Goal: Task Accomplishment & Management: Manage account settings

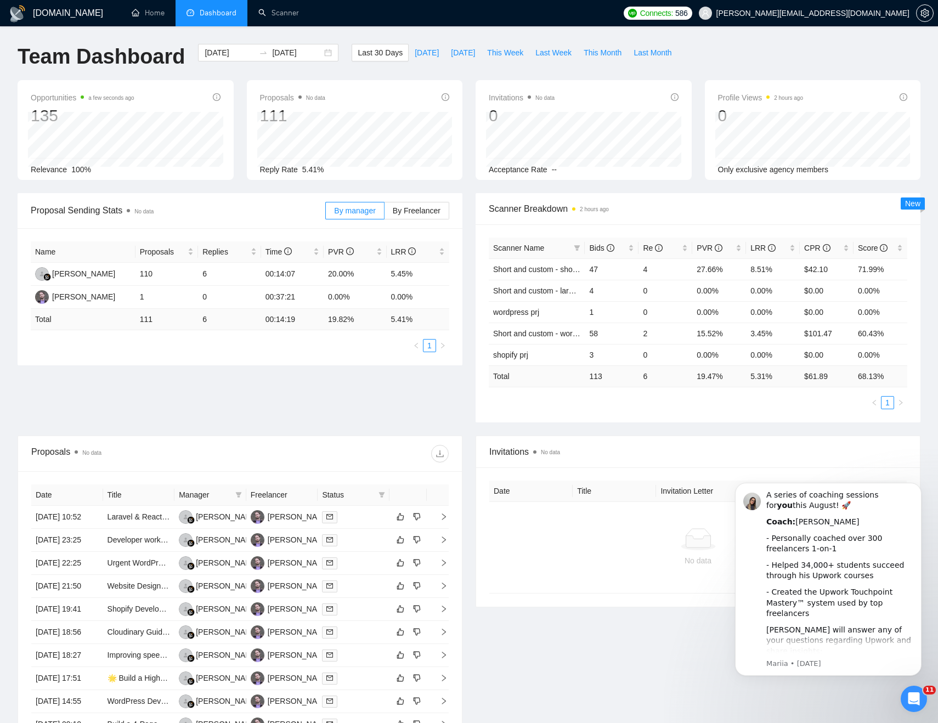
click at [121, 374] on div "Proposal Sending Stats No data By manager By Freelancer Name Proposals Replies …" at bounding box center [469, 314] width 916 height 242
click at [278, 13] on link "Scanner" at bounding box center [278, 12] width 41 height 9
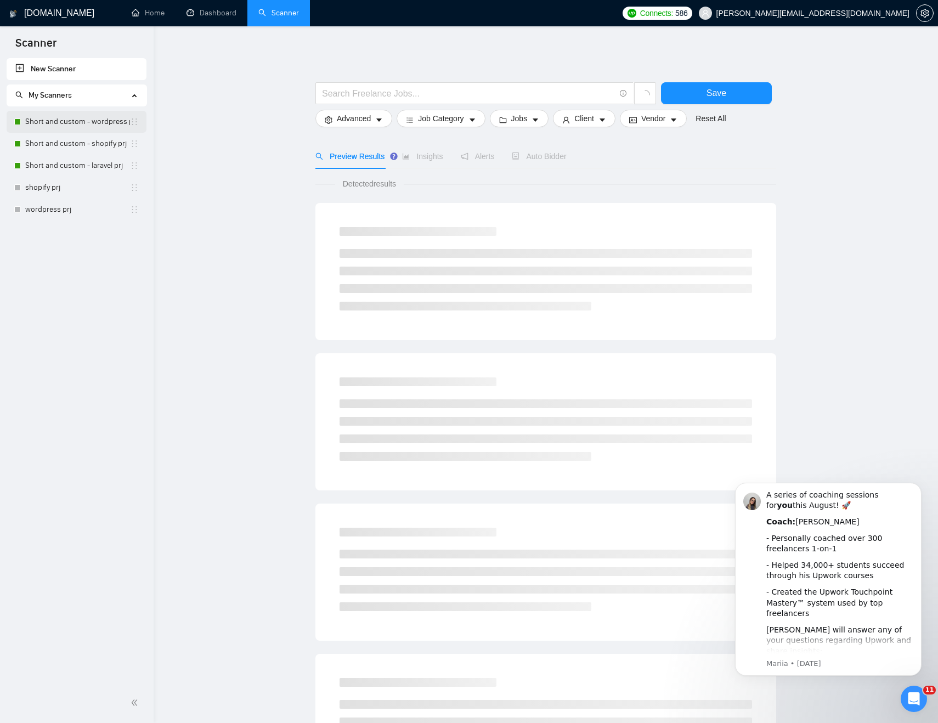
click at [97, 125] on link "Short and custom - wordpress prj" at bounding box center [77, 122] width 105 height 22
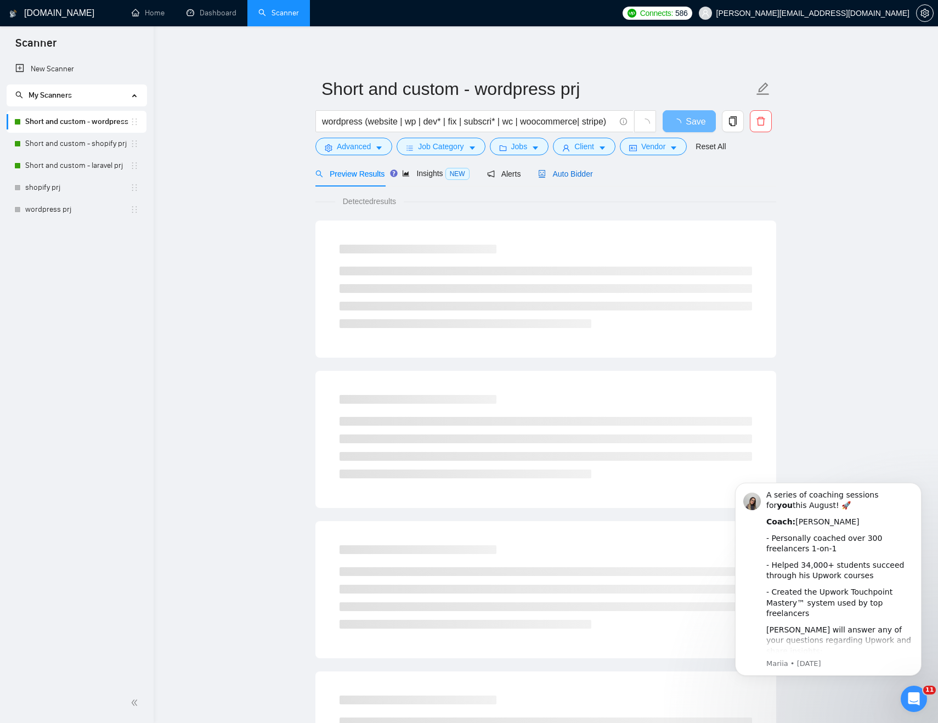
click at [570, 176] on span "Auto Bidder" at bounding box center [565, 173] width 54 height 9
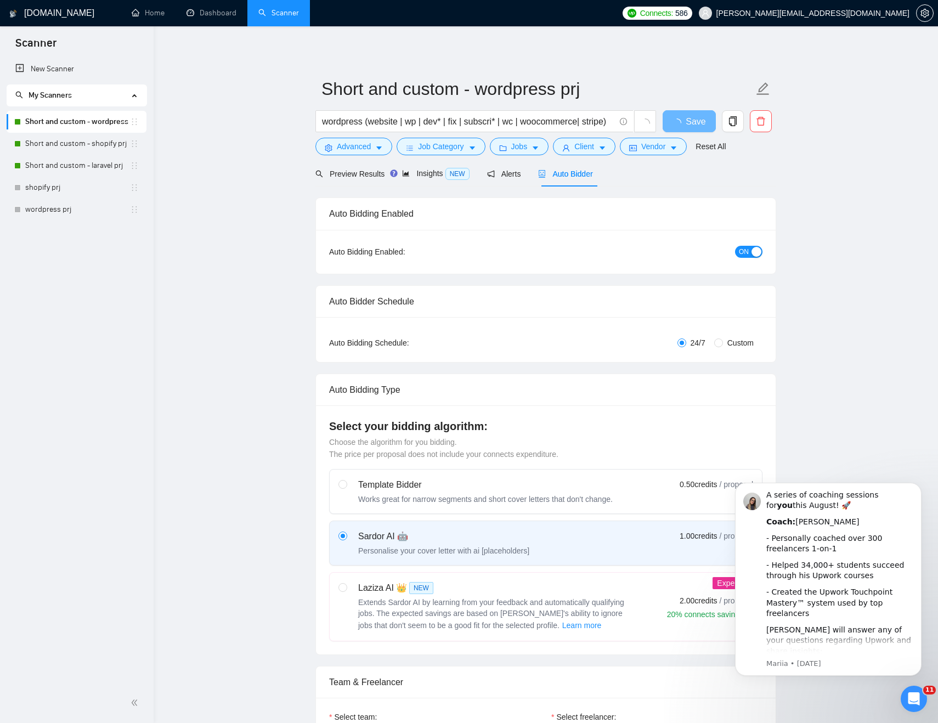
checkbox input "true"
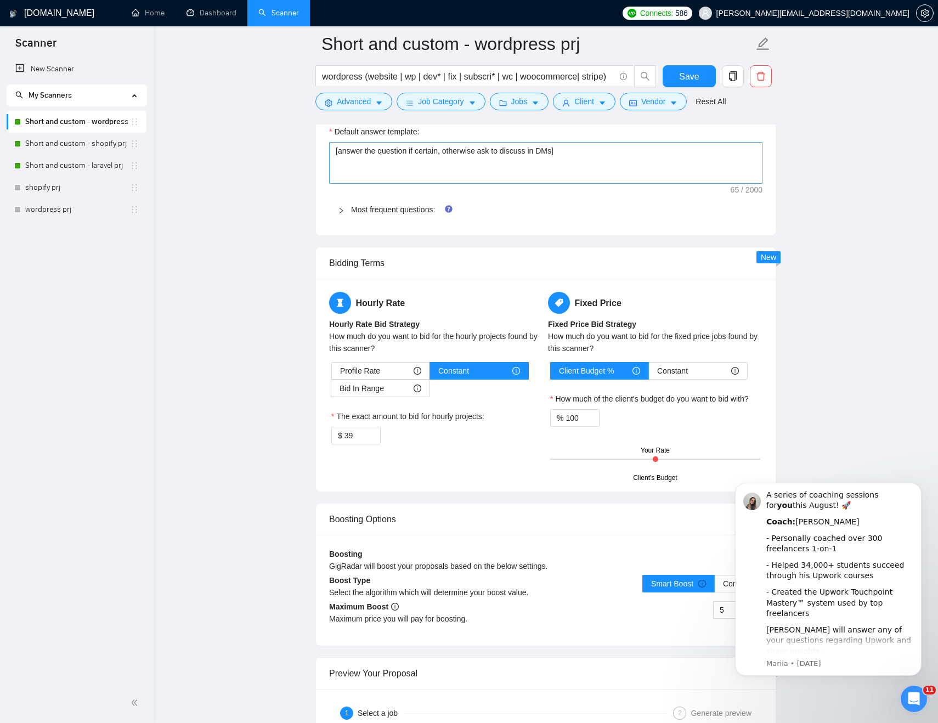
scroll to position [1602, 0]
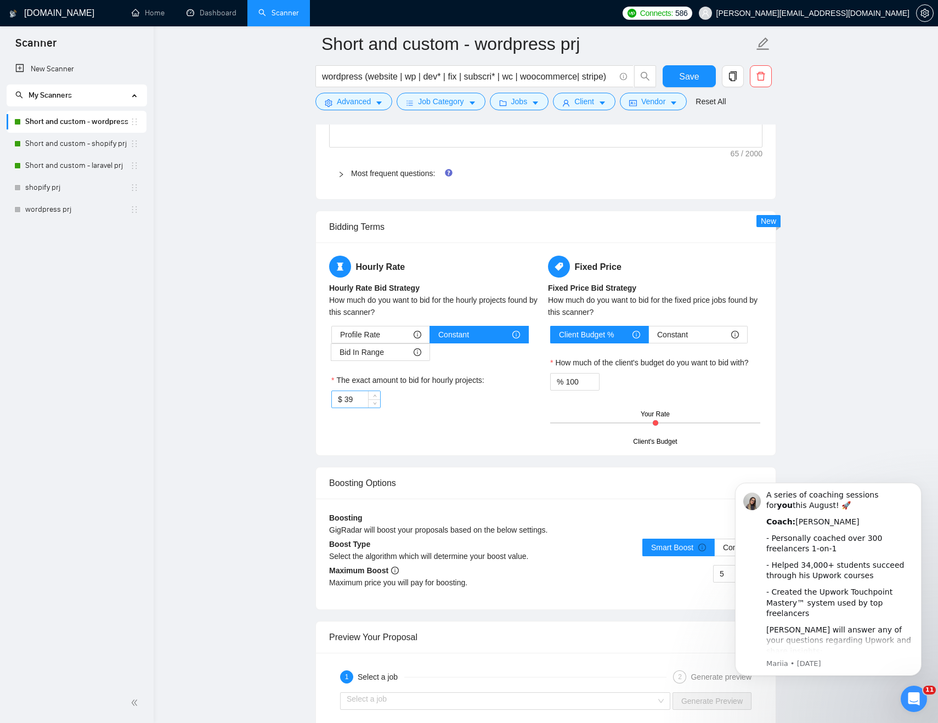
click at [358, 401] on input "39" at bounding box center [362, 399] width 36 height 16
type input "35"
click at [872, 218] on main "Short and custom - wordpress prj wordpress (website | wp | dev* | fix | subscri…" at bounding box center [545, 87] width 749 height 3290
click at [691, 74] on span "Save" at bounding box center [689, 77] width 20 height 14
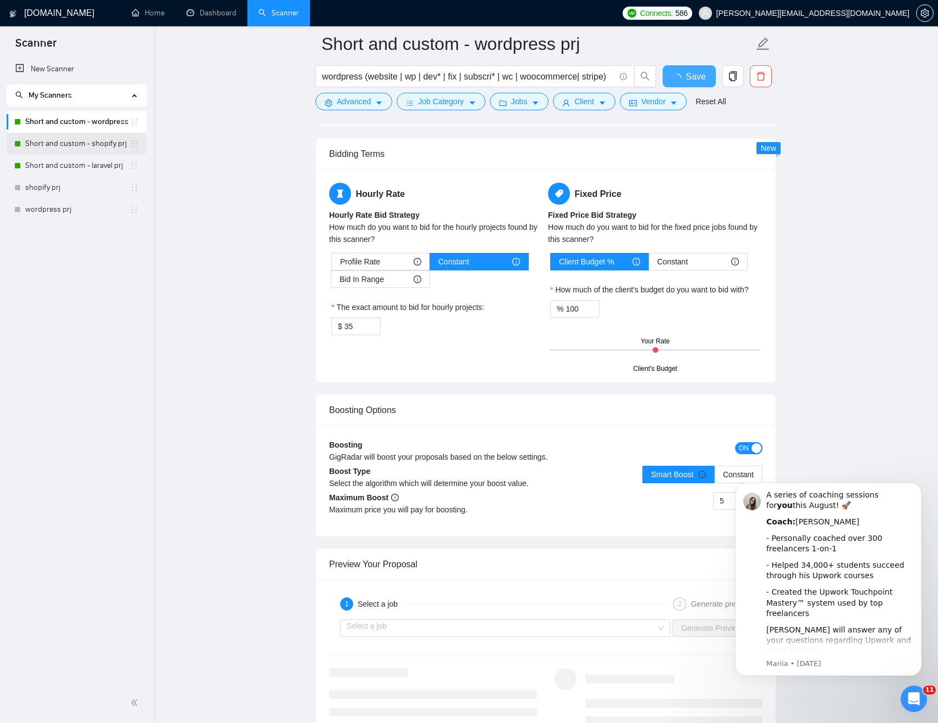
checkbox input "true"
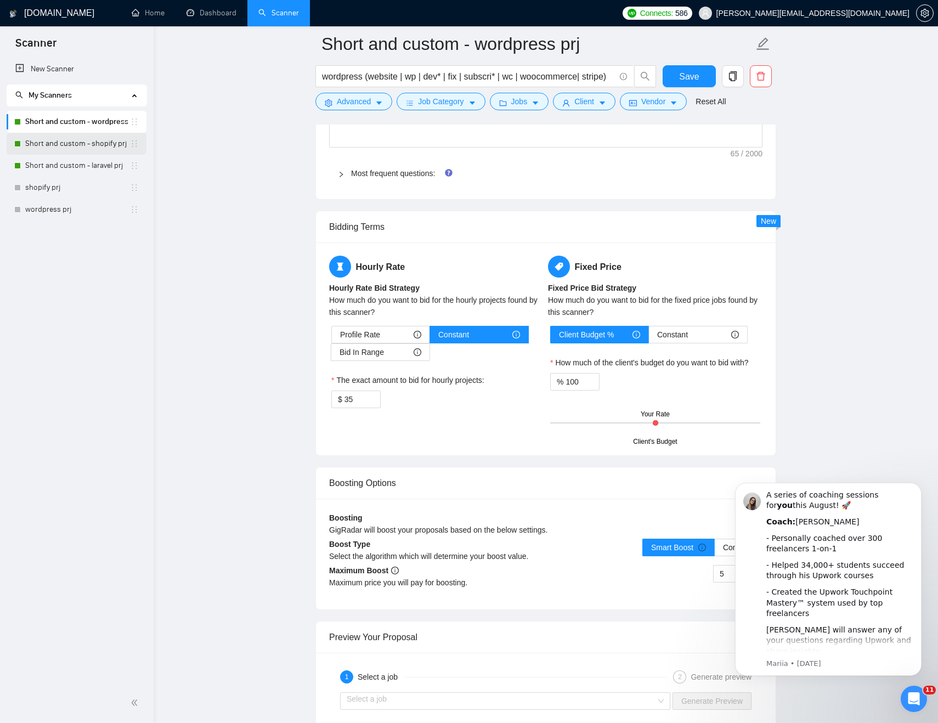
click at [88, 149] on link "Short and custom - shopify prj" at bounding box center [77, 144] width 105 height 22
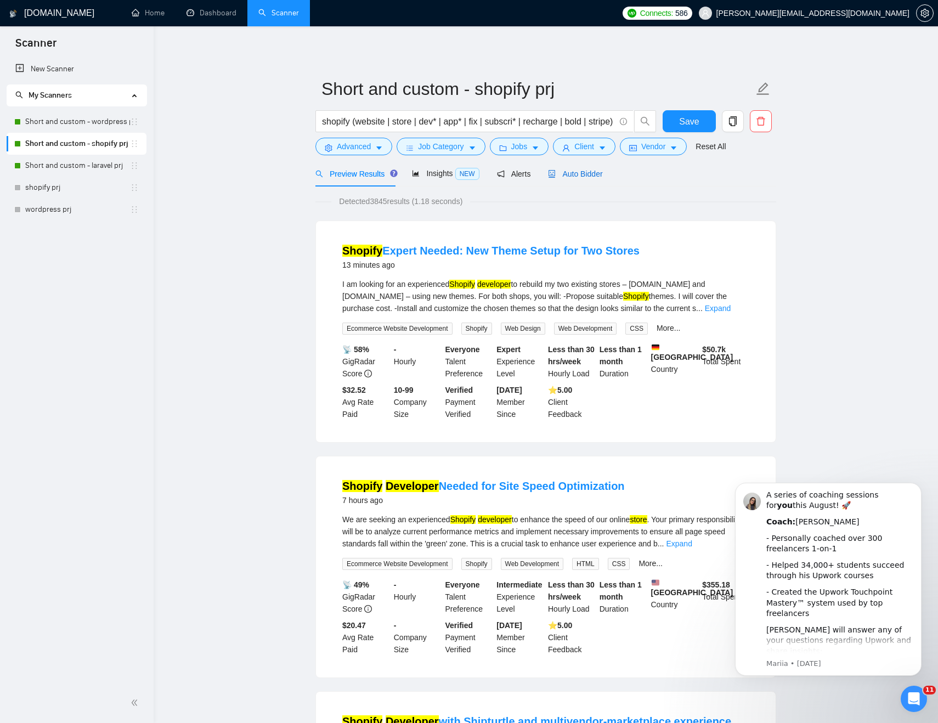
click at [588, 175] on span "Auto Bidder" at bounding box center [575, 173] width 54 height 9
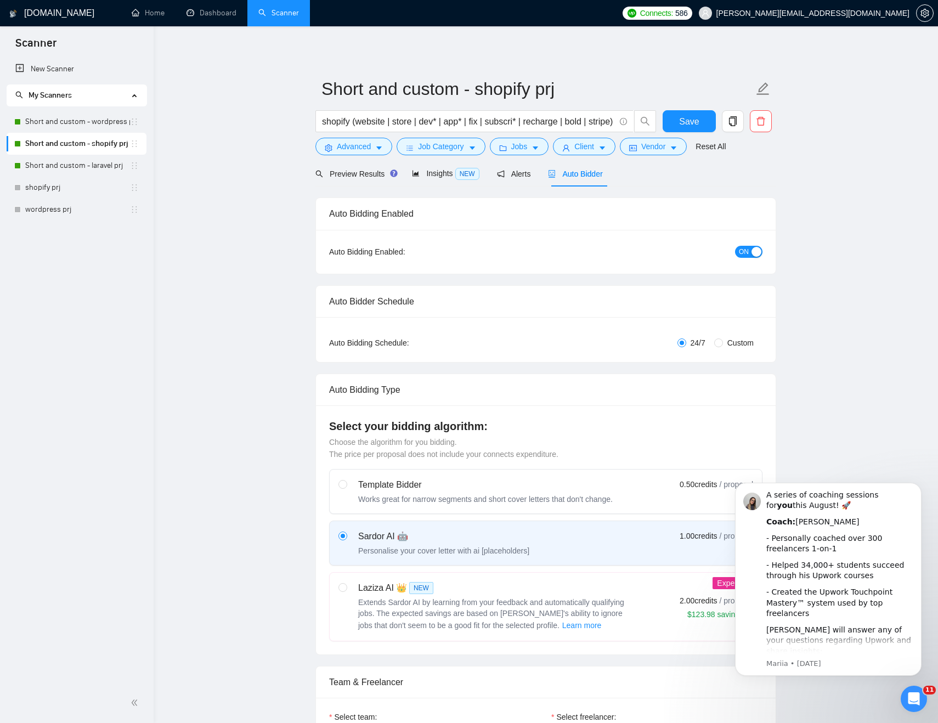
checkbox input "true"
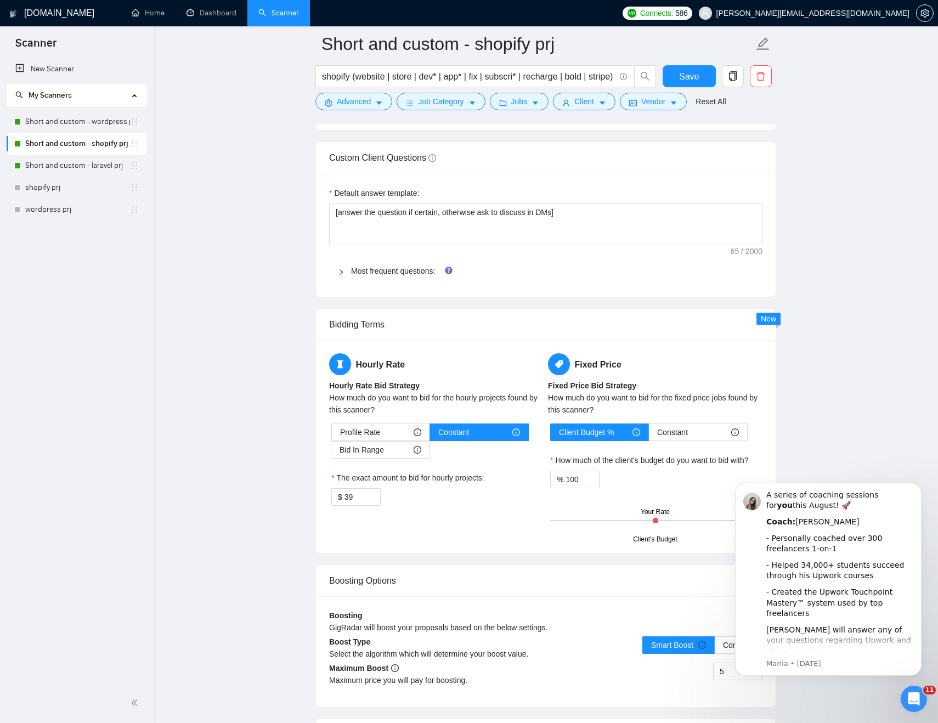
scroll to position [1544, 0]
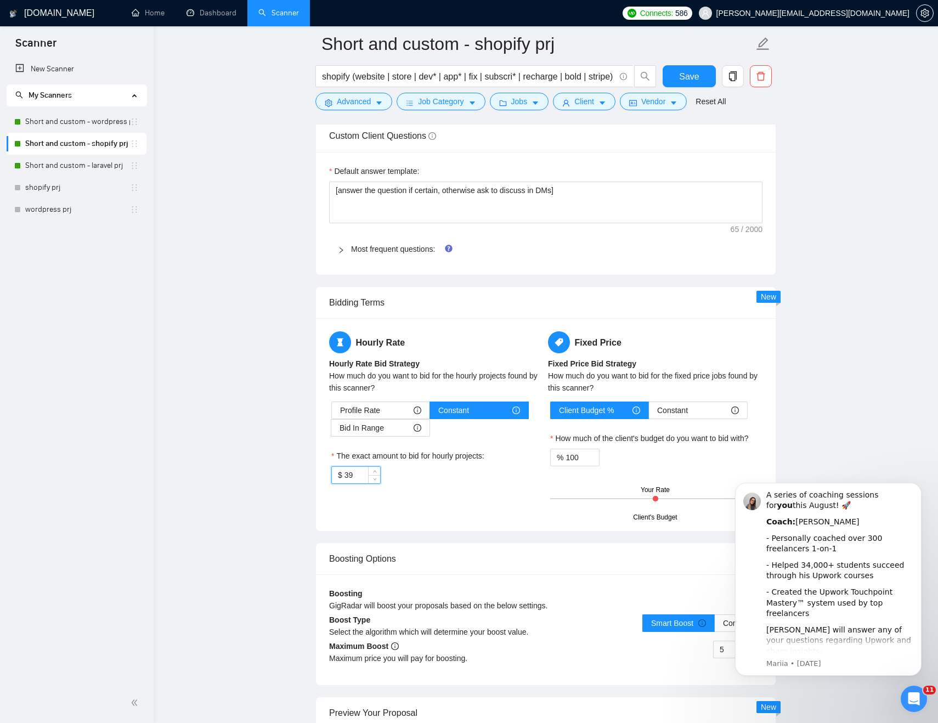
click at [362, 478] on input "39" at bounding box center [362, 475] width 36 height 16
type input "35"
click at [697, 70] on span "Save" at bounding box center [689, 77] width 20 height 14
click at [72, 167] on link "Short and custom - laravel prj" at bounding box center [77, 166] width 105 height 22
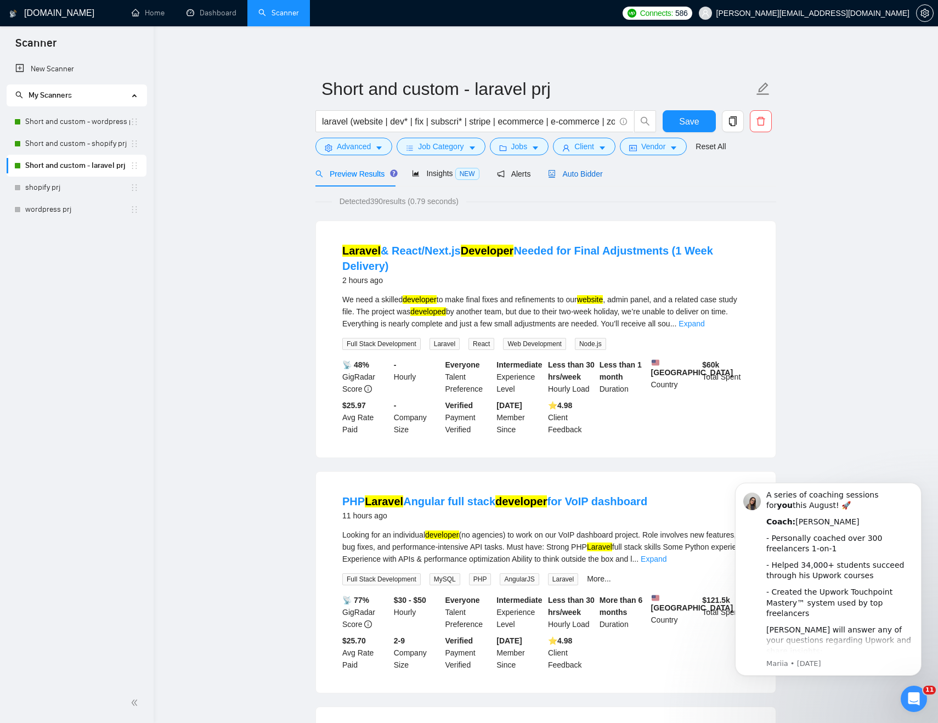
click at [601, 169] on span "Auto Bidder" at bounding box center [575, 173] width 54 height 9
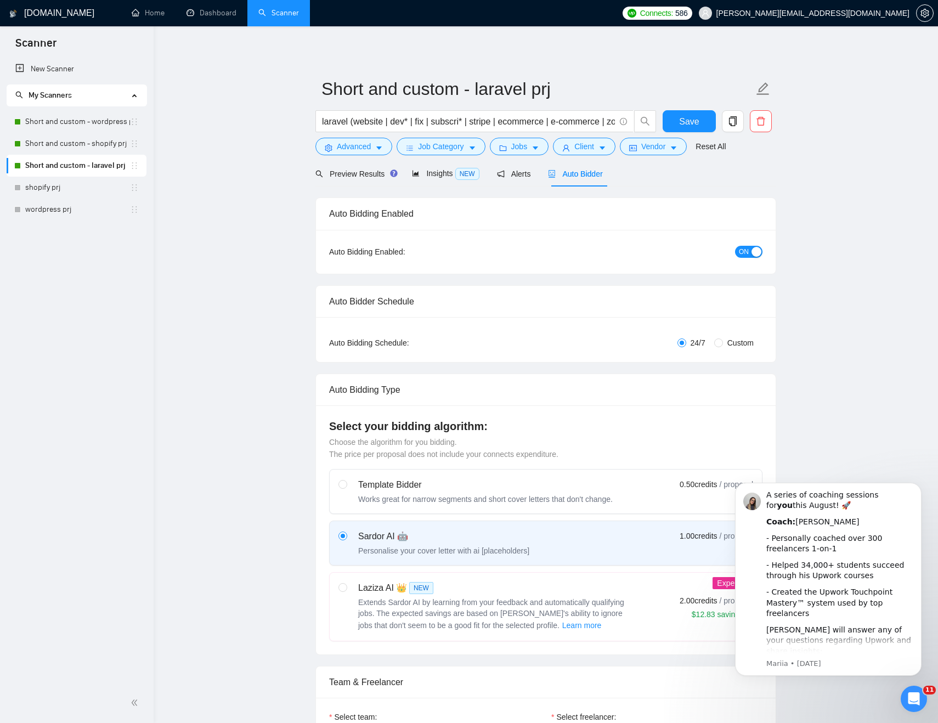
checkbox input "true"
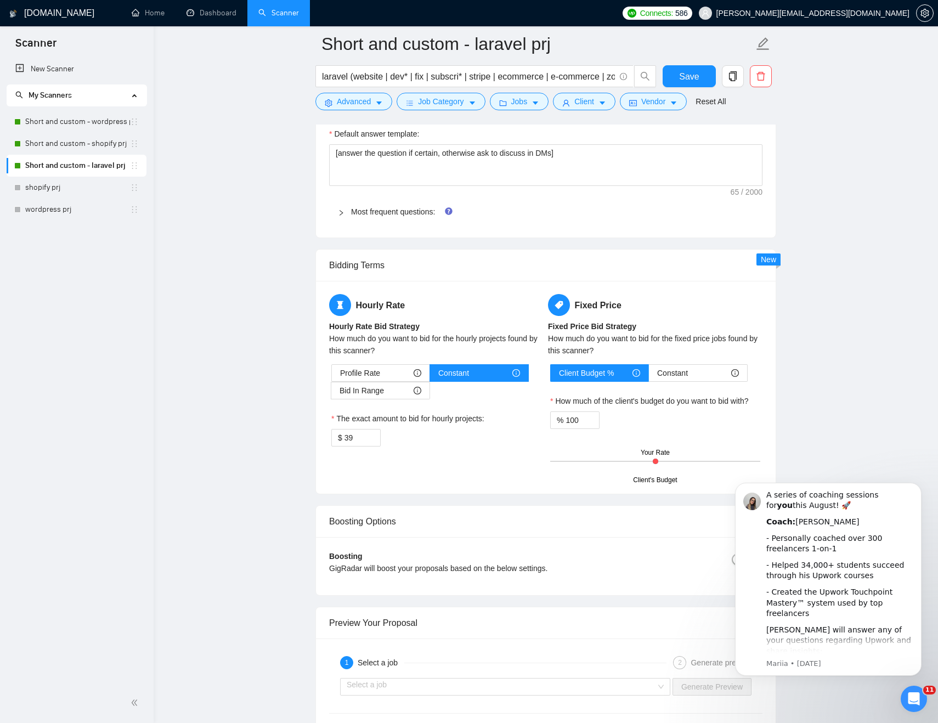
scroll to position [1596, 0]
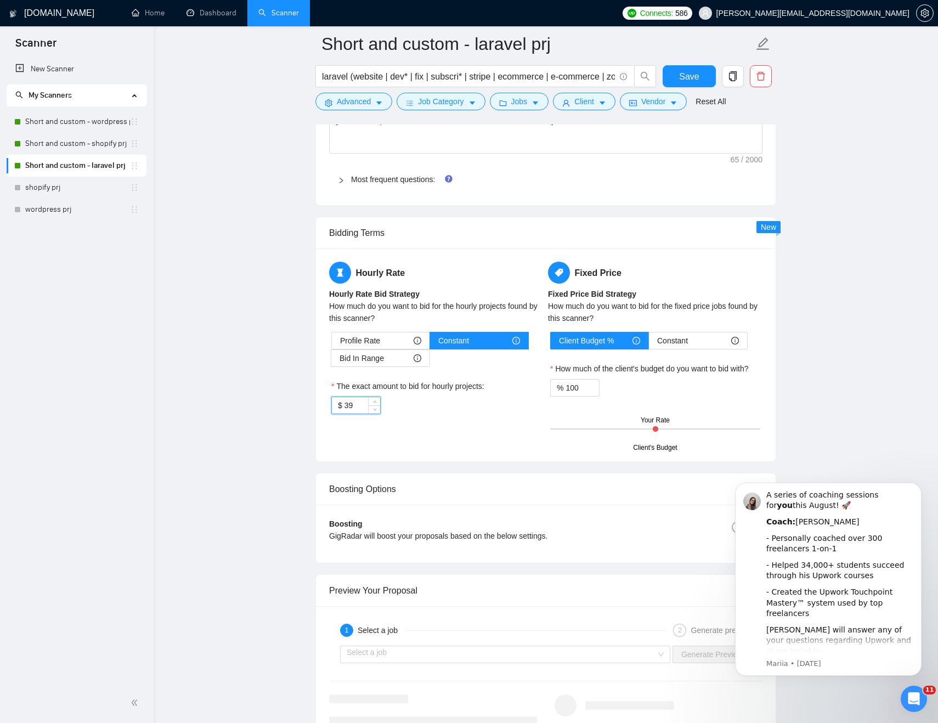
click at [356, 409] on input "39" at bounding box center [362, 405] width 36 height 16
type input "35"
click at [698, 77] on span "Save" at bounding box center [689, 77] width 20 height 14
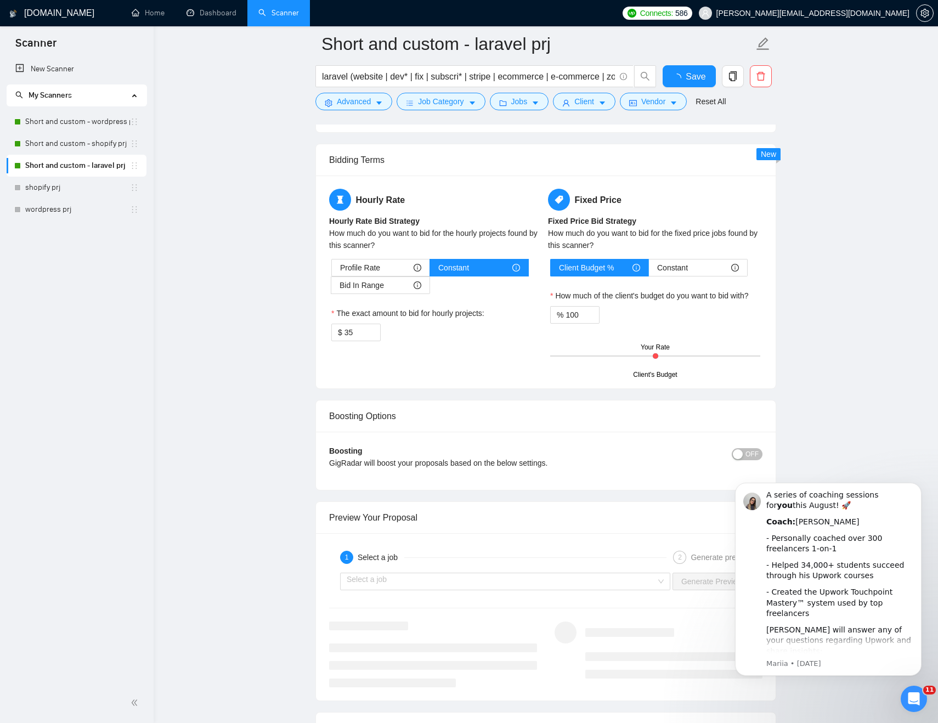
checkbox input "true"
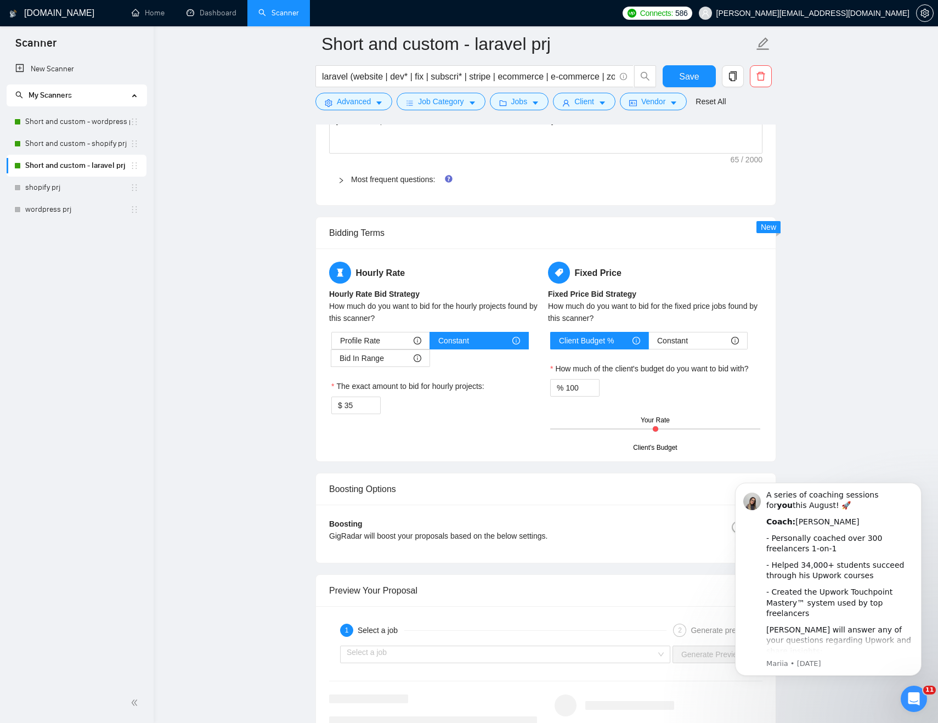
click at [246, 253] on main "Short and custom - laravel prj laravel (website | dev* | fix | subscri* | strip…" at bounding box center [545, 12] width 749 height 3128
click at [911, 708] on div "Open Intercom Messenger" at bounding box center [912, 697] width 36 height 36
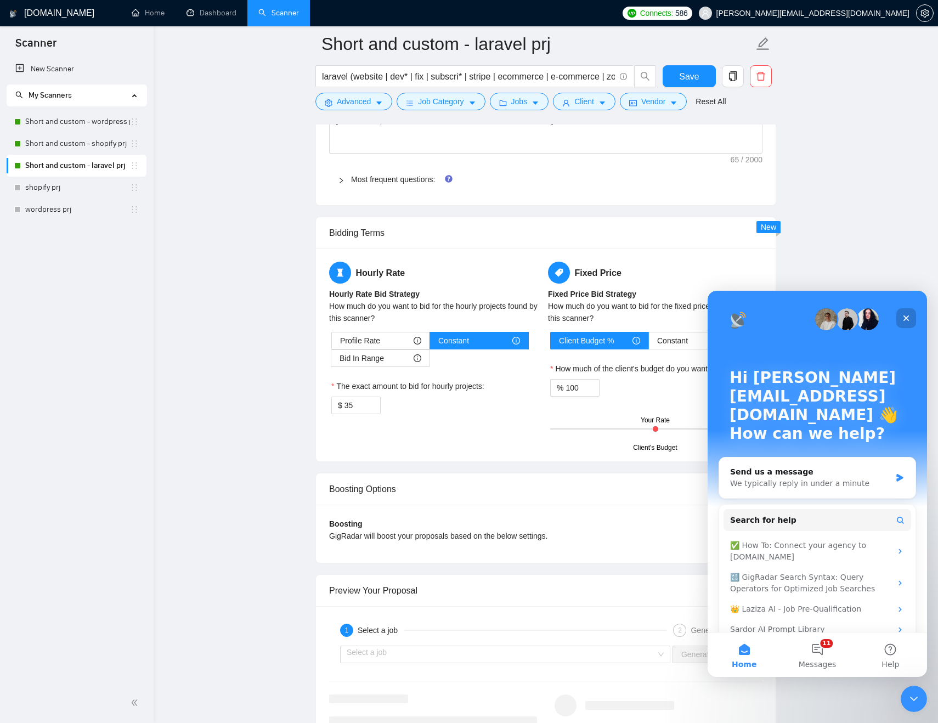
click at [910, 319] on icon "Close" at bounding box center [906, 318] width 9 height 9
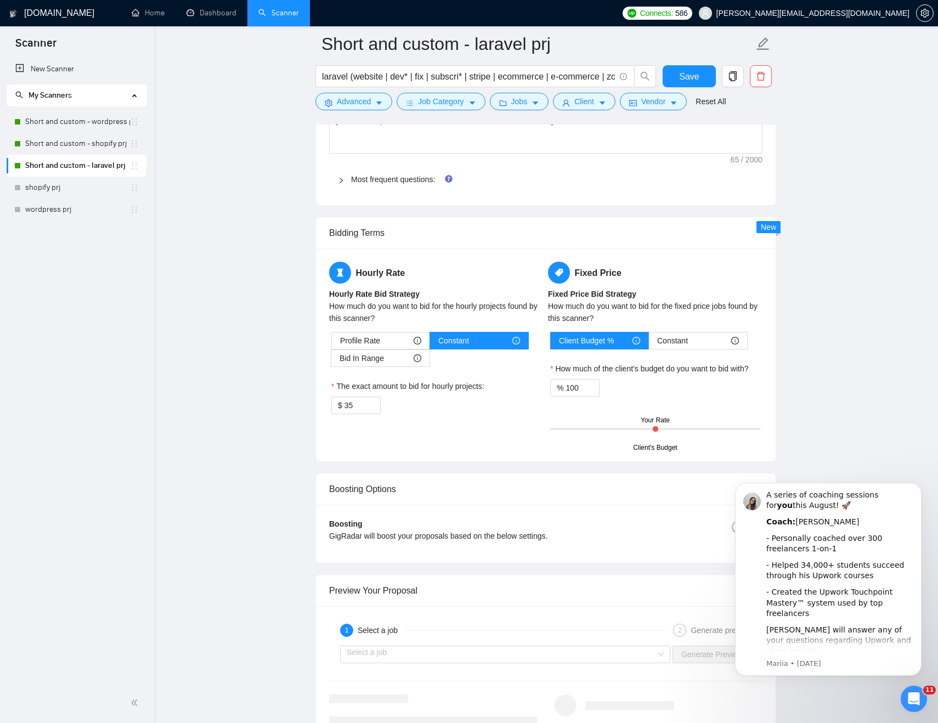
click at [895, 287] on main "Short and custom - laravel prj laravel (website | dev* | fix | subscri* | strip…" at bounding box center [545, 12] width 749 height 3128
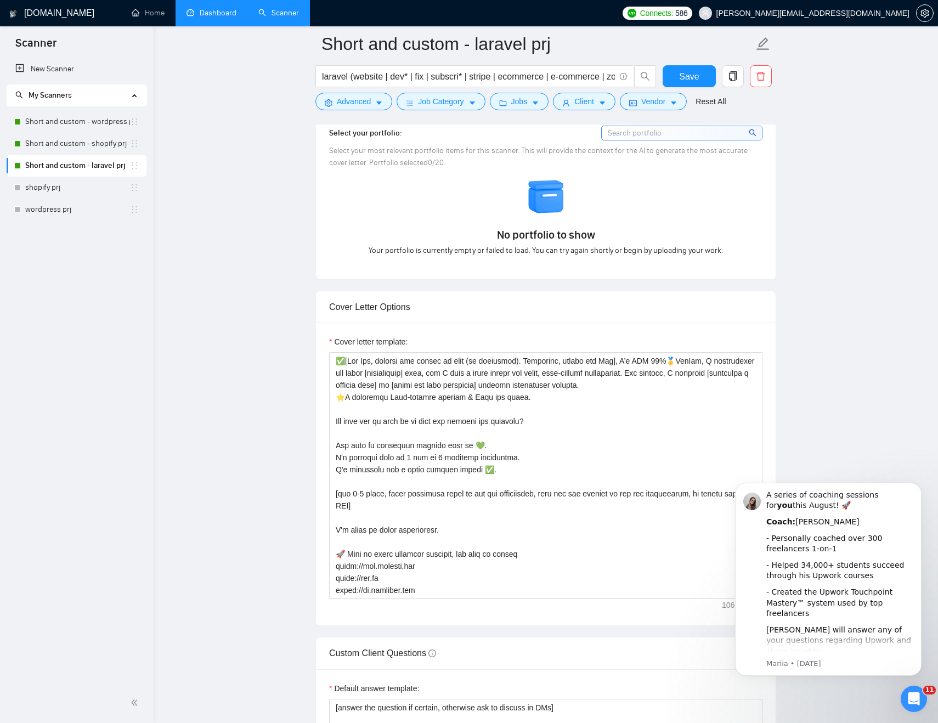
click at [200, 12] on link "Dashboard" at bounding box center [212, 12] width 50 height 9
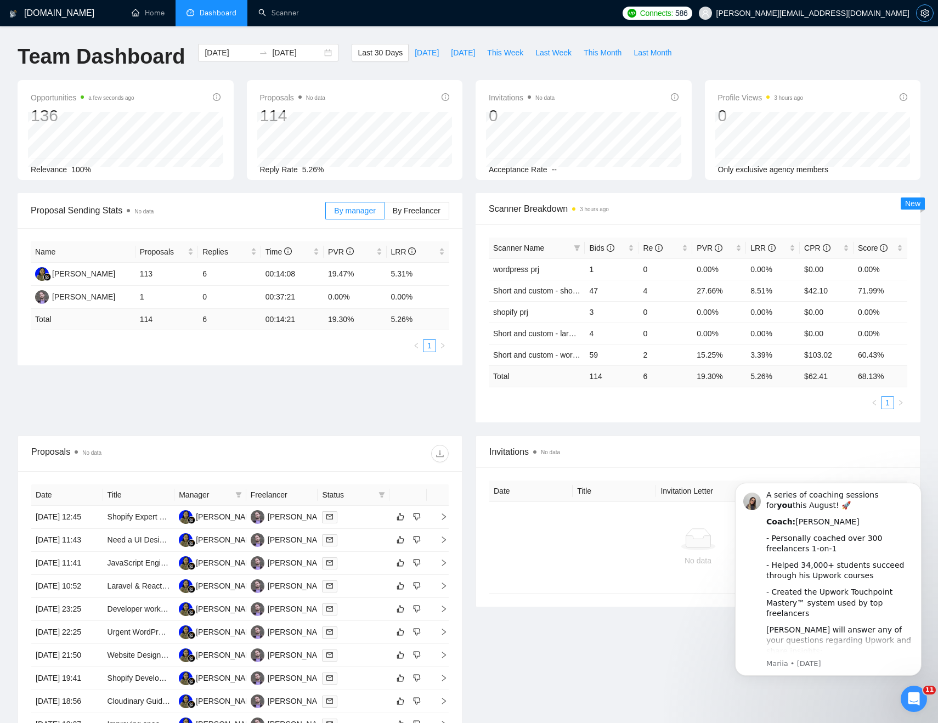
click at [931, 10] on span "setting" at bounding box center [925, 13] width 16 height 9
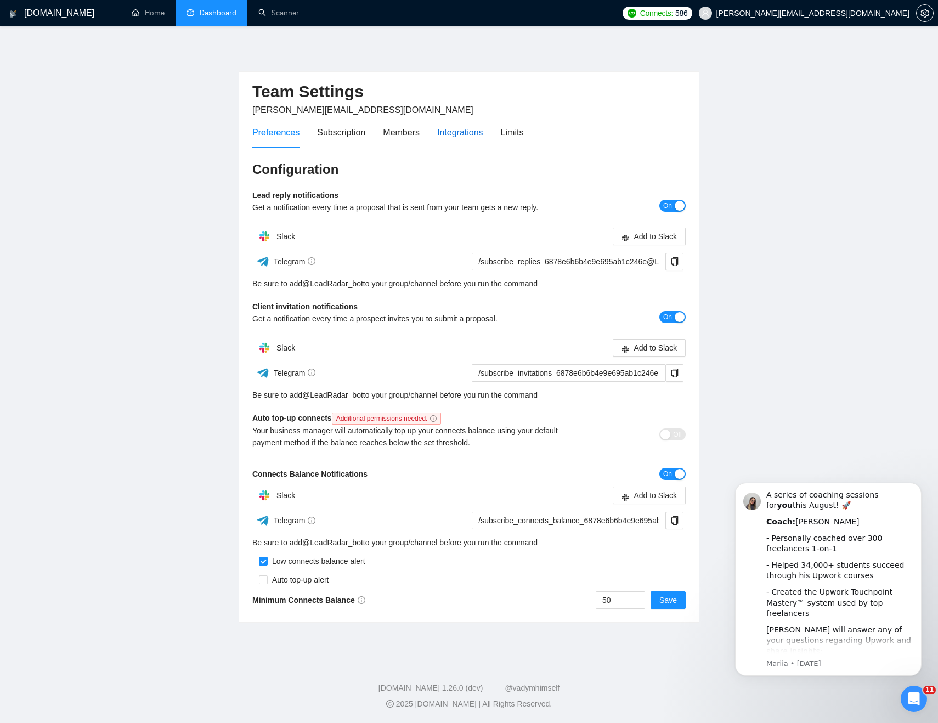
click at [483, 134] on div "Integrations" at bounding box center [460, 133] width 46 height 14
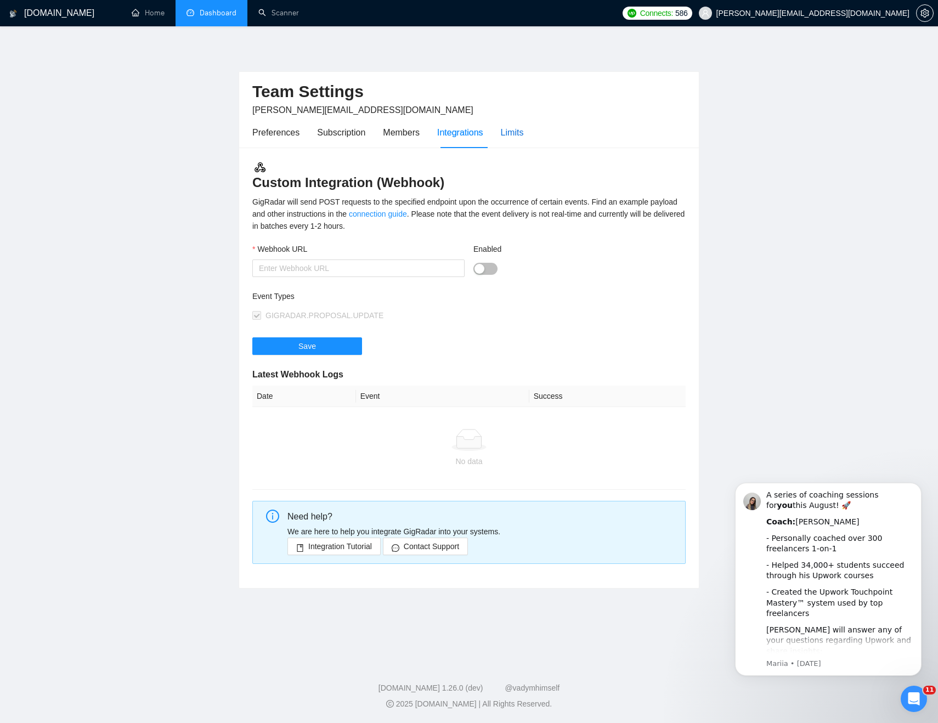
click at [517, 134] on div "Limits" at bounding box center [512, 133] width 23 height 14
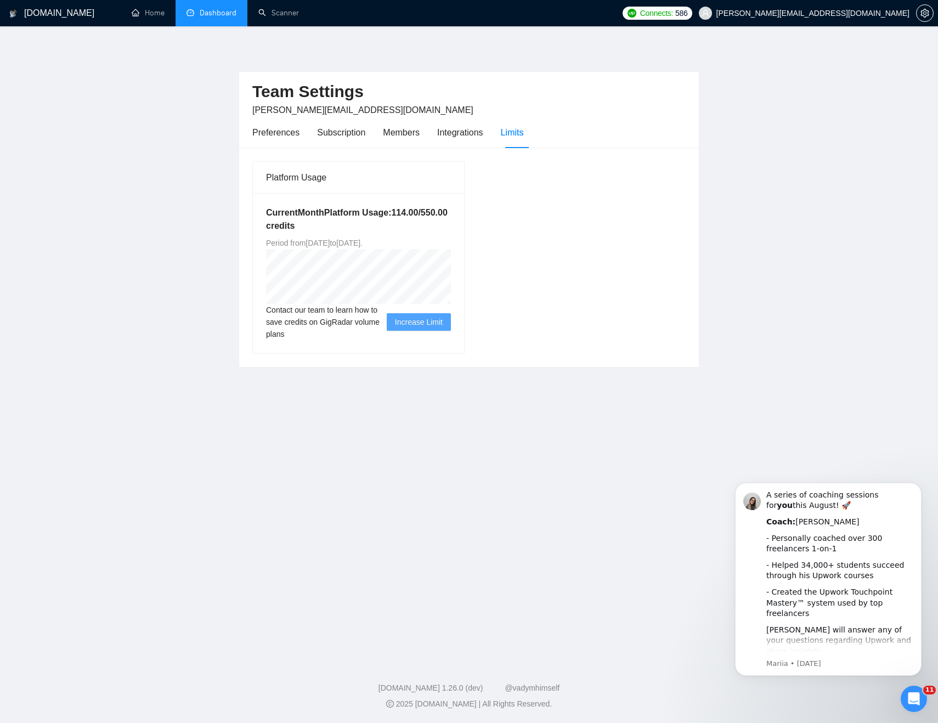
click at [428, 129] on div "Preferences Subscription Members Integrations Limits" at bounding box center [387, 132] width 271 height 31
drag, startPoint x: 383, startPoint y: 236, endPoint x: 439, endPoint y: 236, distance: 56.5
click at [439, 236] on div "Current Month Platform Usage: 114.00 / 550.00 credits Period from Thu Jul 17 20…" at bounding box center [358, 273] width 211 height 160
drag, startPoint x: 381, startPoint y: 245, endPoint x: 452, endPoint y: 245, distance: 71.3
click at [451, 245] on div "Current Month Platform Usage: 114.00 / 550.00 credits Period from Thu Jul 17 20…" at bounding box center [358, 273] width 211 height 160
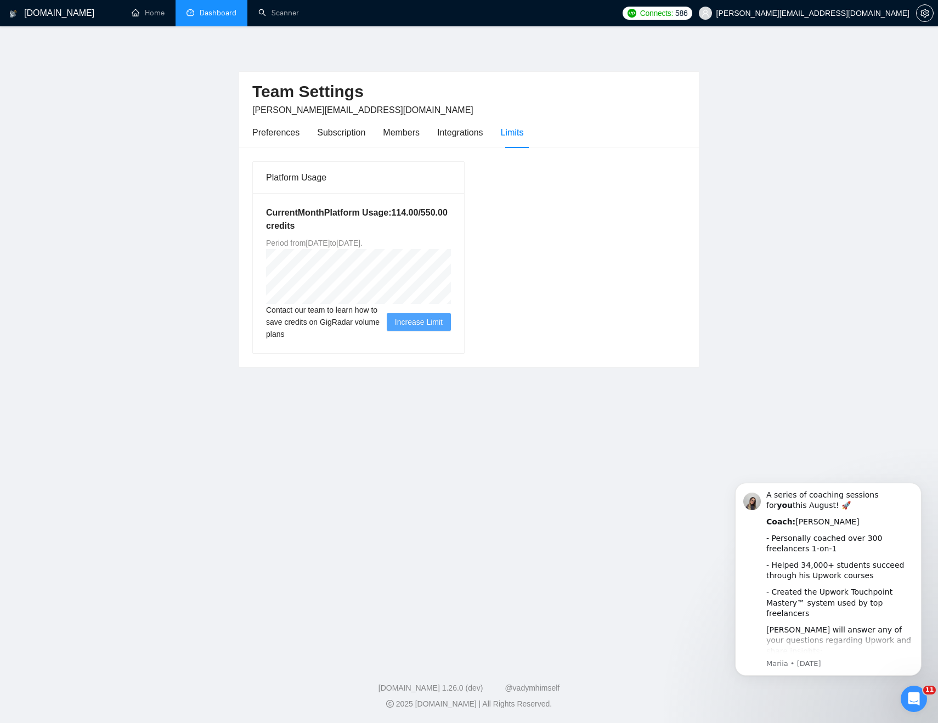
click at [575, 240] on div "Platform Usage Current Month Platform Usage: 114.00 / 550.00 credits Period fro…" at bounding box center [469, 257] width 442 height 193
drag, startPoint x: 267, startPoint y: 241, endPoint x: 526, endPoint y: 241, distance: 259.5
click at [527, 241] on div "Platform Usage Current Month Platform Usage: 114.00 / 550.00 credits Period fro…" at bounding box center [469, 257] width 442 height 193
click at [650, 219] on div "Platform Usage Current Month Platform Usage: 114.00 / 550.00 credits Period fro…" at bounding box center [469, 257] width 442 height 193
click at [651, 324] on div "Platform Usage Current Month Platform Usage: 114.00 / 550.00 credits Period fro…" at bounding box center [469, 257] width 442 height 193
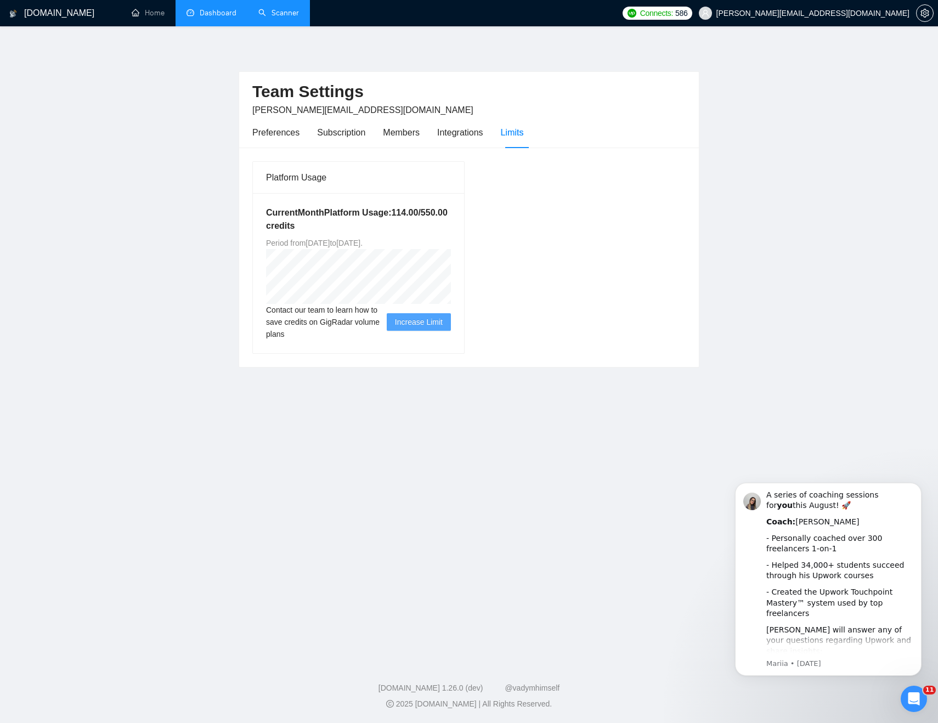
click at [272, 11] on link "Scanner" at bounding box center [278, 12] width 41 height 9
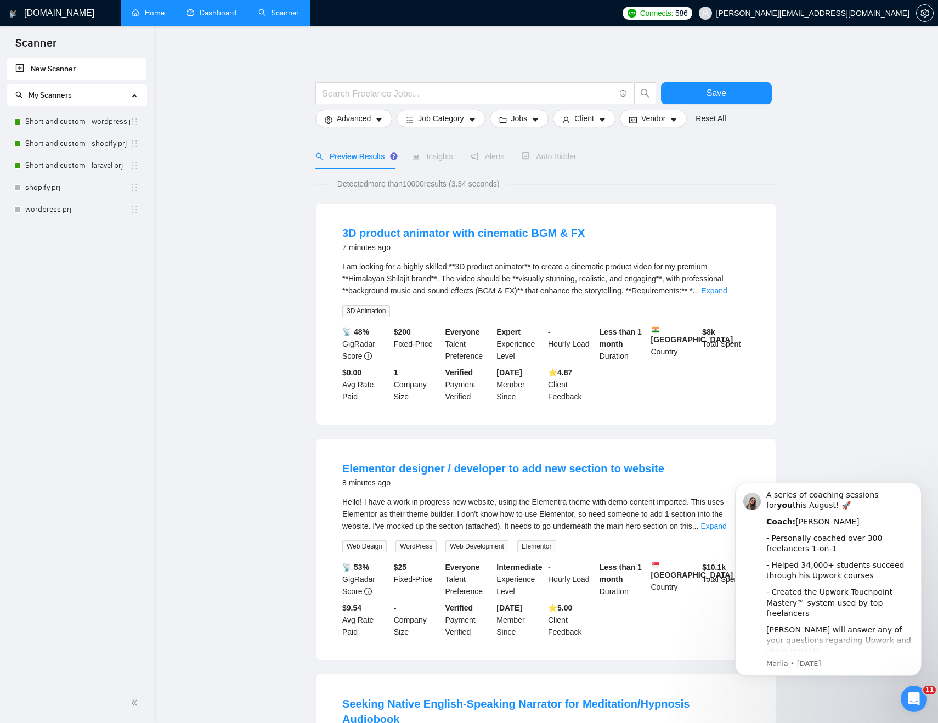
click at [155, 13] on link "Home" at bounding box center [148, 12] width 33 height 9
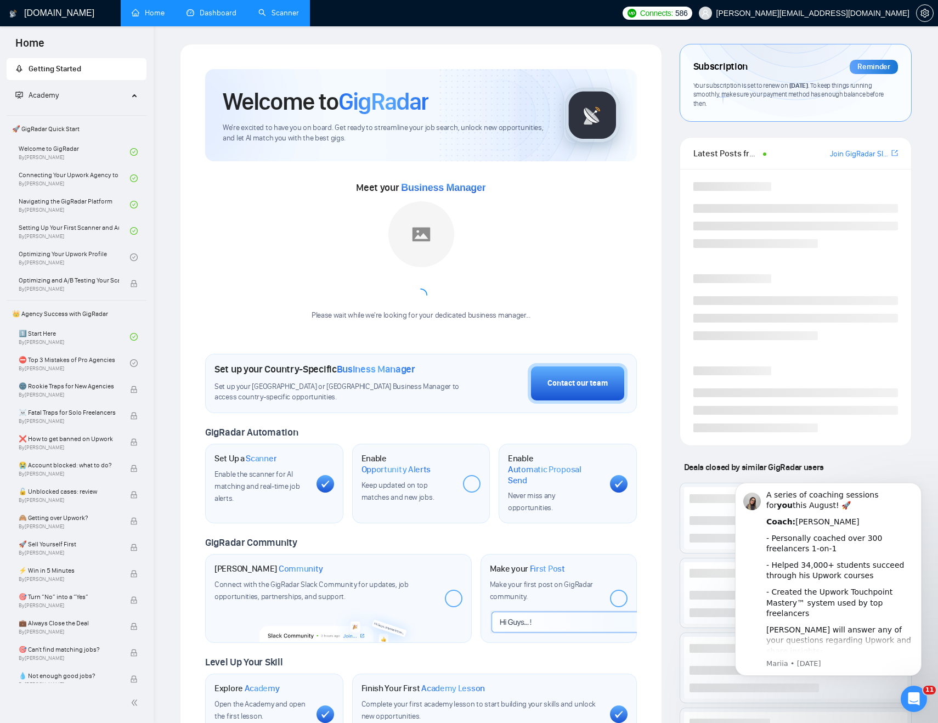
click at [204, 14] on link "Dashboard" at bounding box center [212, 12] width 50 height 9
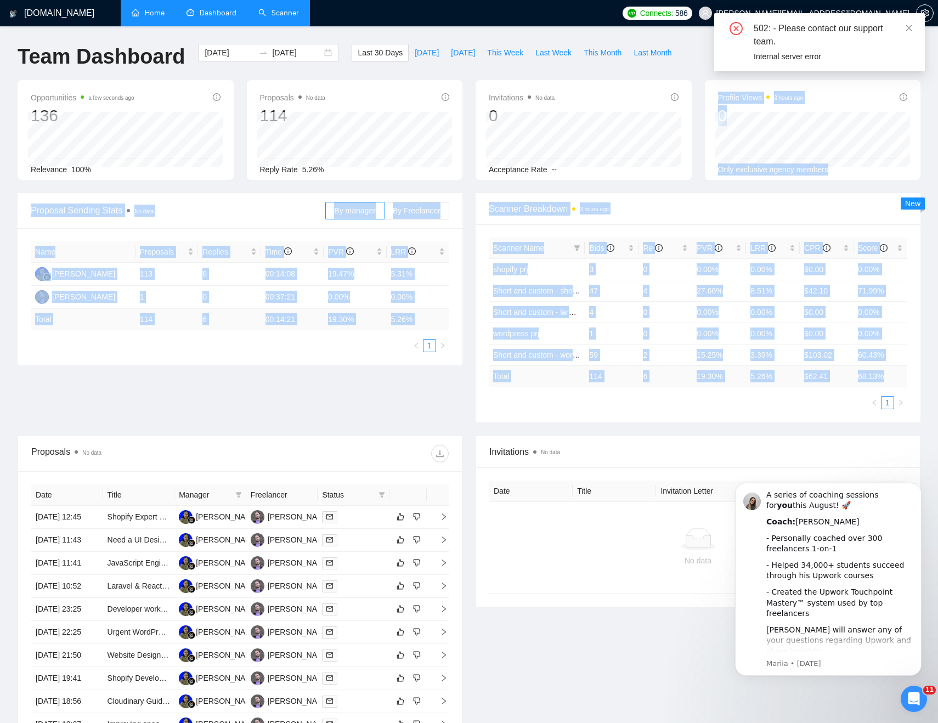
drag, startPoint x: 907, startPoint y: 378, endPoint x: 614, endPoint y: 168, distance: 359.7
click at [614, 168] on main "Team Dashboard 2025-07-20 2025-08-19 Last 30 Days Today Yesterday This Week Las…" at bounding box center [469, 414] width 903 height 741
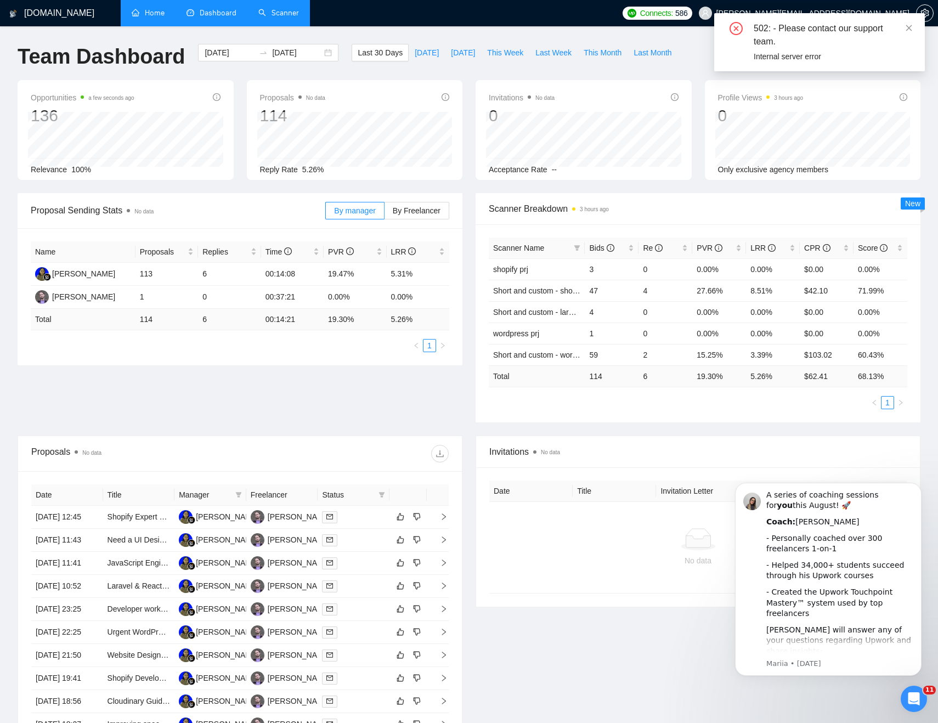
click at [600, 403] on ul "1" at bounding box center [698, 402] width 419 height 13
click at [580, 249] on span at bounding box center [577, 248] width 11 height 16
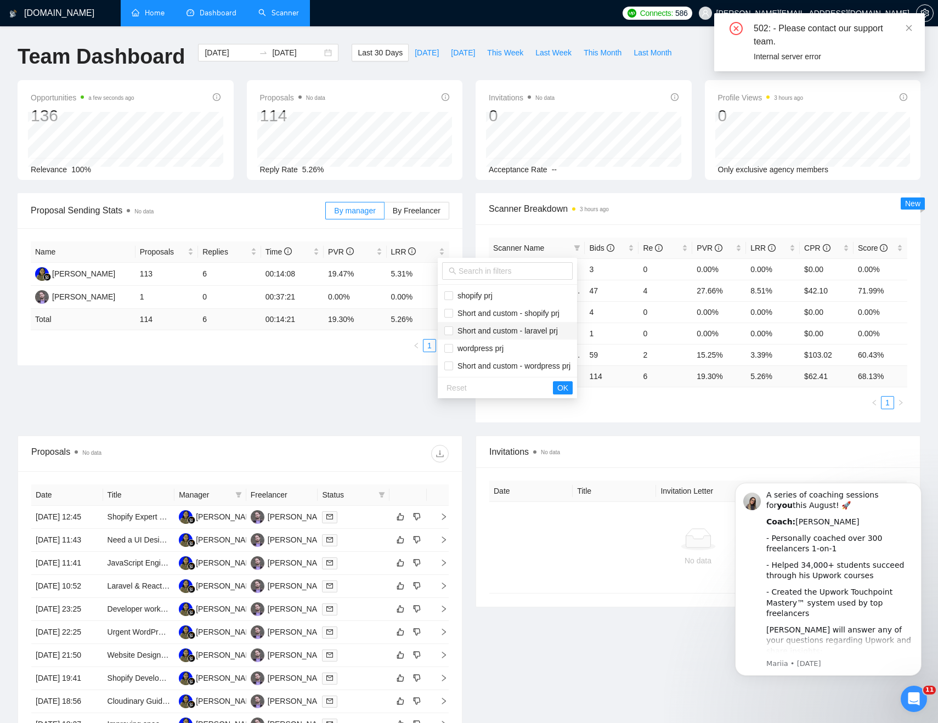
click at [491, 333] on span "Short and custom - laravel prj" at bounding box center [505, 330] width 105 height 9
checkbox input "true"
click at [491, 319] on span "Short and custom - shopify prj" at bounding box center [507, 313] width 126 height 12
checkbox input "true"
click at [491, 364] on span "Short and custom - wordpress prj" at bounding box center [511, 365] width 117 height 9
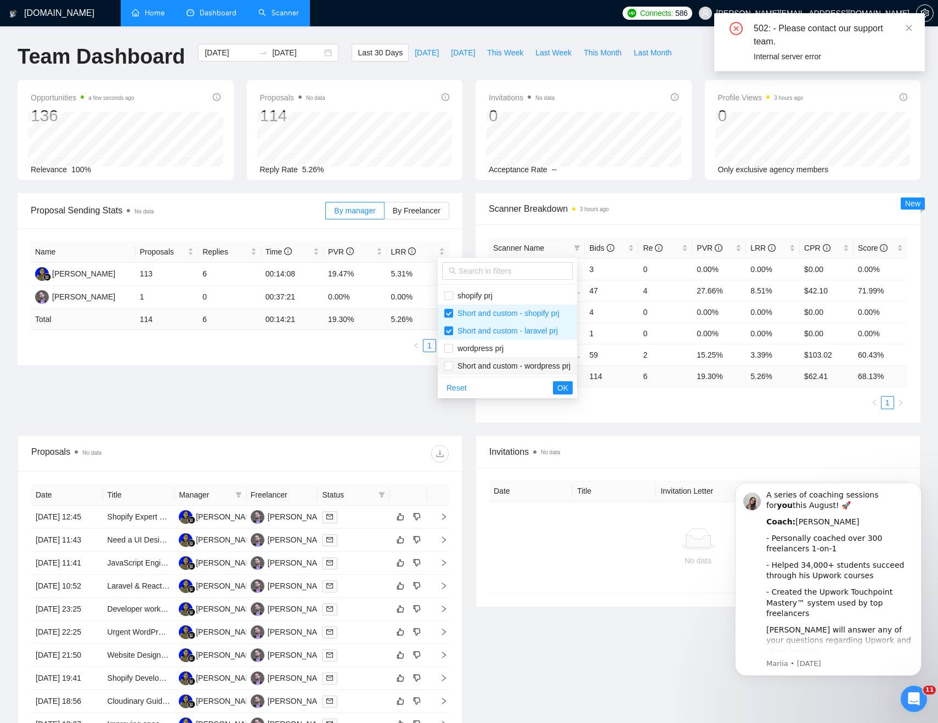
checkbox input "true"
click at [573, 385] on button "OK" at bounding box center [563, 387] width 20 height 13
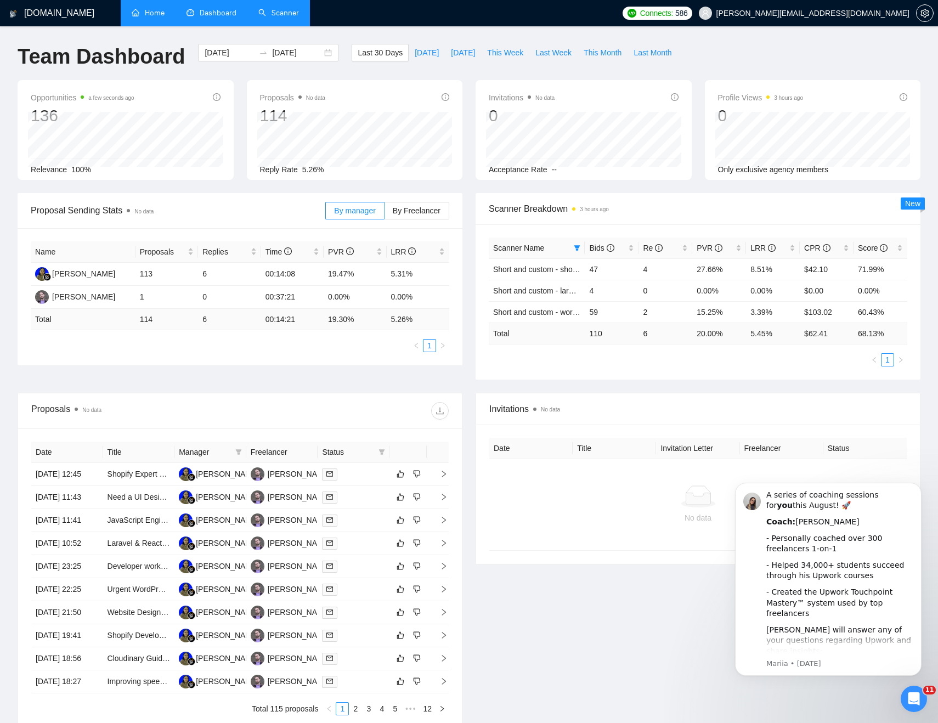
click at [584, 244] on th "Scanner Name" at bounding box center [537, 248] width 96 height 21
click at [561, 243] on span "Scanner Name" at bounding box center [531, 248] width 76 height 12
click at [572, 243] on span at bounding box center [577, 248] width 11 height 16
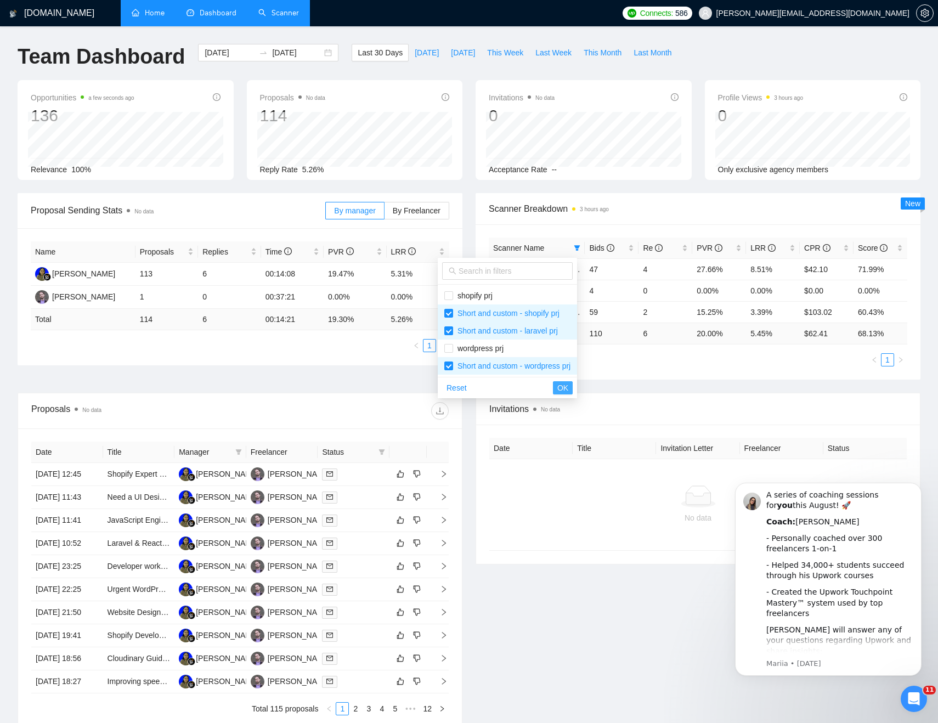
click at [567, 388] on span "OK" at bounding box center [562, 388] width 11 height 12
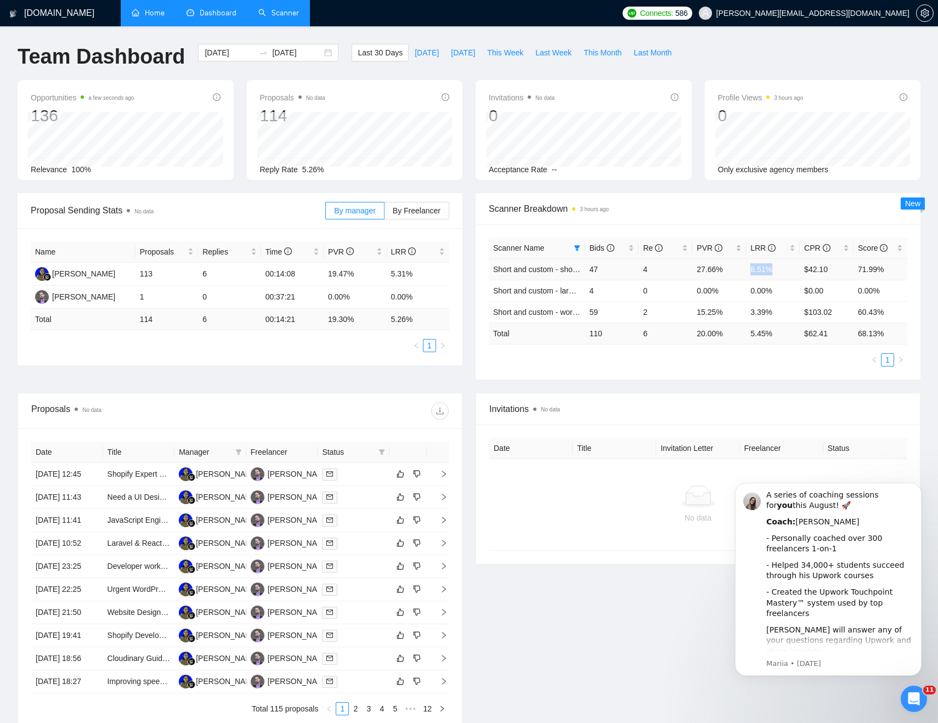
drag, startPoint x: 748, startPoint y: 265, endPoint x: 800, endPoint y: 265, distance: 51.6
click at [798, 265] on td "8.51%" at bounding box center [773, 268] width 54 height 21
click at [674, 354] on ul "1" at bounding box center [698, 359] width 419 height 13
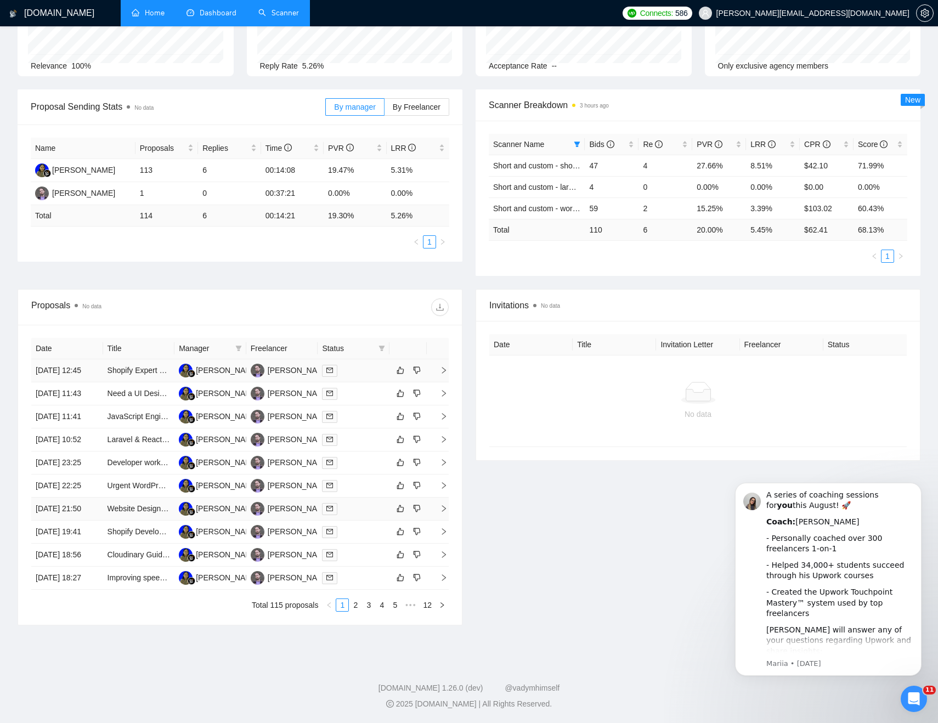
scroll to position [208, 0]
click at [91, 359] on td "[DATE] 12:45" at bounding box center [67, 370] width 72 height 23
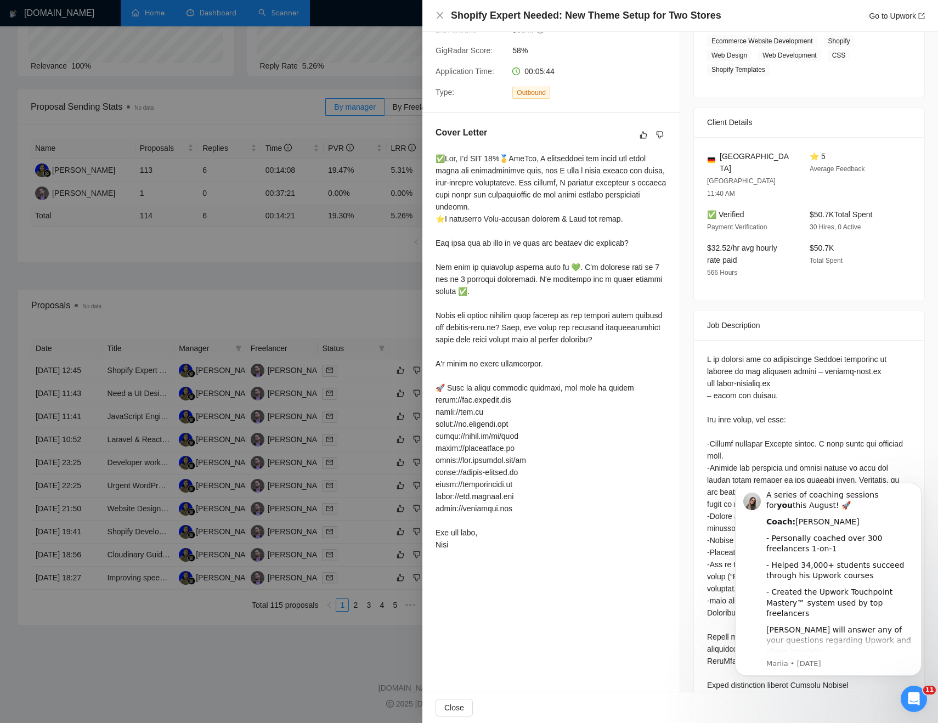
scroll to position [222, 0]
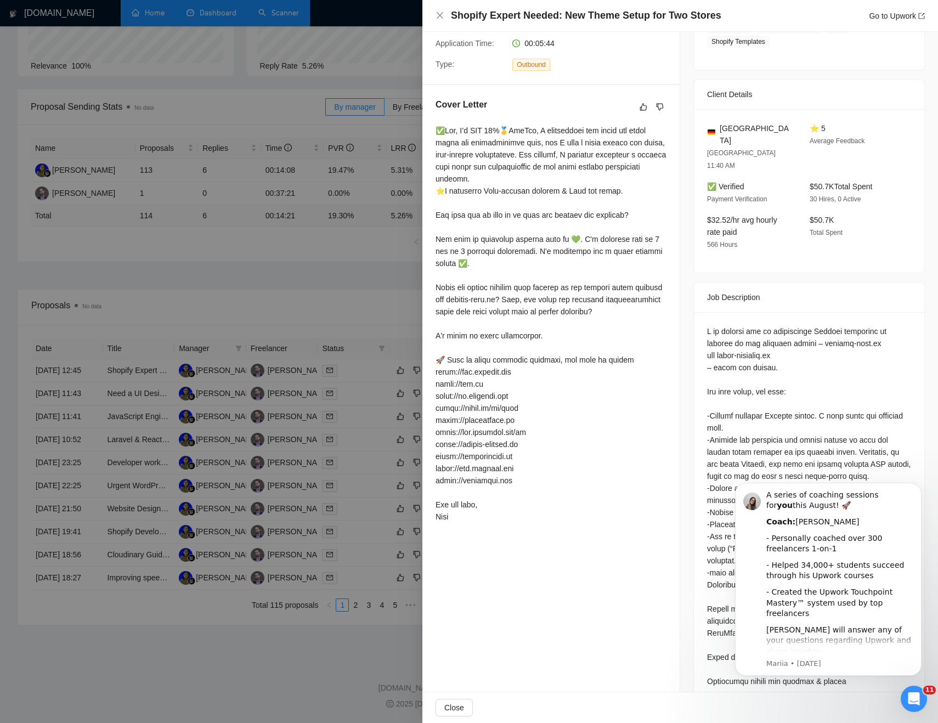
click at [696, 567] on div at bounding box center [809, 623] width 230 height 622
click at [853, 366] on div at bounding box center [809, 620] width 204 height 591
click at [916, 488] on icon "Dismiss notification" at bounding box center [918, 486] width 6 height 6
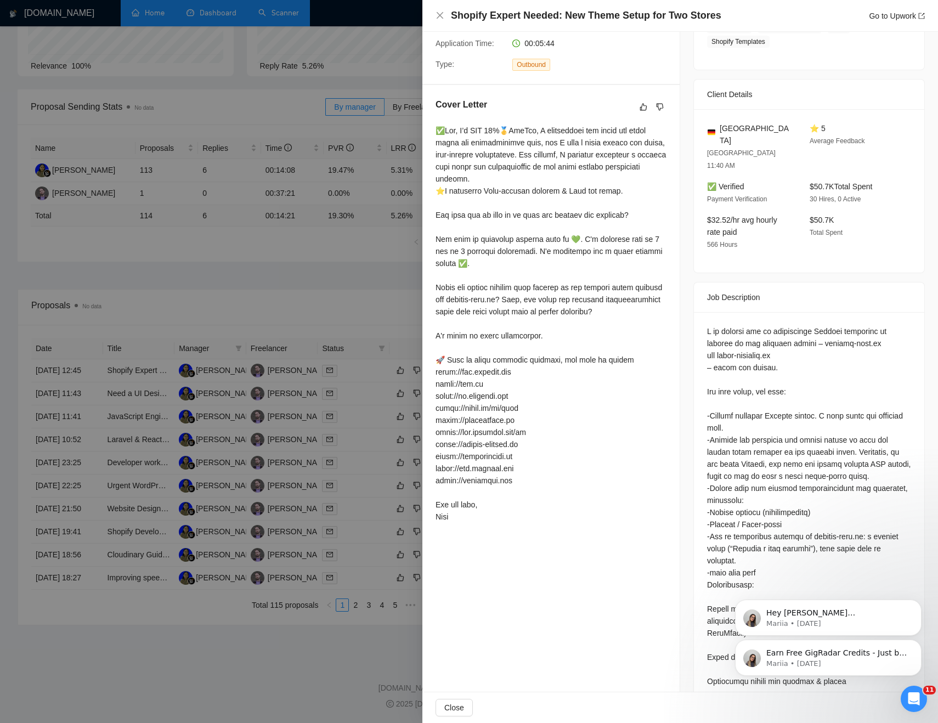
scroll to position [254, 0]
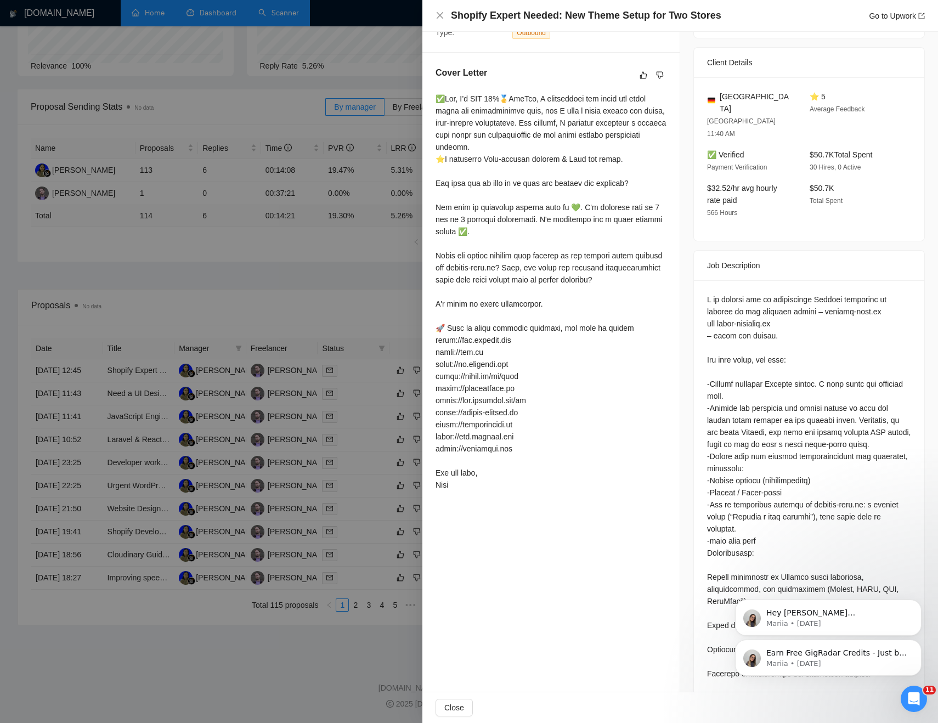
click at [276, 310] on div at bounding box center [469, 361] width 938 height 723
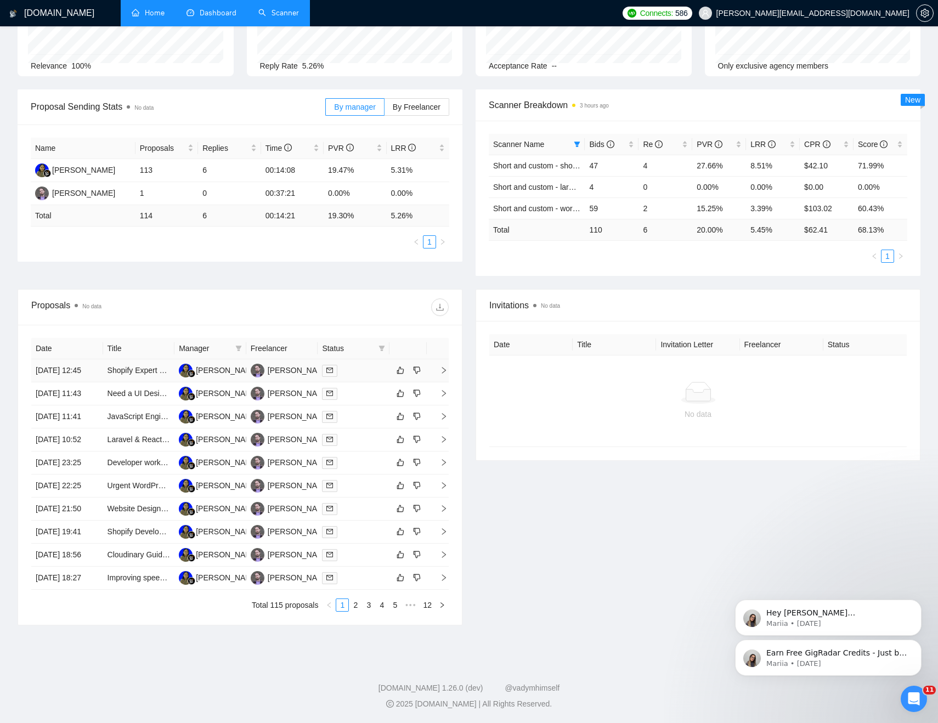
click at [97, 359] on td "19 Aug, 2025 12:45" at bounding box center [67, 370] width 72 height 23
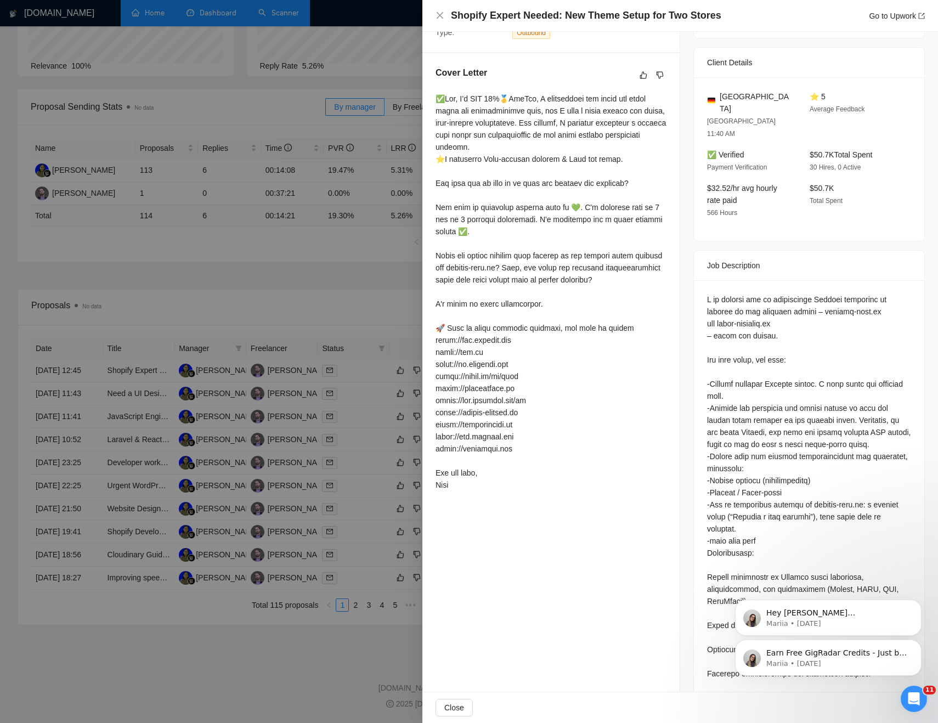
click at [128, 284] on div at bounding box center [469, 361] width 938 height 723
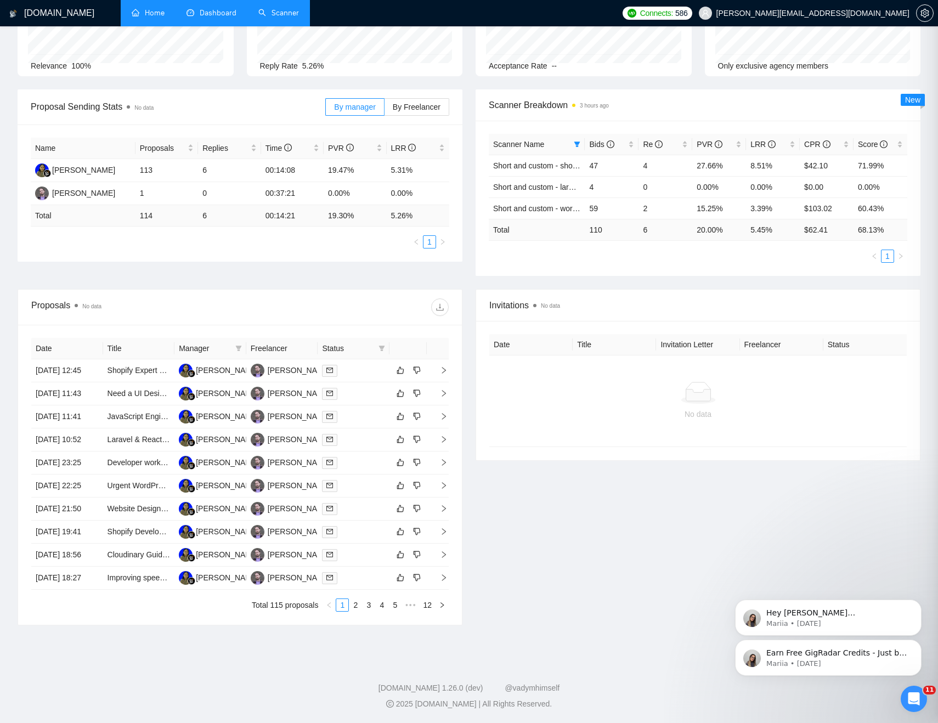
click at [128, 366] on link "Shopify Expert Needed: New Theme Setup for Two Stores" at bounding box center [207, 370] width 198 height 9
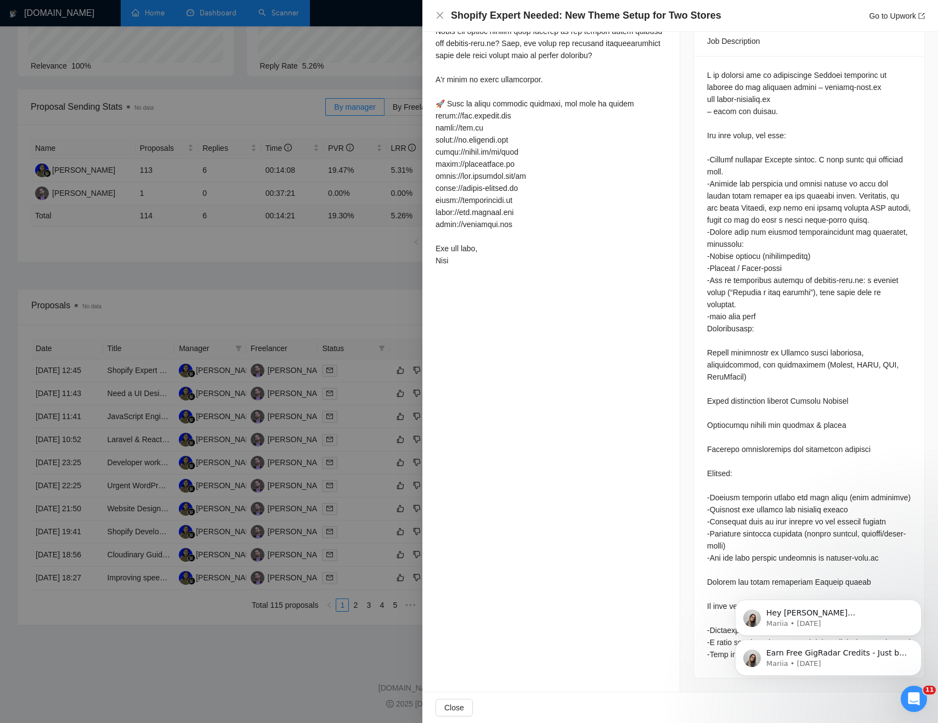
scroll to position [208, 0]
click at [280, 372] on div at bounding box center [469, 361] width 938 height 723
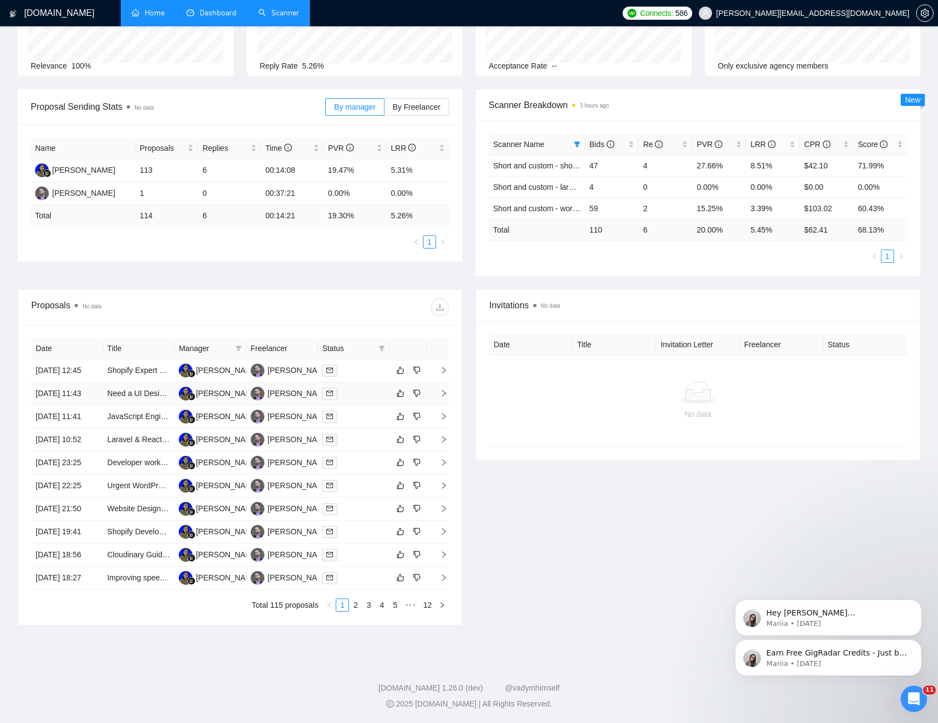
click at [352, 387] on div at bounding box center [353, 393] width 63 height 13
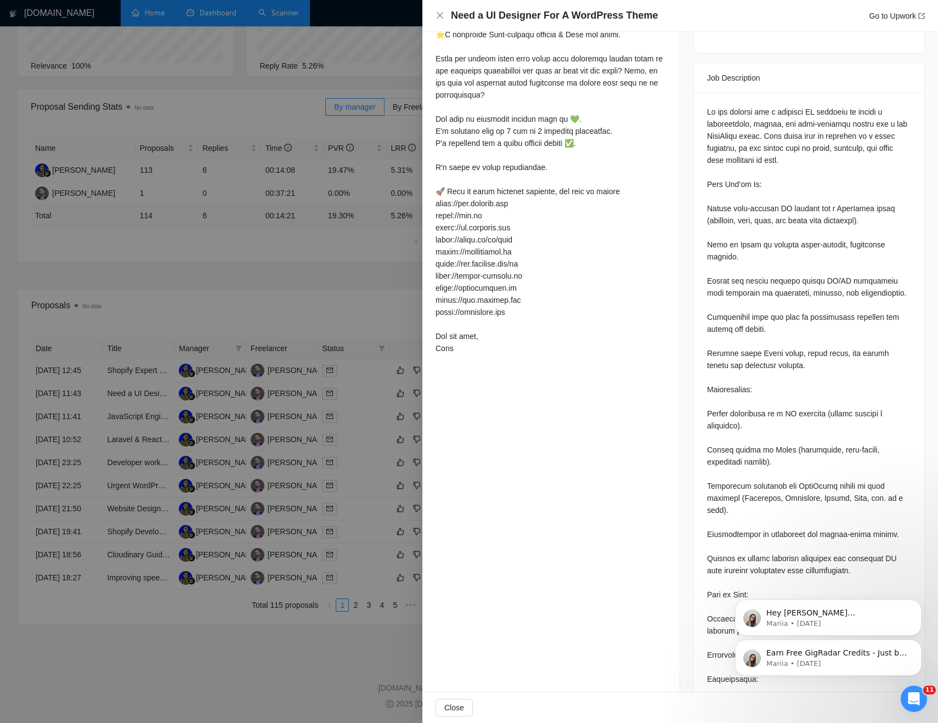
scroll to position [442, 0]
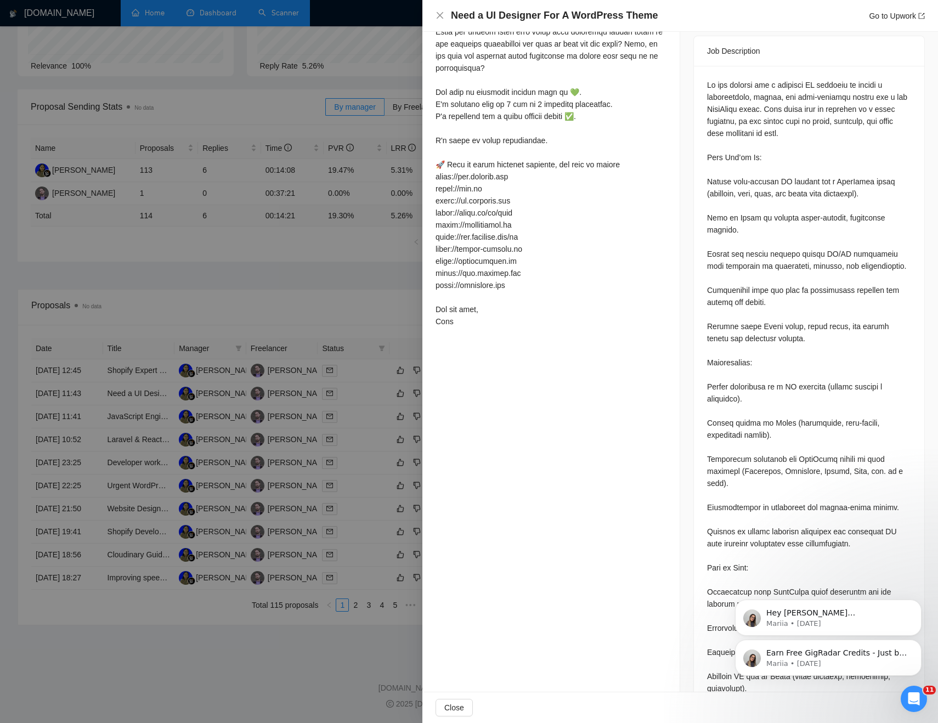
click at [329, 402] on div at bounding box center [469, 361] width 938 height 723
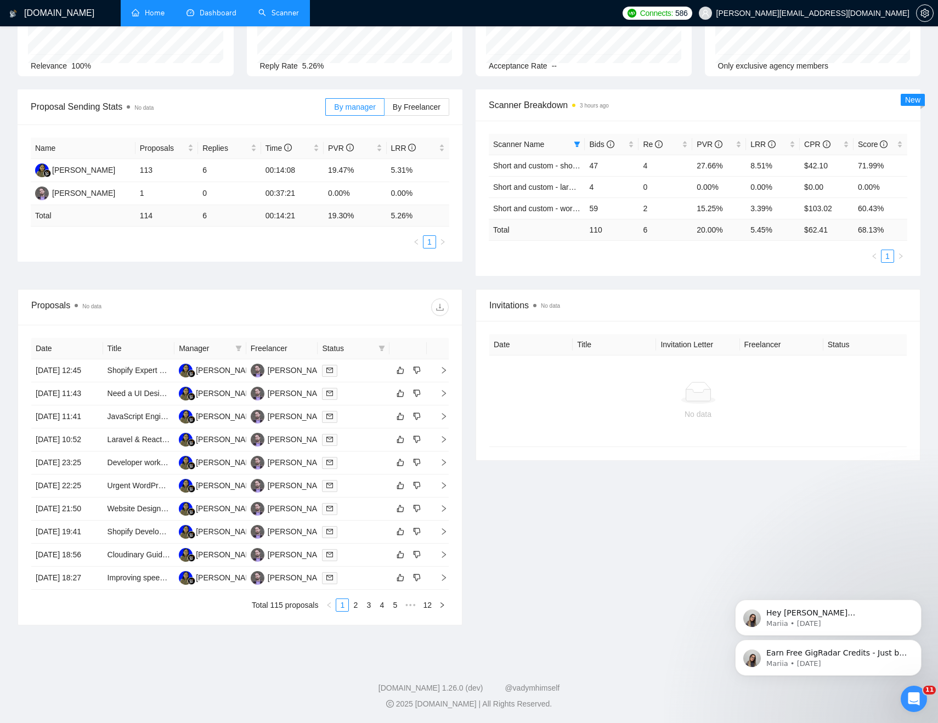
scroll to position [0, 0]
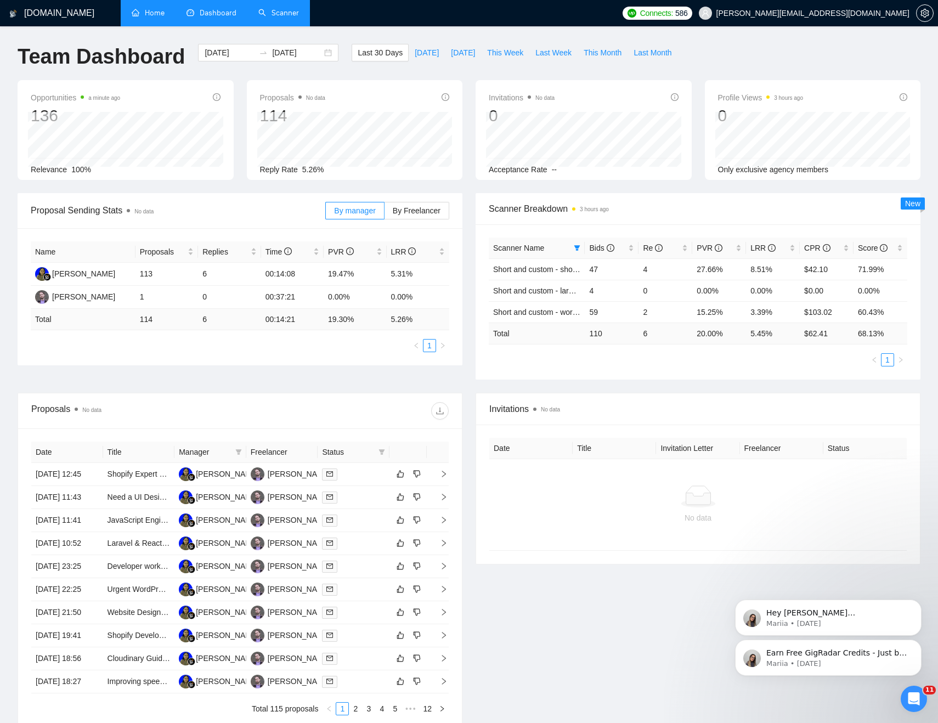
click at [468, 382] on div "Proposal Sending Stats No data By manager By Freelancer Name Proposals Replies …" at bounding box center [469, 293] width 916 height 200
click at [267, 10] on link "Scanner" at bounding box center [278, 12] width 41 height 9
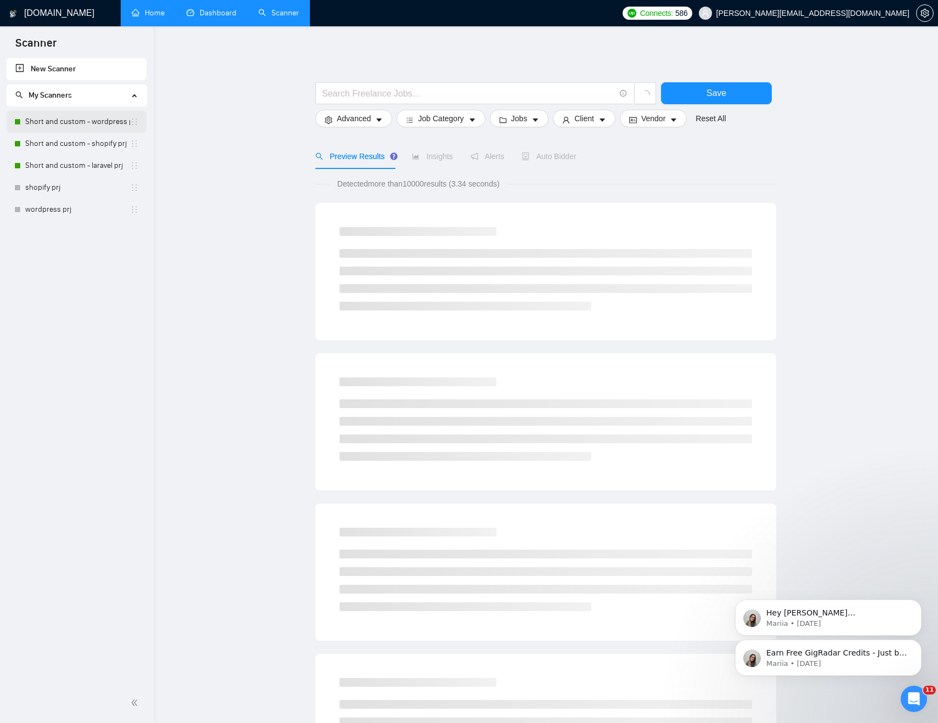
click at [96, 126] on link "Short and custom - wordpress prj" at bounding box center [77, 122] width 105 height 22
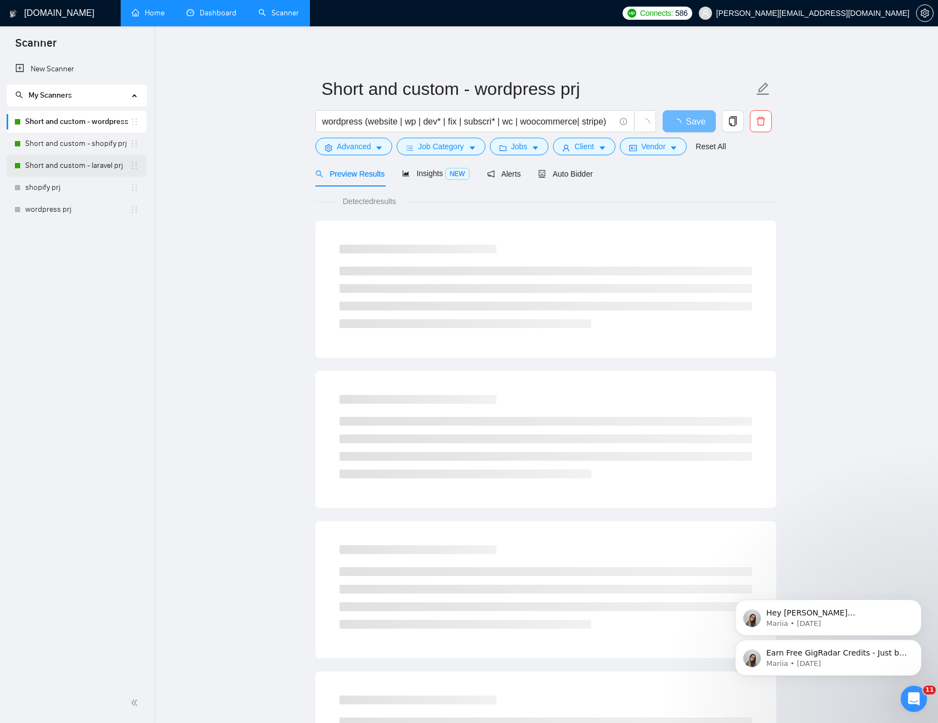
click at [91, 159] on link "Short and custom - laravel prj" at bounding box center [77, 166] width 105 height 22
click at [584, 174] on span "Auto Bidder" at bounding box center [565, 173] width 54 height 9
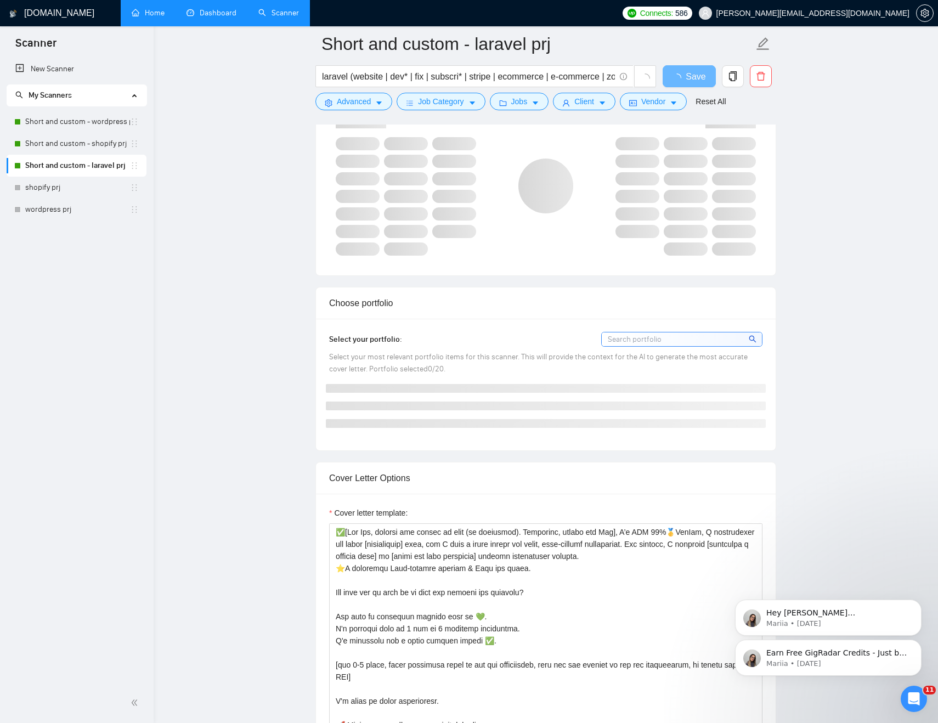
scroll to position [947, 0]
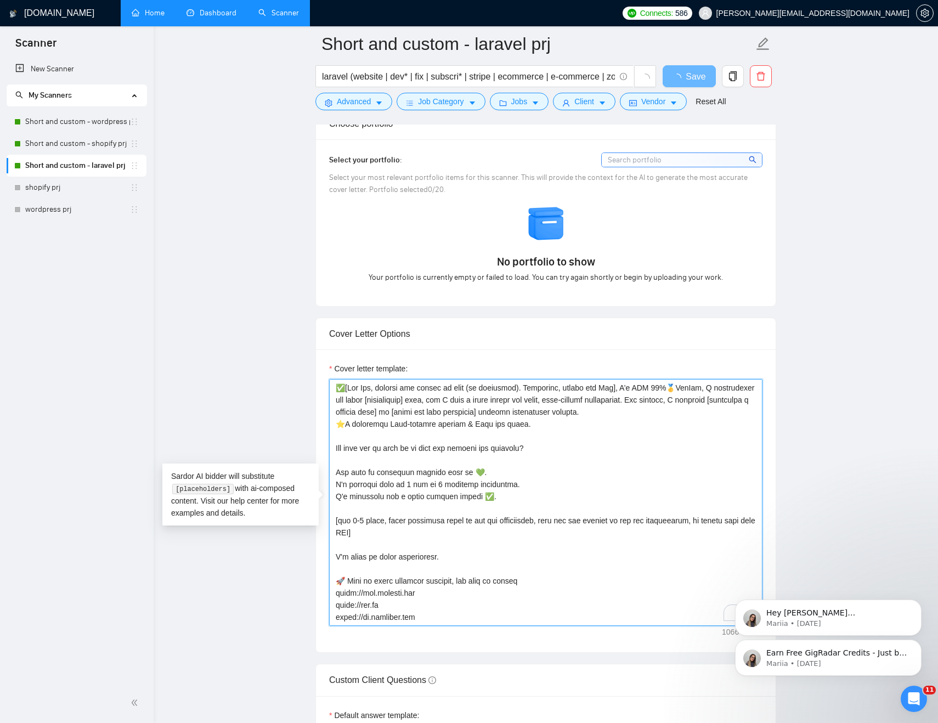
drag, startPoint x: 360, startPoint y: 389, endPoint x: 613, endPoint y: 391, distance: 252.9
click at [613, 391] on textarea "Cover letter template:" at bounding box center [545, 502] width 433 height 247
click at [625, 388] on textarea "Cover letter template:" at bounding box center [545, 502] width 433 height 247
drag, startPoint x: 620, startPoint y: 388, endPoint x: 349, endPoint y: 391, distance: 271.0
click at [349, 391] on textarea "Cover letter template:" at bounding box center [545, 502] width 433 height 247
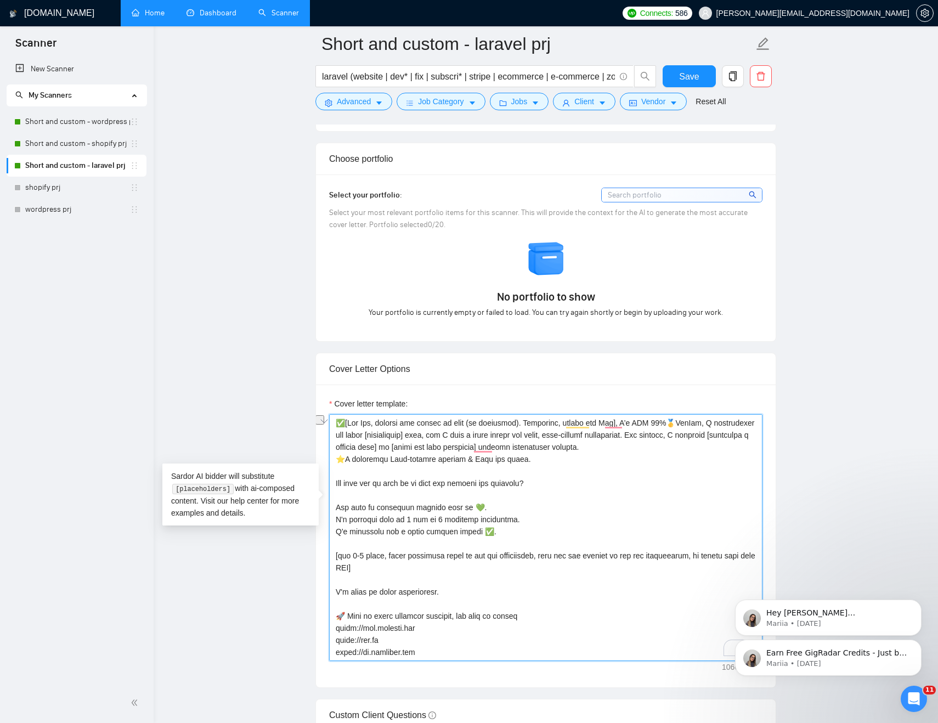
click at [367, 427] on textarea "Cover letter template:" at bounding box center [545, 537] width 433 height 247
drag, startPoint x: 348, startPoint y: 426, endPoint x: 622, endPoint y: 427, distance: 273.7
click at [622, 427] on textarea "Cover letter template:" at bounding box center [545, 537] width 433 height 247
click at [447, 422] on textarea "Cover letter template:" at bounding box center [545, 537] width 433 height 247
drag, startPoint x: 359, startPoint y: 427, endPoint x: 519, endPoint y: 427, distance: 160.7
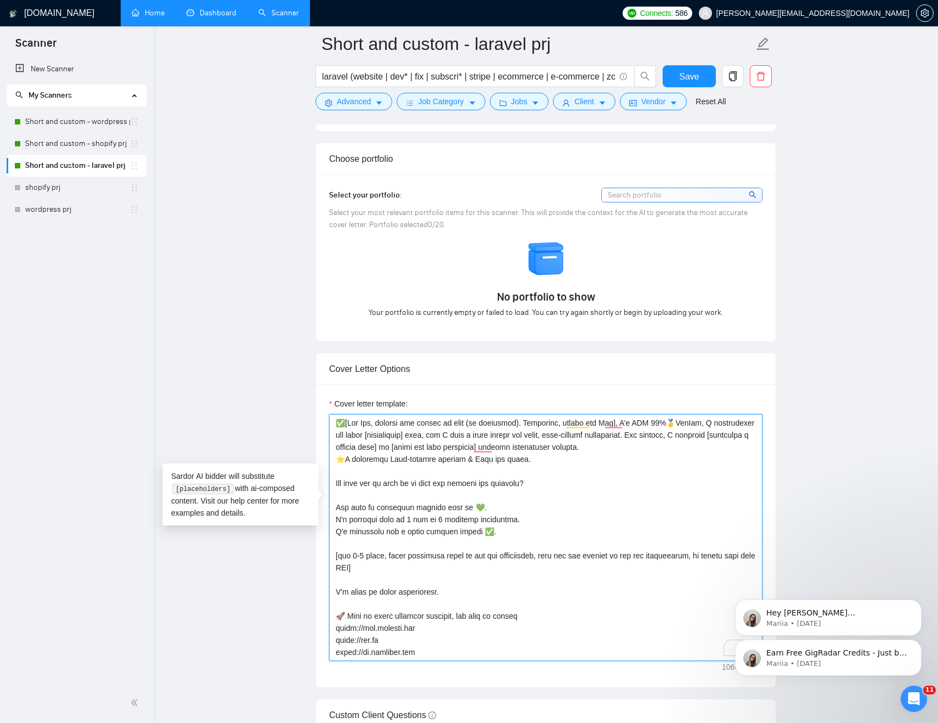
click at [519, 427] on textarea "Cover letter template:" at bounding box center [545, 537] width 433 height 247
click at [571, 426] on textarea "Cover letter template:" at bounding box center [545, 537] width 433 height 247
drag, startPoint x: 471, startPoint y: 420, endPoint x: 573, endPoint y: 419, distance: 102.0
click at [573, 419] on textarea "Cover letter template:" at bounding box center [545, 537] width 433 height 247
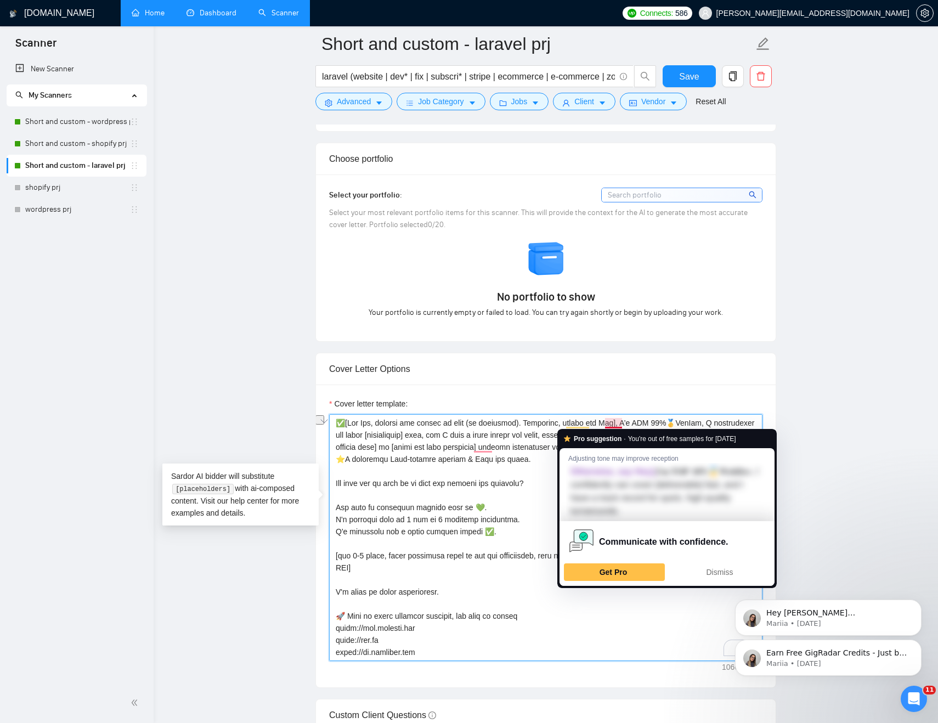
click at [612, 420] on textarea "Cover letter template:" at bounding box center [545, 537] width 433 height 247
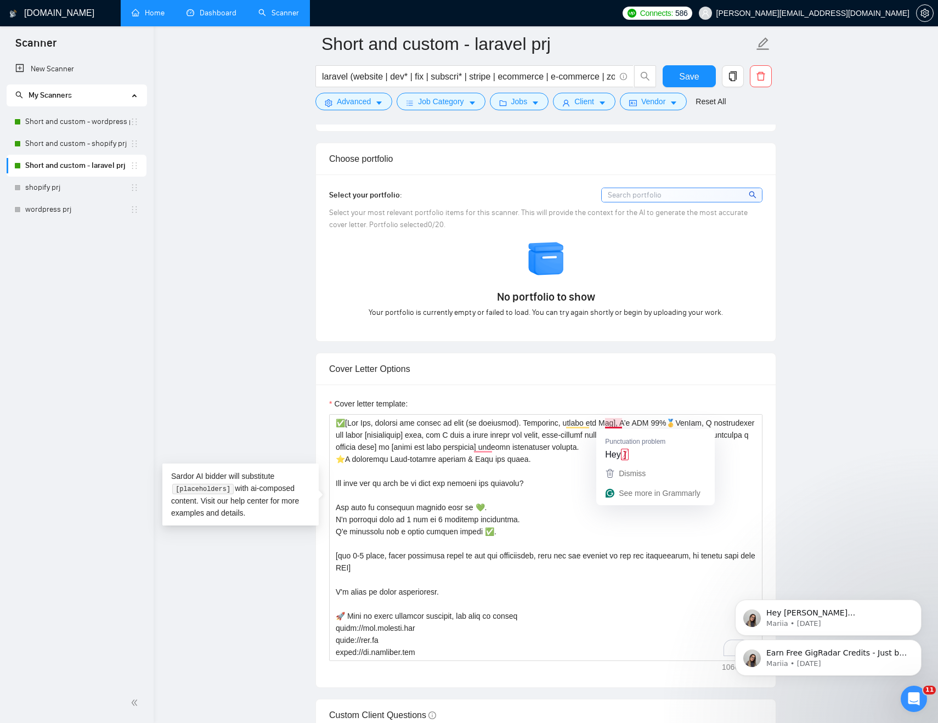
click at [836, 420] on main "Short and custom - laravel prj laravel (website | dev* | fix | subscri* | strip…" at bounding box center [545, 661] width 749 height 3128
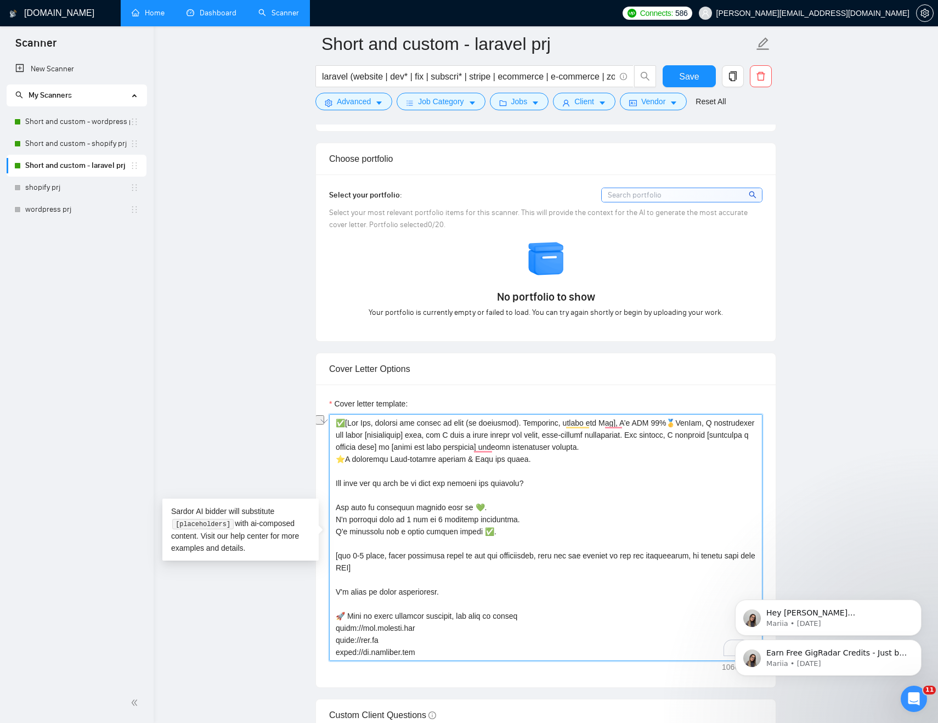
drag, startPoint x: 623, startPoint y: 423, endPoint x: 346, endPoint y: 420, distance: 277.0
click at [346, 420] on textarea "Cover letter template:" at bounding box center [545, 537] width 433 height 247
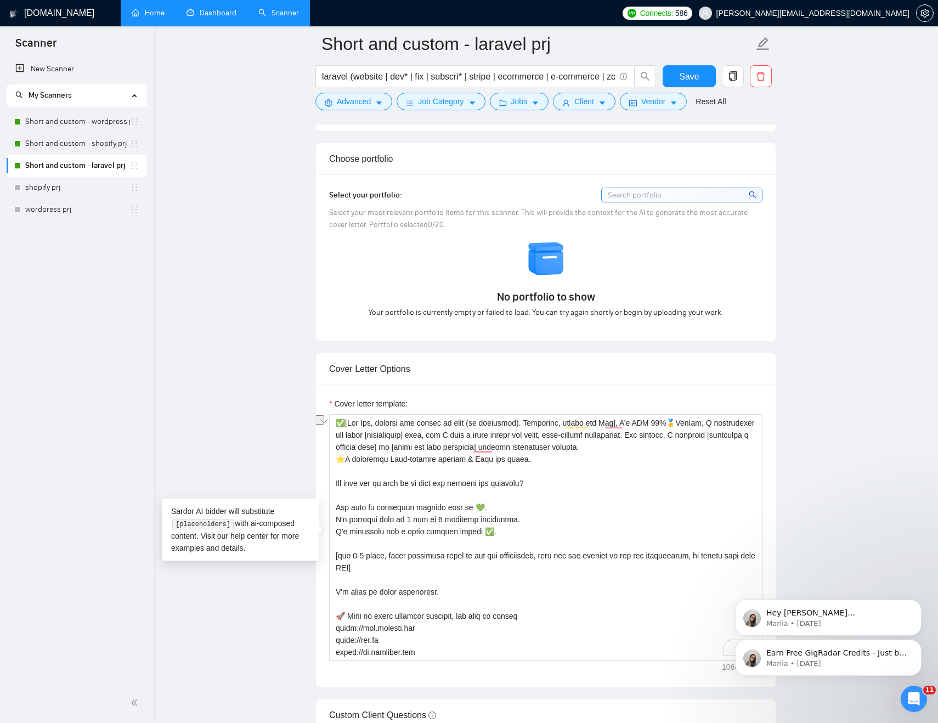
click at [817, 395] on main "Short and custom - laravel prj laravel (website | dev* | fix | subscri* | strip…" at bounding box center [545, 661] width 749 height 3128
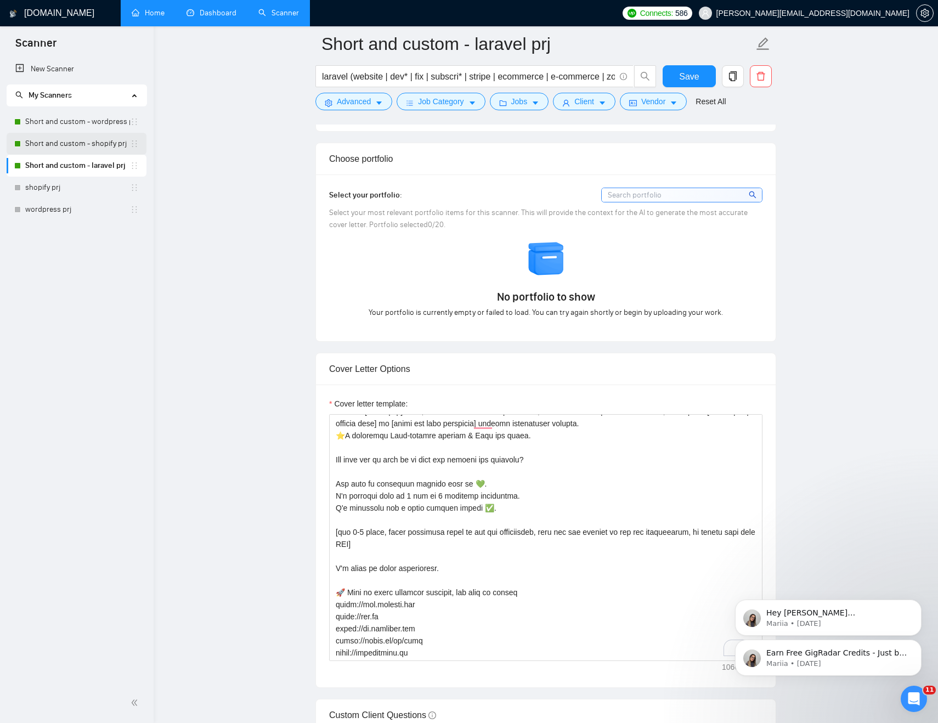
click at [91, 149] on link "Short and custom - shopify prj" at bounding box center [77, 144] width 105 height 22
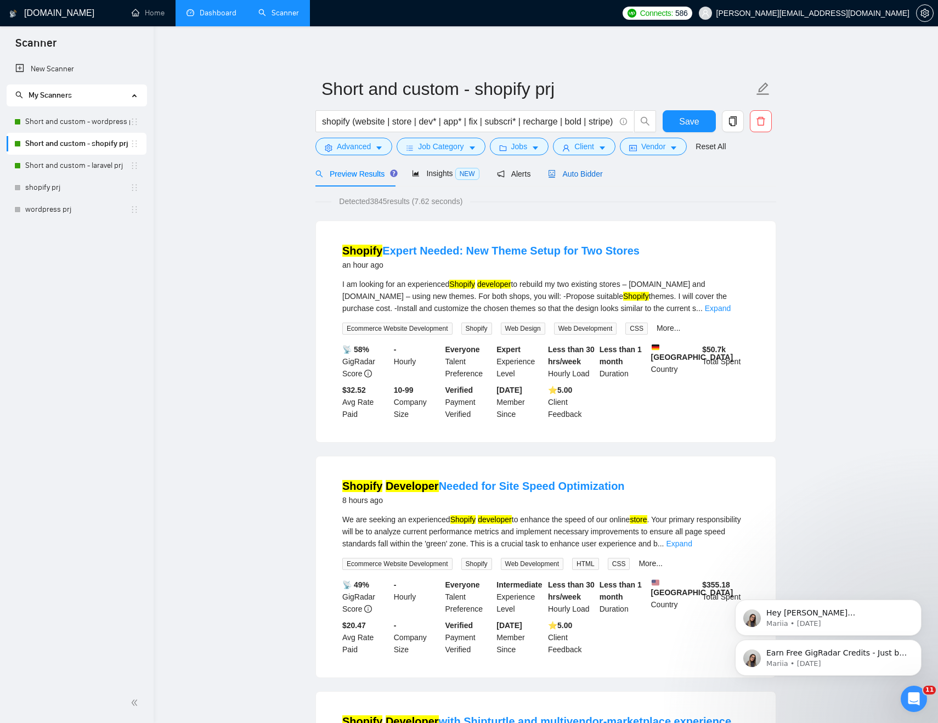
click at [581, 172] on span "Auto Bidder" at bounding box center [575, 173] width 54 height 9
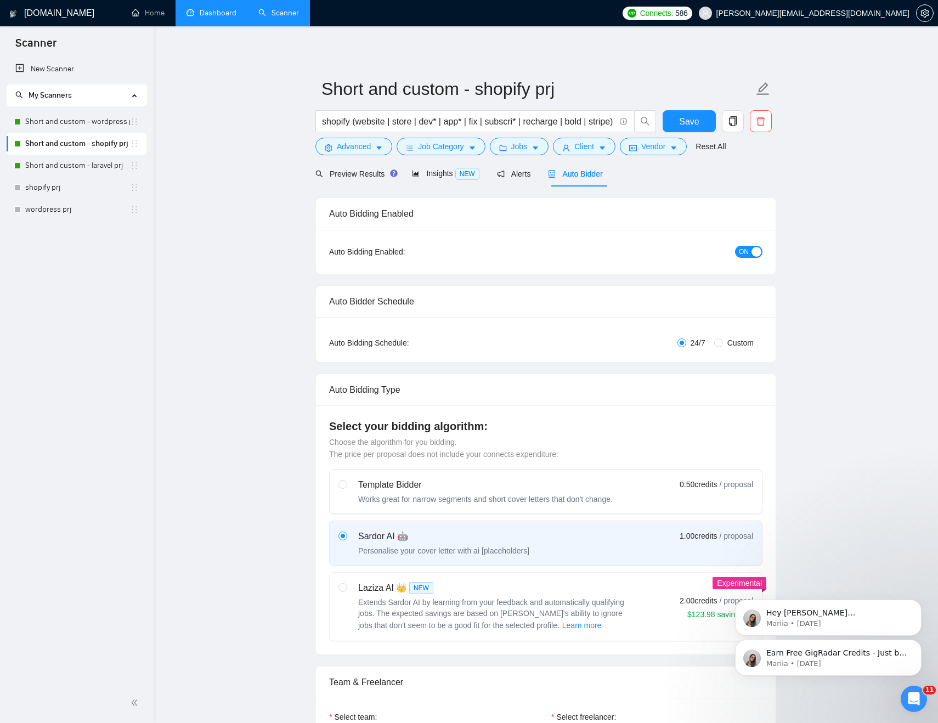
checkbox input "true"
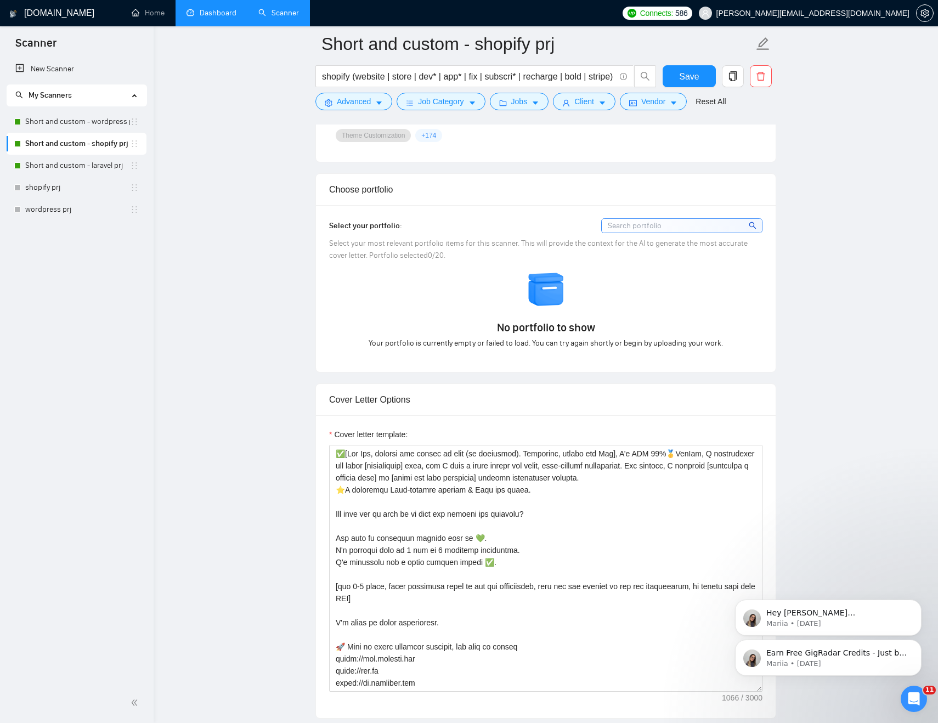
scroll to position [1043, 0]
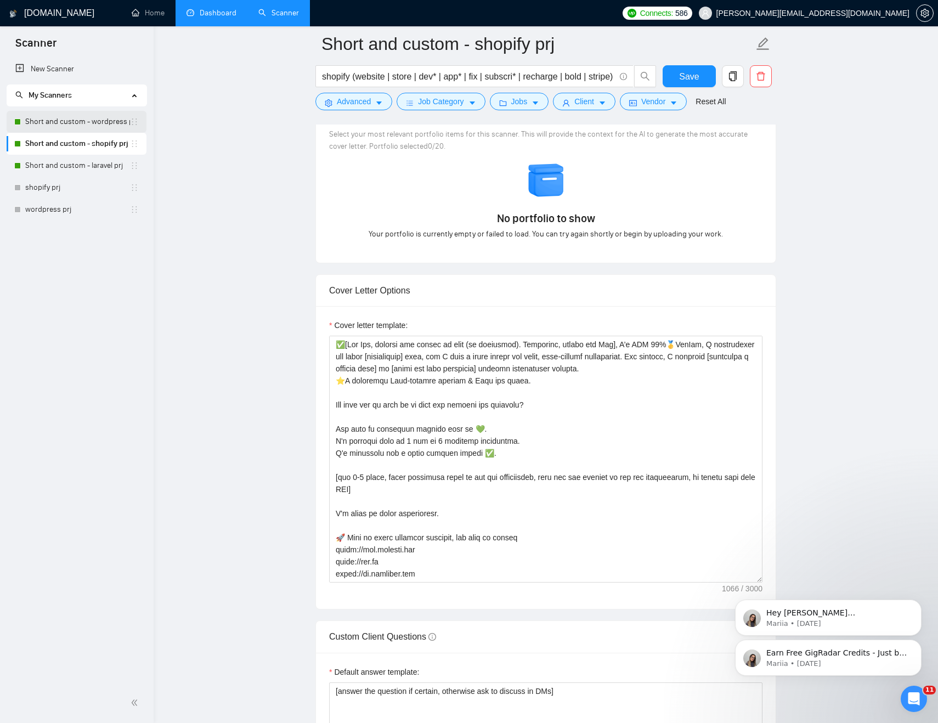
click at [89, 123] on link "Short and custom - wordpress prj" at bounding box center [77, 122] width 105 height 22
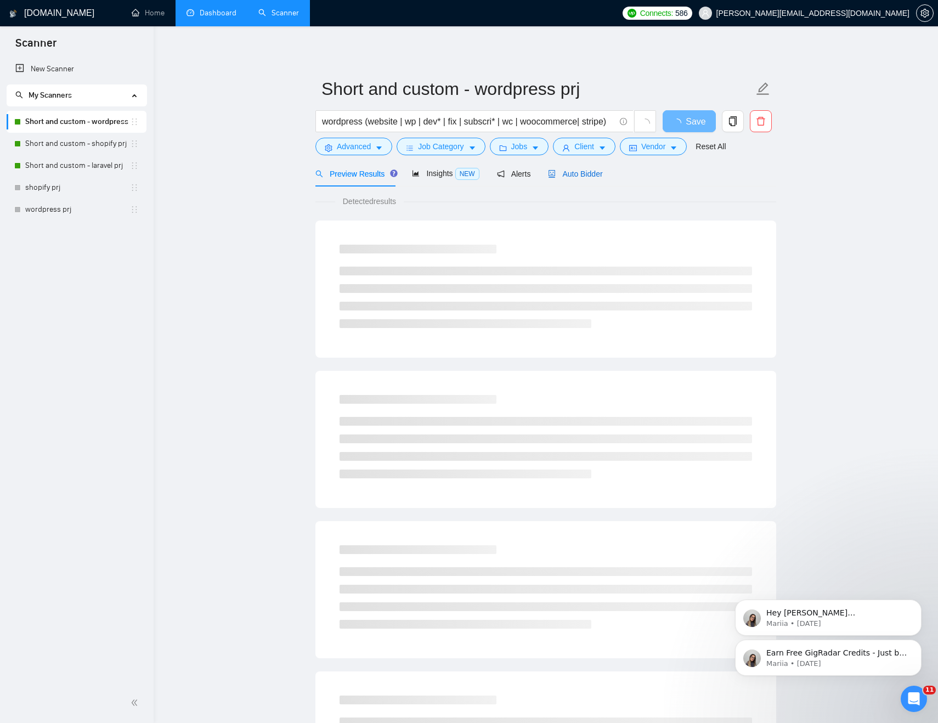
click at [584, 177] on span "Auto Bidder" at bounding box center [575, 173] width 54 height 9
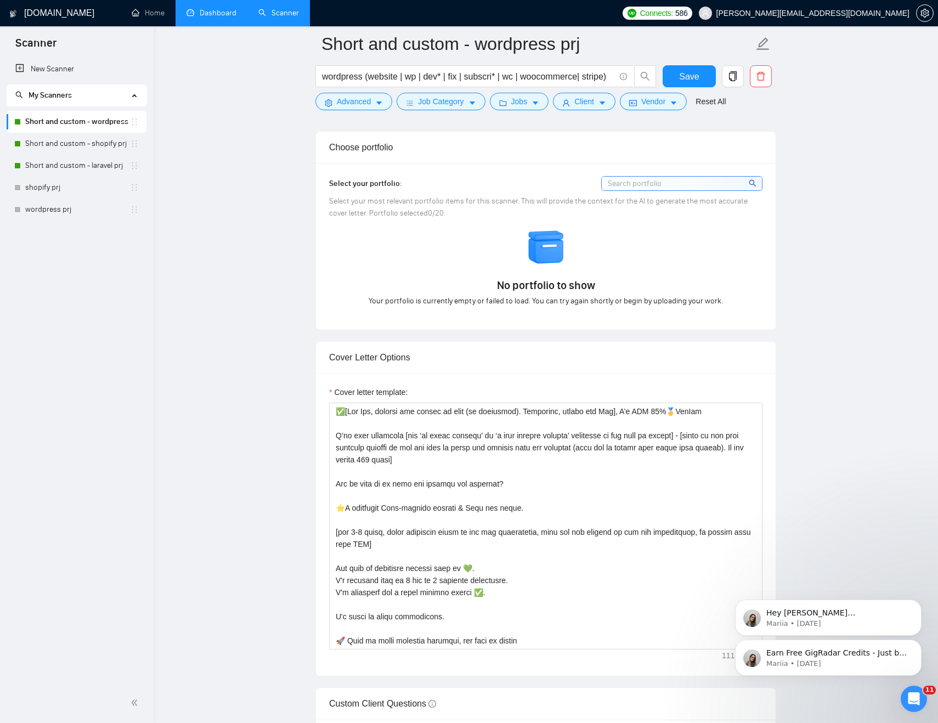
scroll to position [959, 0]
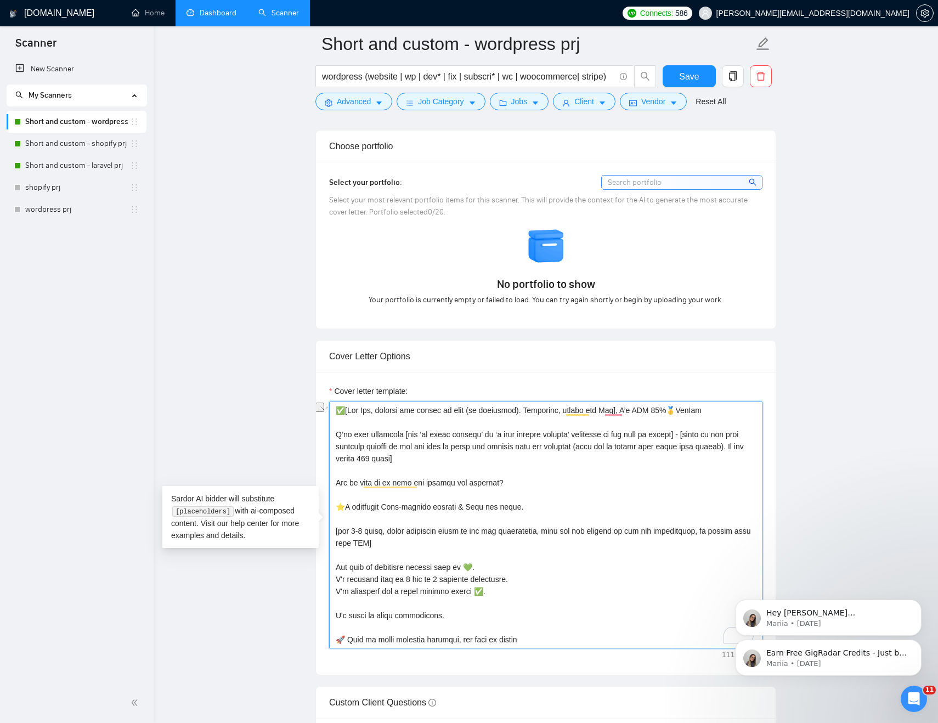
drag, startPoint x: 342, startPoint y: 436, endPoint x: 536, endPoint y: 437, distance: 193.6
click at [536, 437] on textarea "Cover letter template:" at bounding box center [545, 525] width 433 height 247
click at [566, 444] on textarea "Cover letter template:" at bounding box center [545, 525] width 433 height 247
drag, startPoint x: 471, startPoint y: 451, endPoint x: 338, endPoint y: 440, distance: 133.2
click at [338, 440] on textarea "Cover letter template:" at bounding box center [545, 525] width 433 height 247
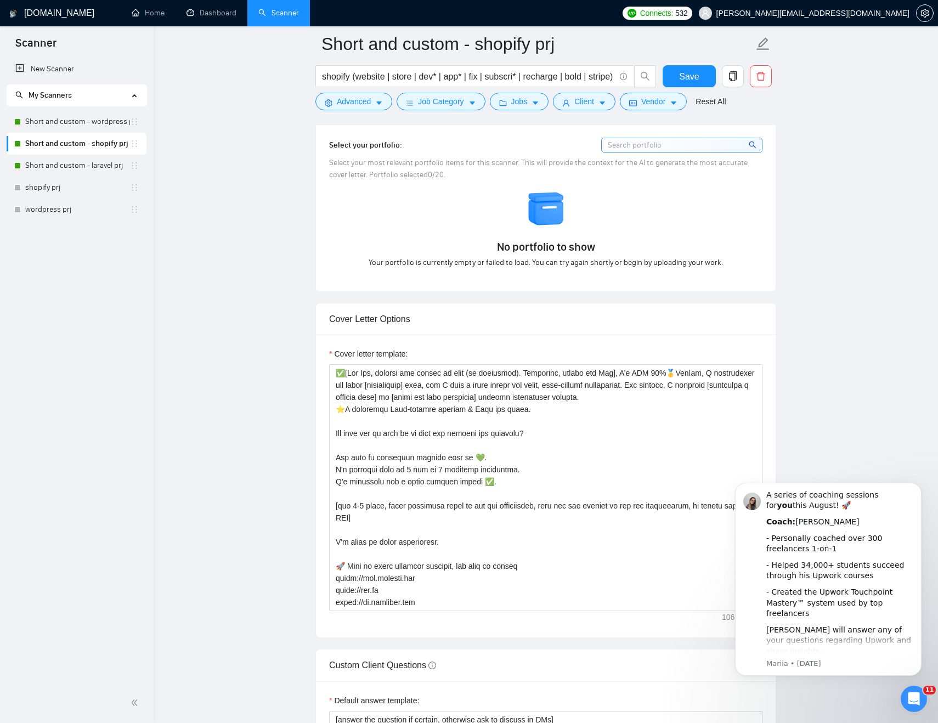
scroll to position [1055, 0]
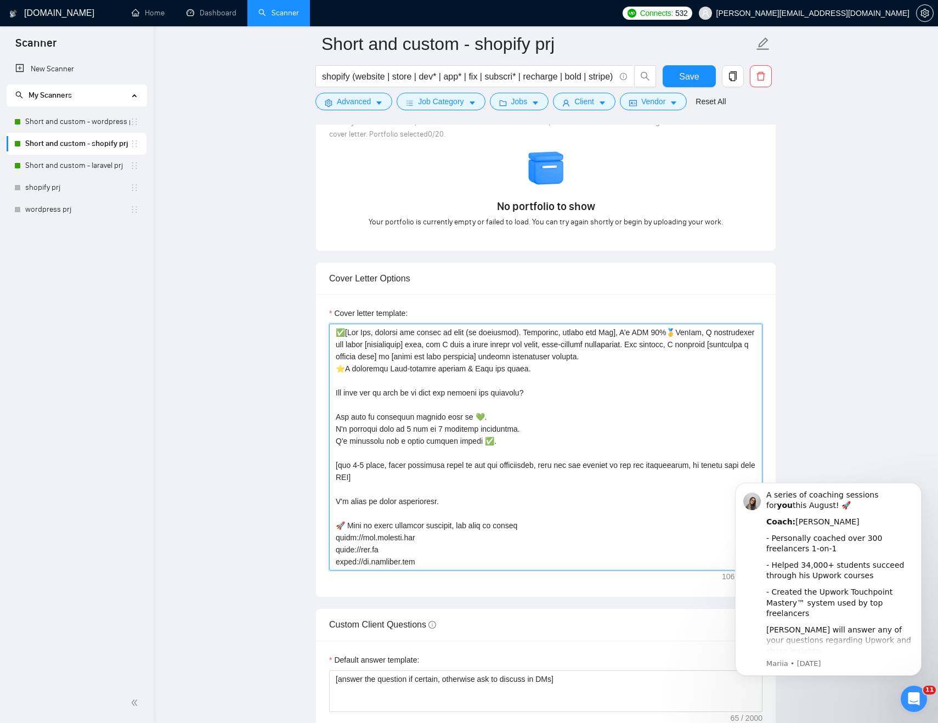
drag, startPoint x: 340, startPoint y: 346, endPoint x: 579, endPoint y: 355, distance: 239.3
click at [579, 355] on textarea "Cover letter template:" at bounding box center [545, 447] width 433 height 247
click at [656, 382] on textarea "Cover letter template:" at bounding box center [545, 447] width 433 height 247
drag, startPoint x: 575, startPoint y: 369, endPoint x: 370, endPoint y: 349, distance: 205.6
click at [370, 349] on textarea "Cover letter template:" at bounding box center [545, 447] width 433 height 247
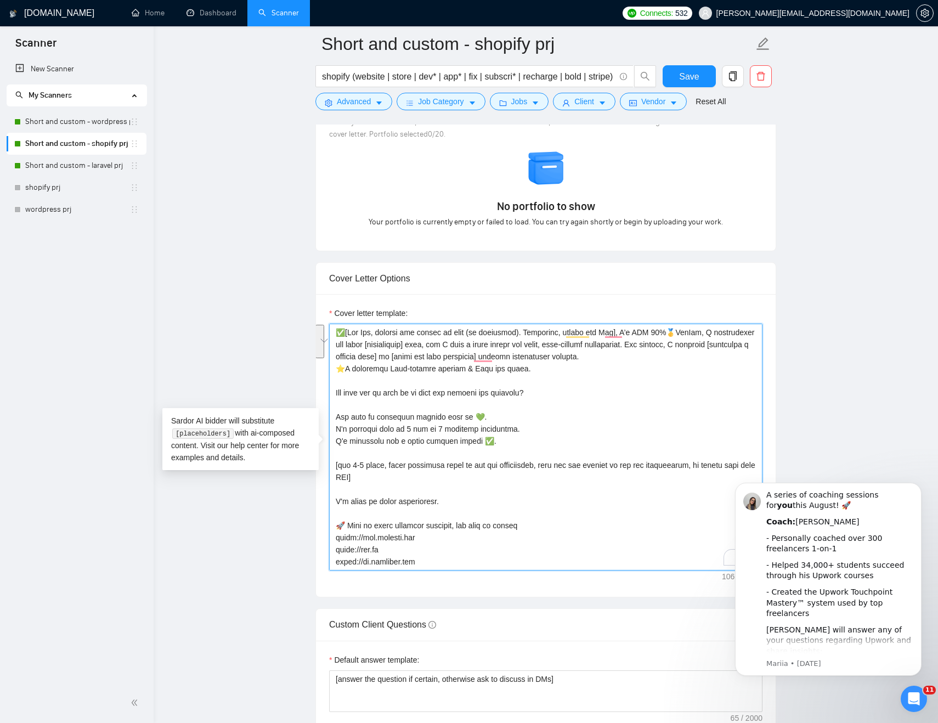
click at [529, 367] on textarea "Cover letter template:" at bounding box center [545, 447] width 433 height 247
drag, startPoint x: 698, startPoint y: 361, endPoint x: 258, endPoint y: 346, distance: 440.2
click at [258, 346] on main "Short and custom - shopify prj shopify (website | store | dev* | app* | fix | s…" at bounding box center [545, 642] width 749 height 3307
click at [545, 360] on textarea "Cover letter template:" at bounding box center [545, 447] width 433 height 247
drag, startPoint x: 642, startPoint y: 360, endPoint x: 350, endPoint y: 352, distance: 291.9
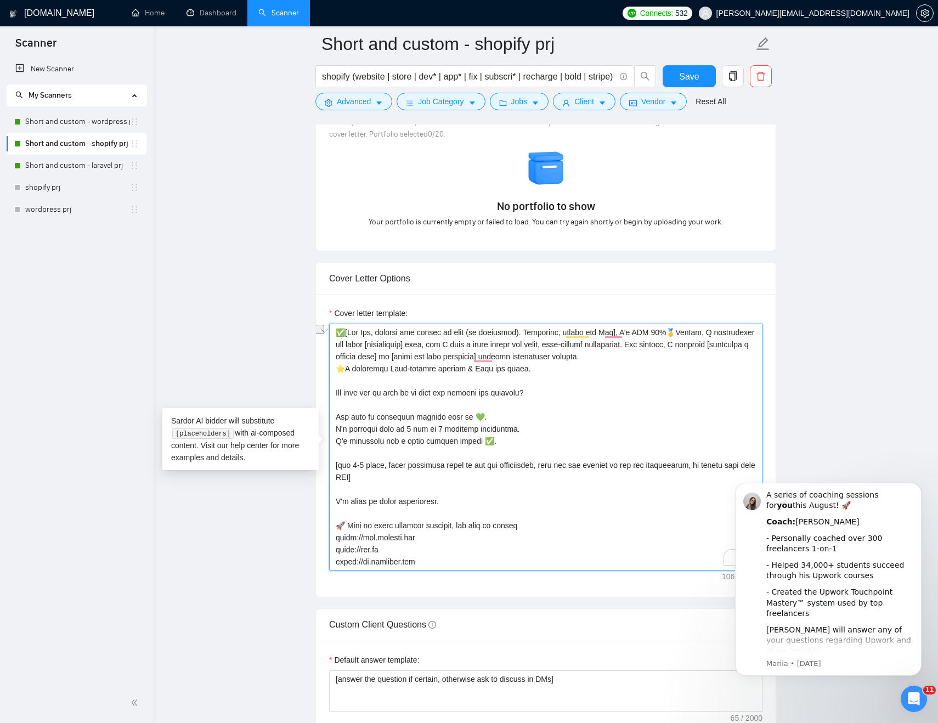
click at [350, 352] on textarea "Cover letter template:" at bounding box center [545, 447] width 433 height 247
click at [221, 193] on main "Short and custom - shopify prj shopify (website | store | dev* | app* | fix | s…" at bounding box center [545, 642] width 749 height 3307
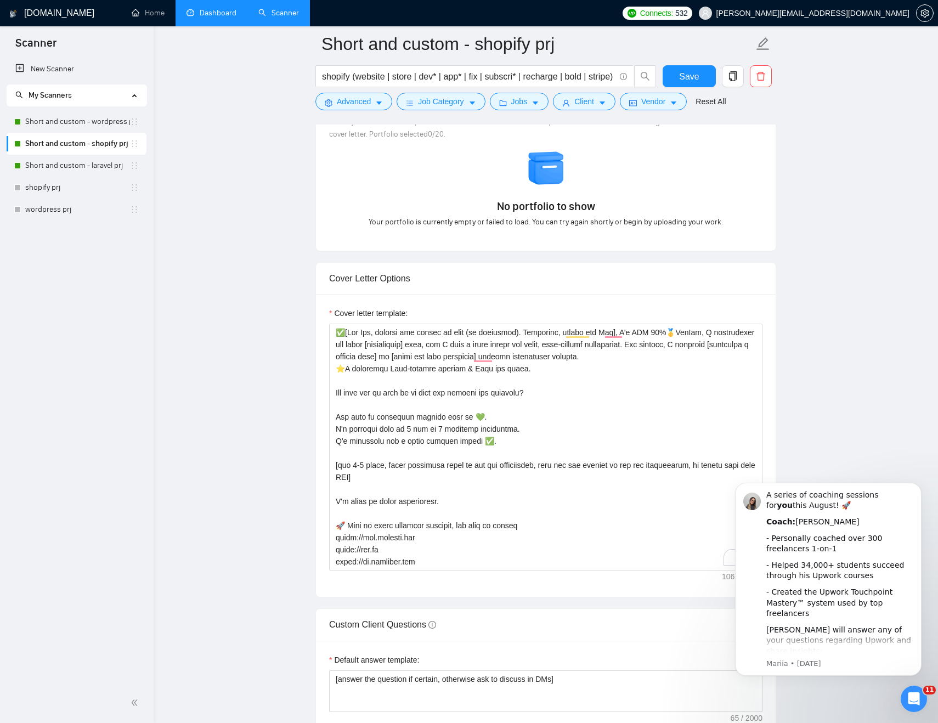
click at [201, 8] on link "Dashboard" at bounding box center [212, 12] width 50 height 9
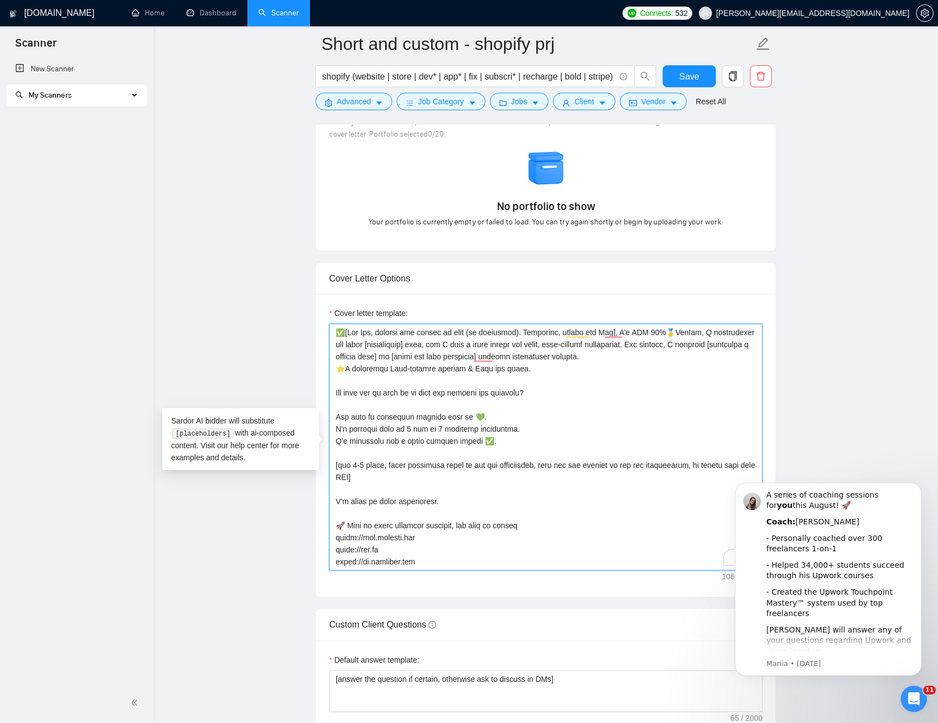
drag, startPoint x: 346, startPoint y: 347, endPoint x: 722, endPoint y: 366, distance: 376.8
click at [721, 366] on textarea "Cover letter template:" at bounding box center [545, 447] width 433 height 247
click at [618, 360] on textarea "Cover letter template:" at bounding box center [545, 447] width 433 height 247
click at [682, 370] on textarea "Cover letter template:" at bounding box center [545, 447] width 433 height 247
drag, startPoint x: 682, startPoint y: 370, endPoint x: 648, endPoint y: 370, distance: 34.6
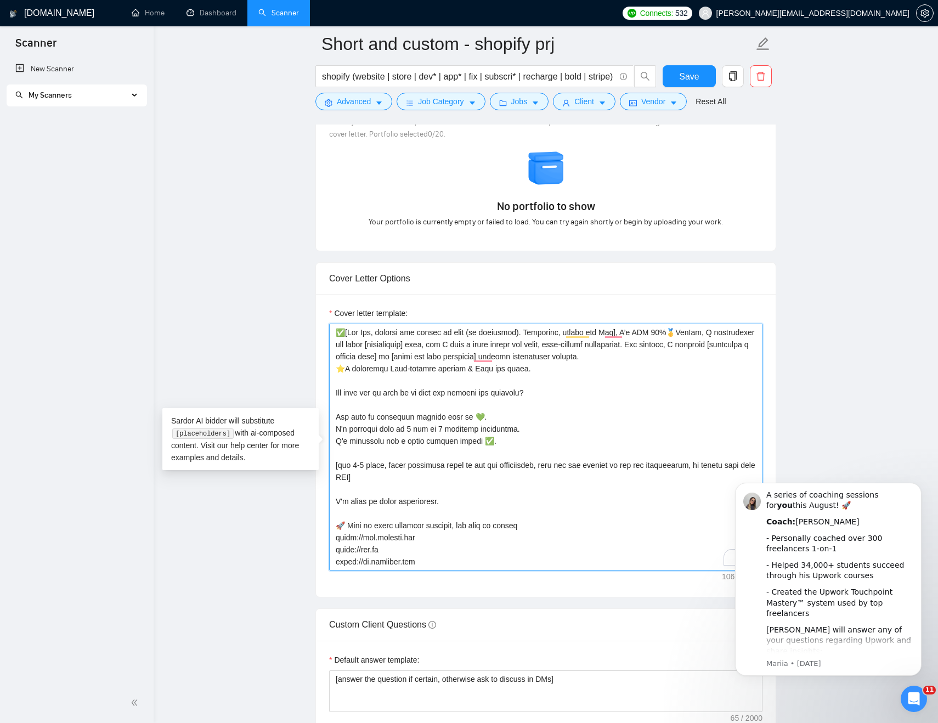
click at [652, 370] on textarea "Cover letter template:" at bounding box center [545, 447] width 433 height 247
drag, startPoint x: 361, startPoint y: 351, endPoint x: 589, endPoint y: 351, distance: 228.2
click at [589, 351] on textarea "Cover letter template:" at bounding box center [545, 447] width 433 height 247
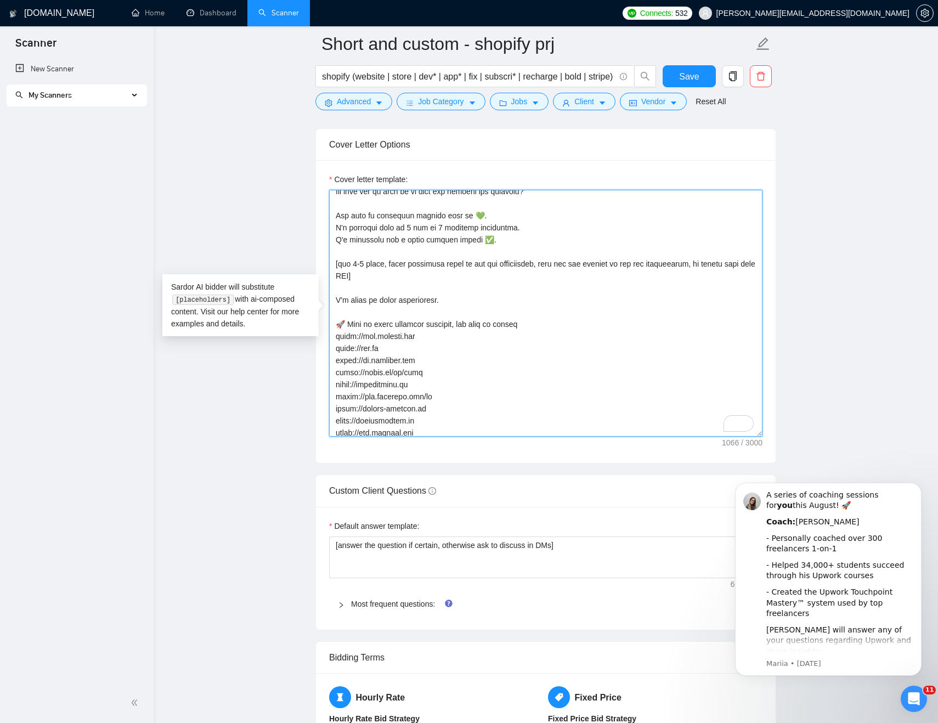
scroll to position [0, 0]
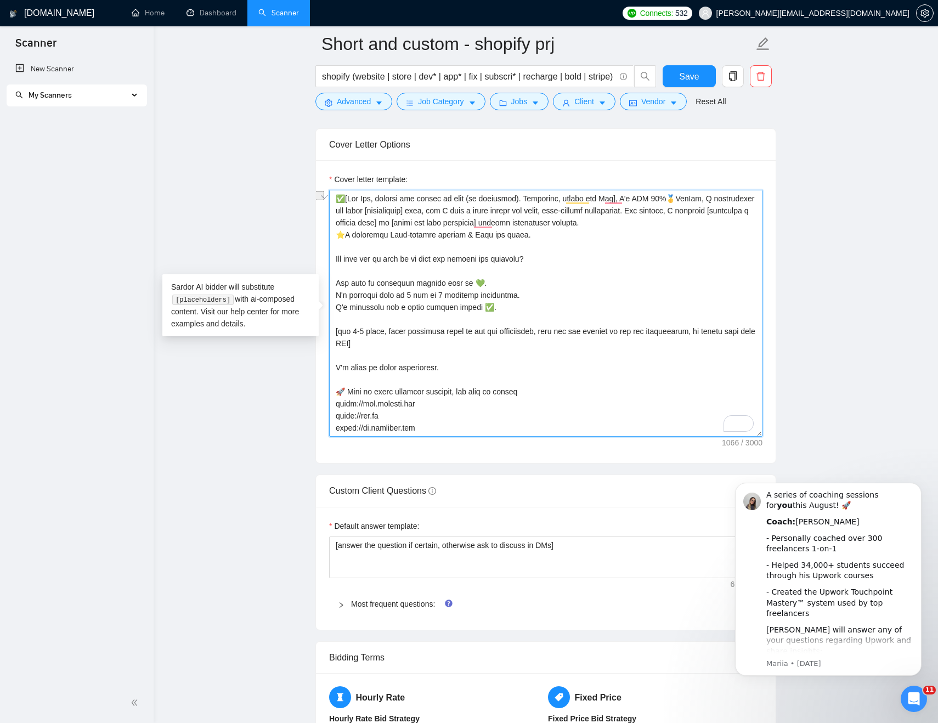
click at [564, 248] on textarea "Cover letter template:" at bounding box center [545, 313] width 433 height 247
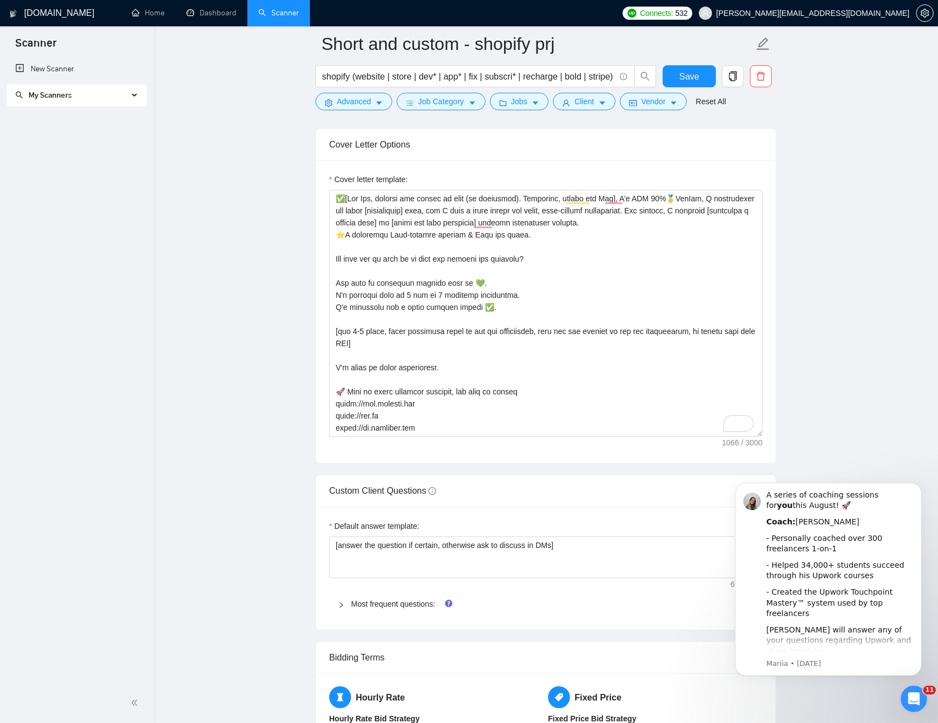
click at [213, 245] on main "Short and custom - shopify prj shopify (website | store | dev* | app* | fix | s…" at bounding box center [545, 508] width 749 height 3307
click at [163, 12] on link "Home" at bounding box center [148, 12] width 33 height 9
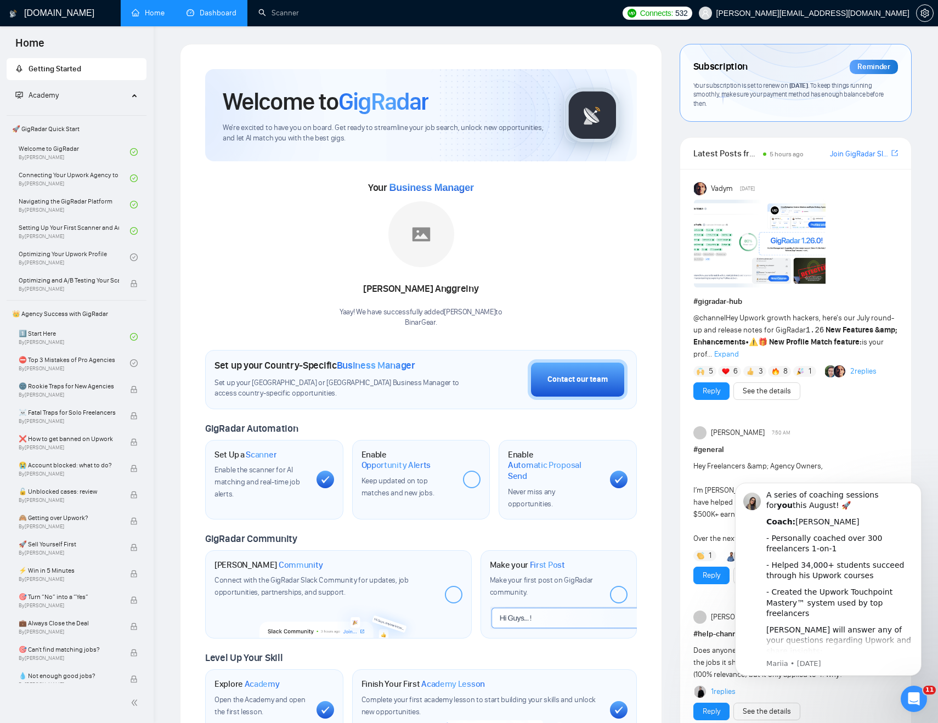
click at [211, 10] on link "Dashboard" at bounding box center [212, 12] width 50 height 9
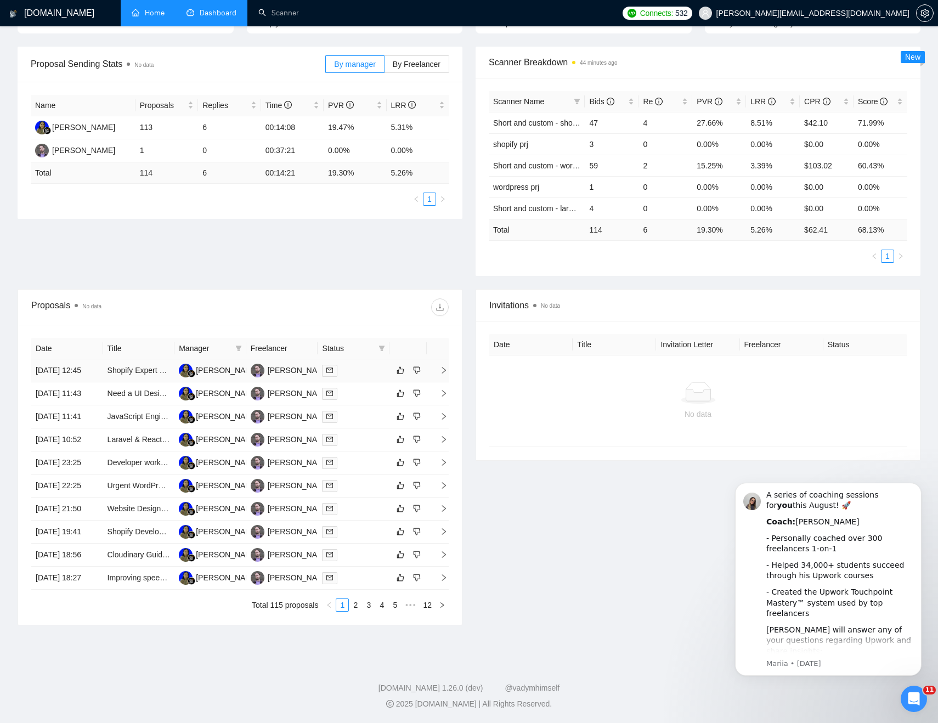
scroll to position [229, 0]
click at [88, 359] on td "[DATE] 12:45" at bounding box center [67, 370] width 72 height 23
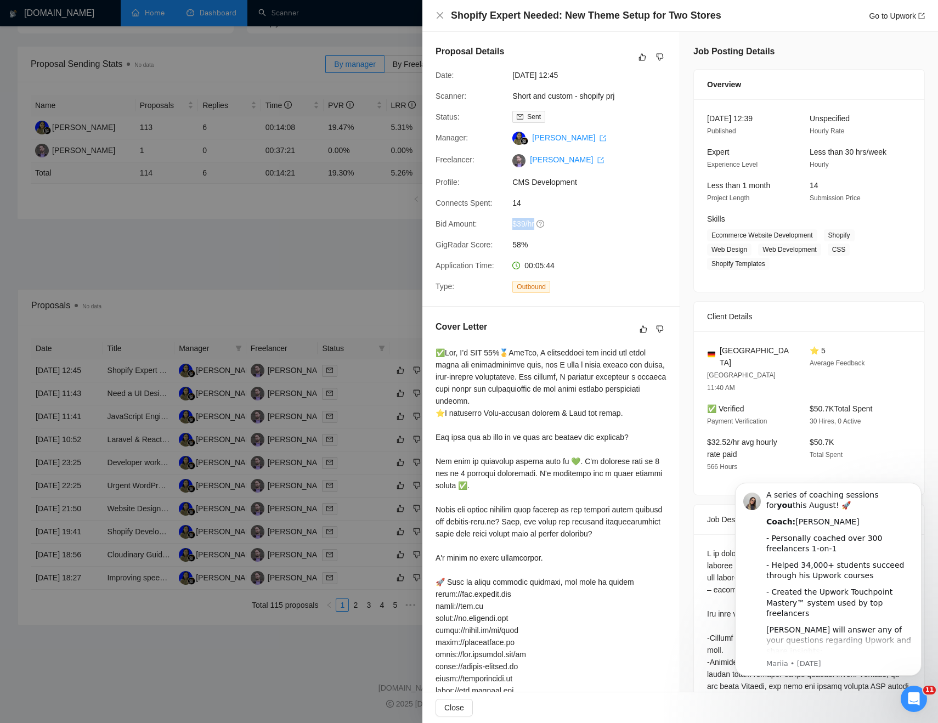
drag, startPoint x: 502, startPoint y: 235, endPoint x: 580, endPoint y: 235, distance: 77.9
click at [570, 230] on div "Bid Amount: $39/hr" at bounding box center [546, 224] width 231 height 12
click at [202, 183] on div at bounding box center [469, 361] width 938 height 723
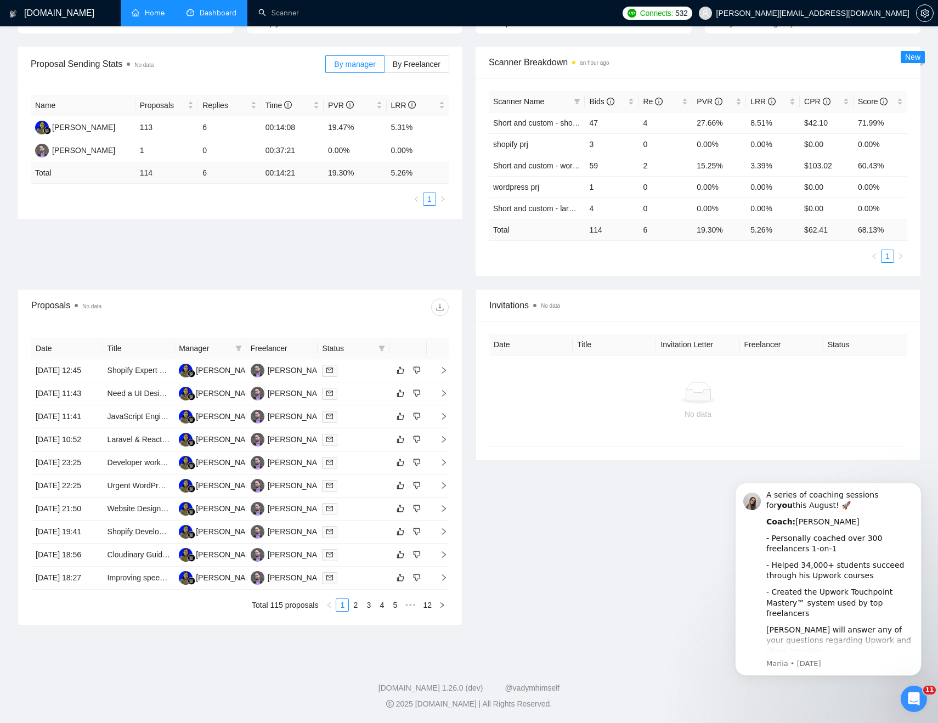
scroll to position [0, 0]
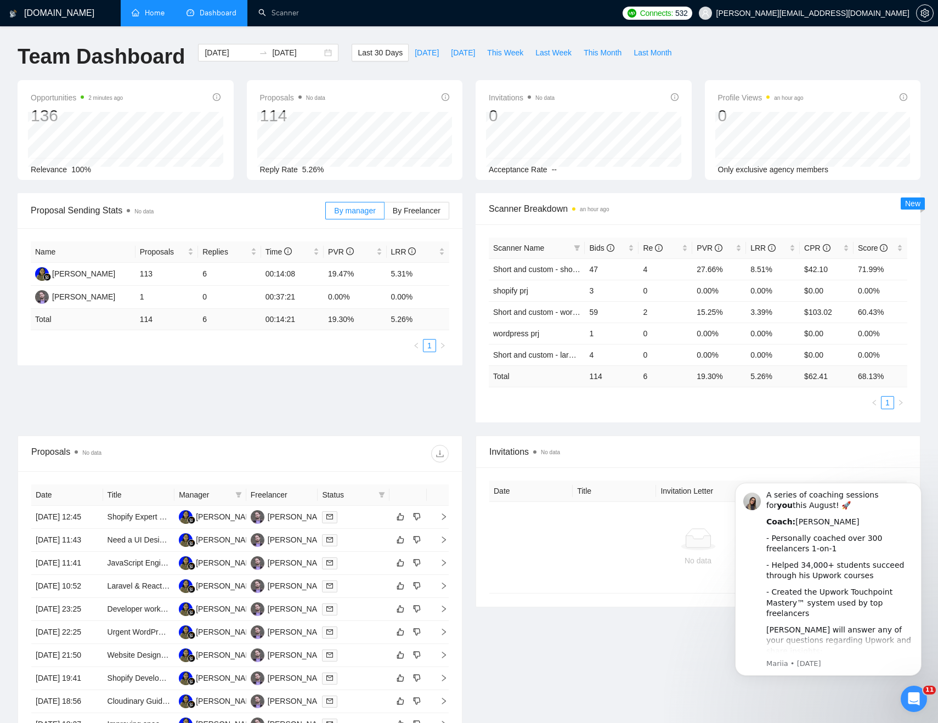
click at [885, 13] on span "[PERSON_NAME][EMAIL_ADDRESS][DOMAIN_NAME]" at bounding box center [812, 13] width 193 height 0
click at [931, 13] on span "setting" at bounding box center [925, 13] width 16 height 9
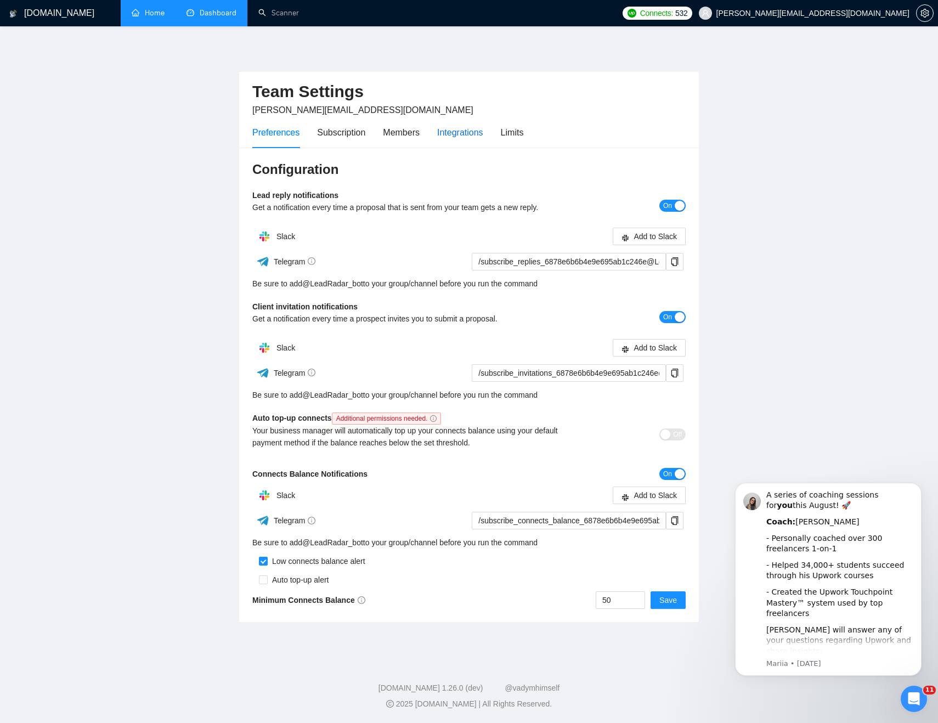
click at [462, 130] on div "Integrations" at bounding box center [460, 133] width 46 height 14
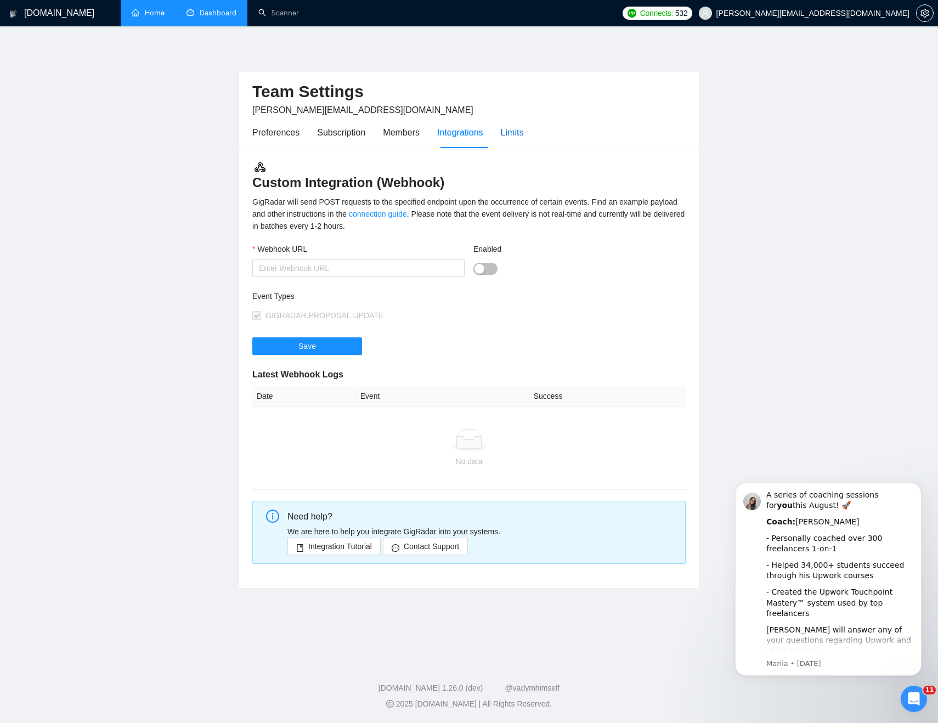
click at [520, 130] on div "Limits" at bounding box center [512, 133] width 23 height 14
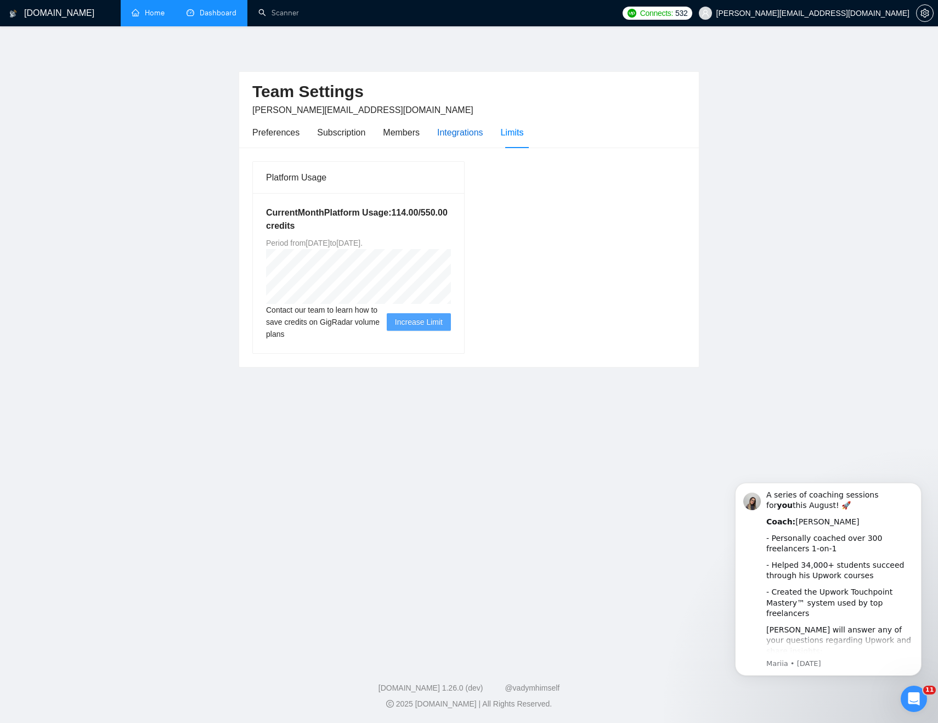
click at [469, 127] on div "Integrations" at bounding box center [460, 133] width 46 height 14
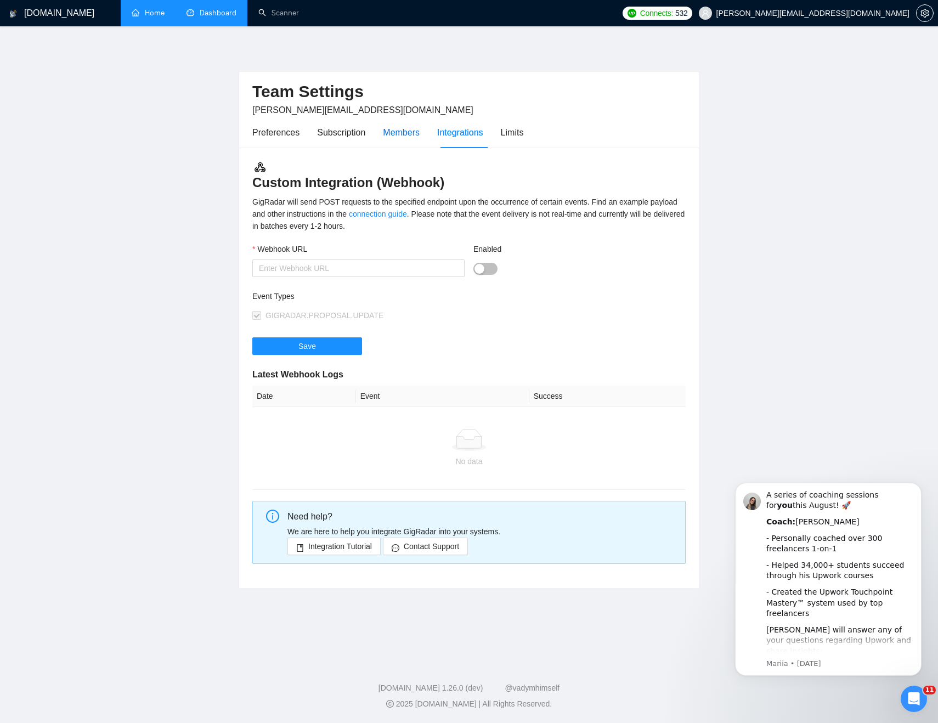
click at [403, 133] on div "Members" at bounding box center [401, 133] width 37 height 14
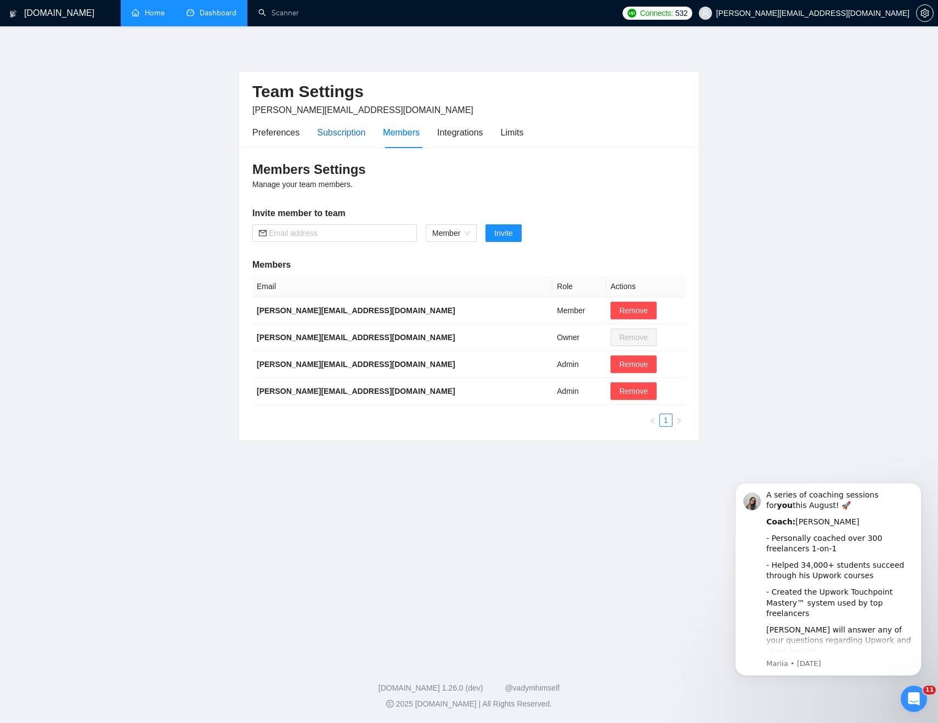
click at [353, 133] on div "Subscription" at bounding box center [341, 133] width 48 height 14
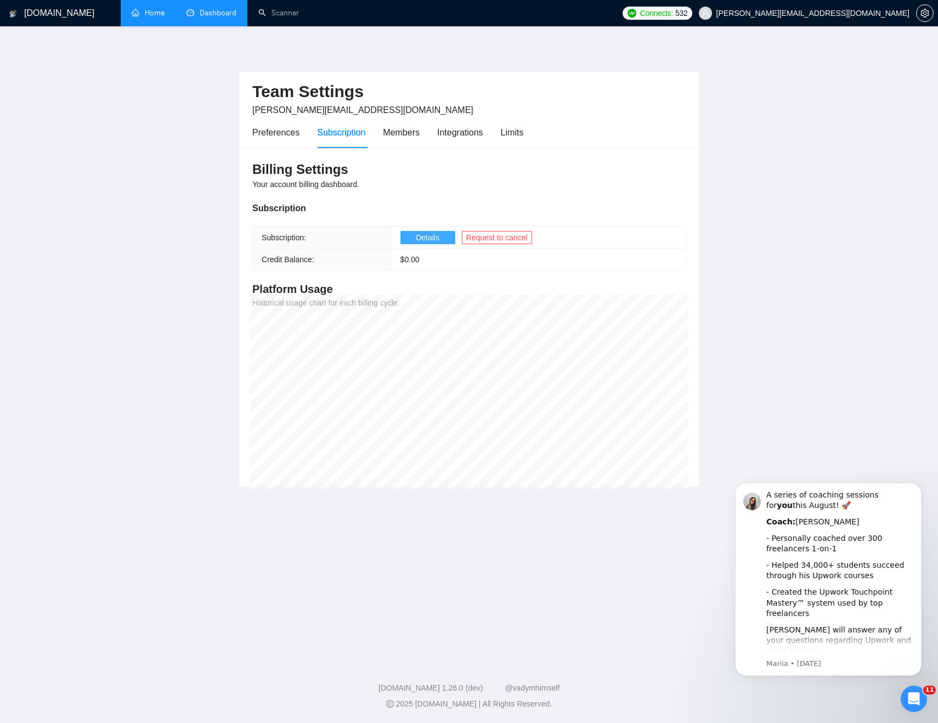
click at [439, 235] on span "Details" at bounding box center [428, 237] width 24 height 12
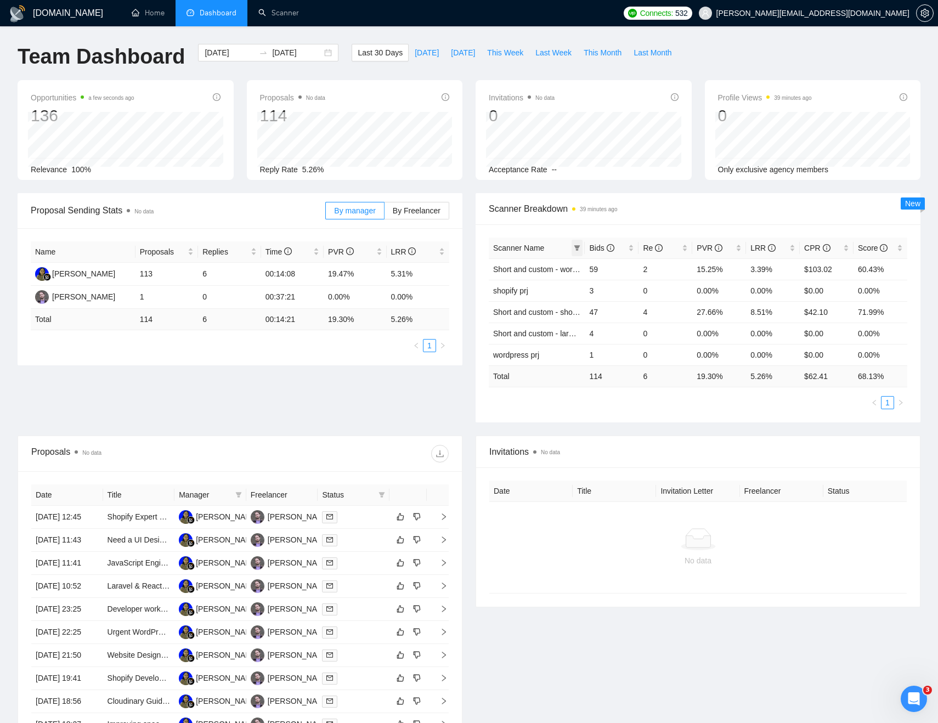
click at [578, 247] on icon "filter" at bounding box center [577, 247] width 6 height 5
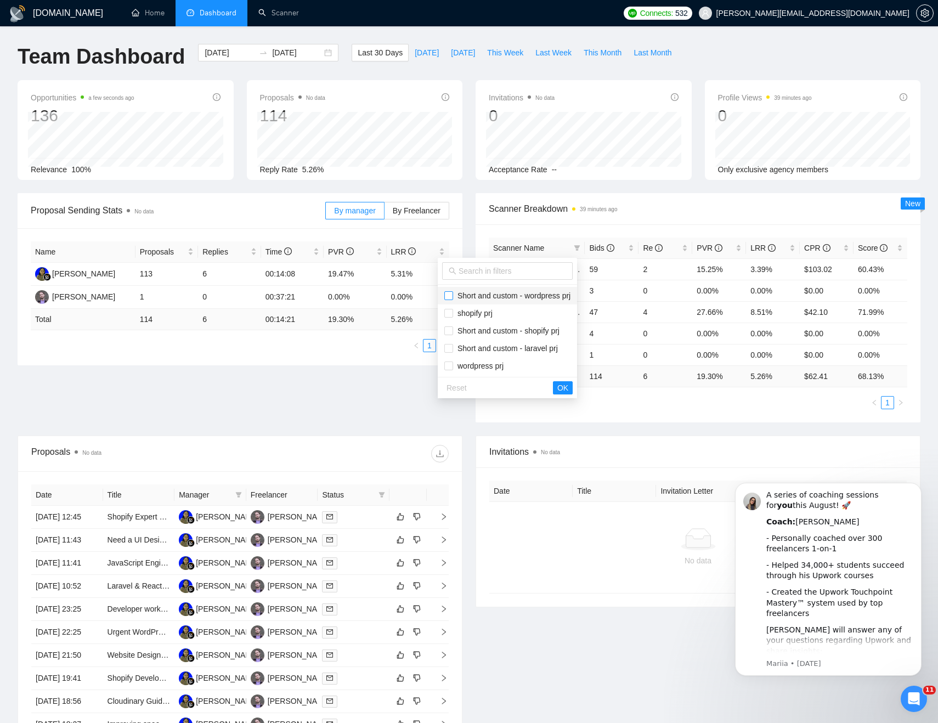
click at [450, 297] on input "checkbox" at bounding box center [448, 295] width 9 height 9
checkbox input "true"
click at [450, 335] on input "checkbox" at bounding box center [448, 330] width 9 height 9
checkbox input "true"
click at [573, 389] on button "OK" at bounding box center [563, 387] width 20 height 13
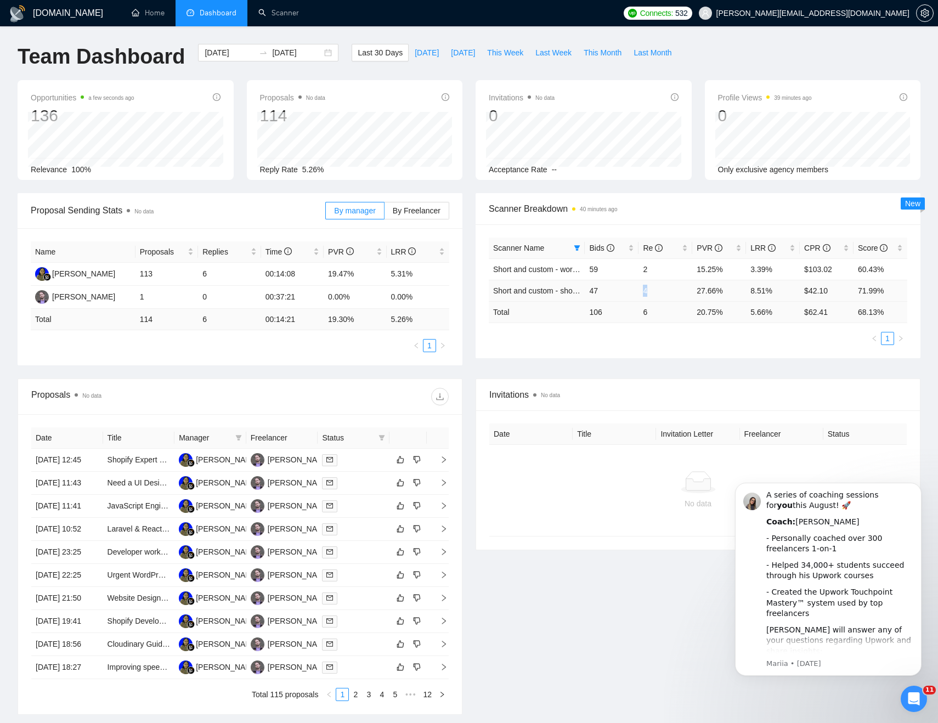
drag, startPoint x: 639, startPoint y: 291, endPoint x: 690, endPoint y: 291, distance: 50.5
click at [688, 291] on td "4" at bounding box center [665, 290] width 54 height 21
drag, startPoint x: 641, startPoint y: 269, endPoint x: 663, endPoint y: 269, distance: 21.9
click at [660, 269] on td "2" at bounding box center [665, 268] width 54 height 21
click at [644, 269] on td "2" at bounding box center [665, 268] width 54 height 21
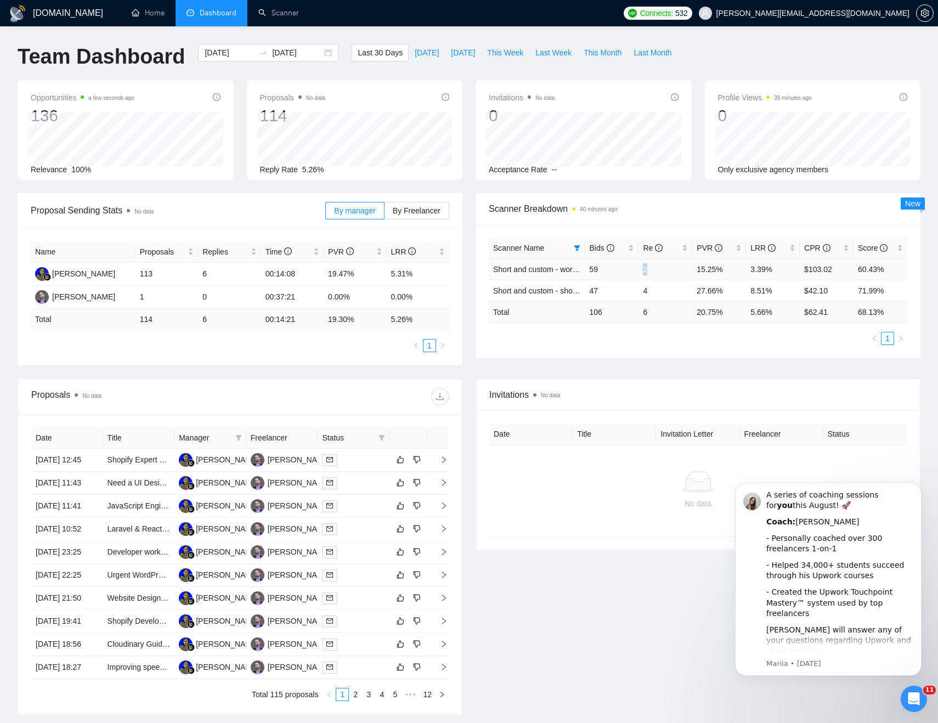
drag, startPoint x: 654, startPoint y: 268, endPoint x: 630, endPoint y: 269, distance: 24.1
click at [630, 269] on tr "Short and custom - wordpress prj 59 2 15.25% 3.39% $103.02 60.43%" at bounding box center [698, 268] width 419 height 21
click at [646, 291] on td "4" at bounding box center [665, 290] width 54 height 21
click at [648, 339] on ul "1" at bounding box center [698, 338] width 419 height 13
click at [912, 696] on icon "Open Intercom Messenger" at bounding box center [912, 697] width 8 height 9
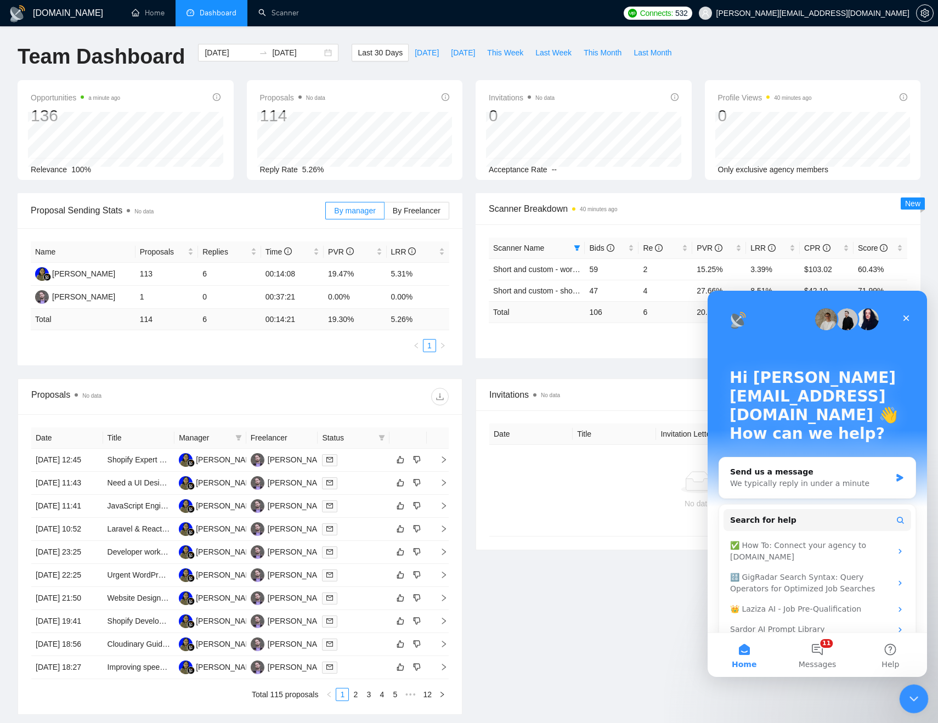
click at [902, 690] on div "Close Intercom Messenger" at bounding box center [912, 697] width 26 height 26
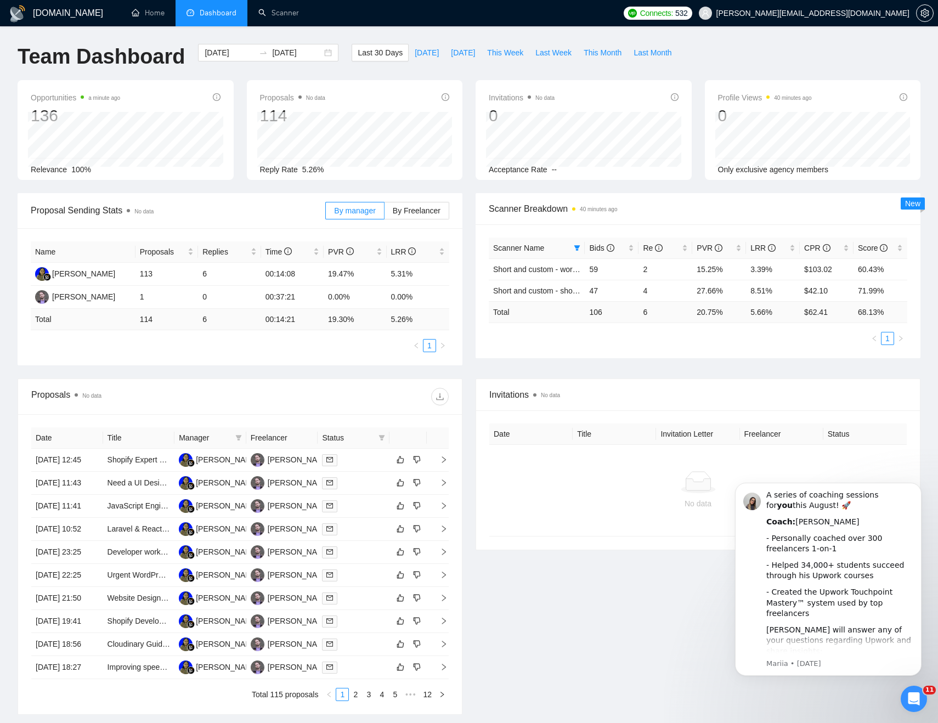
scroll to position [194, 0]
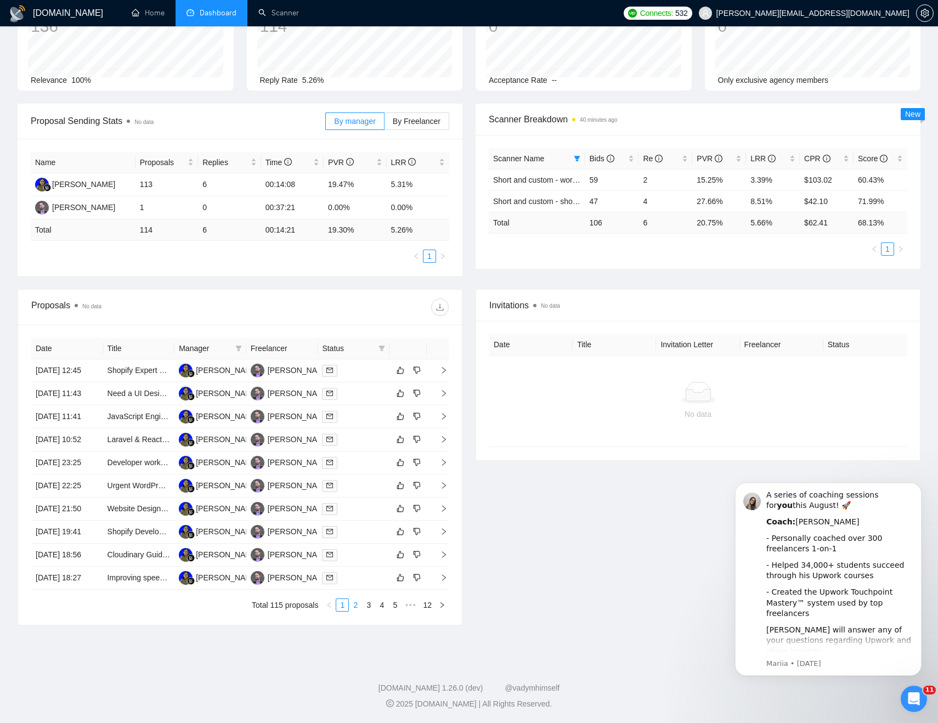
click at [358, 601] on link "2" at bounding box center [355, 605] width 12 height 12
click at [365, 607] on link "3" at bounding box center [369, 605] width 12 height 12
click at [345, 606] on link "1" at bounding box center [342, 605] width 12 height 12
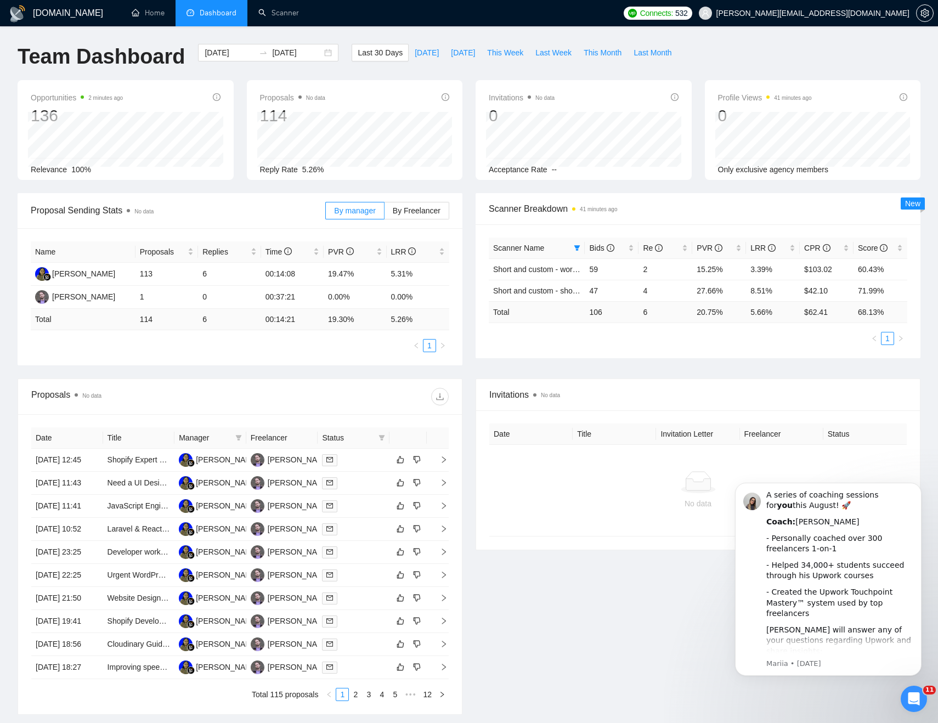
click at [737, 52] on div "Team Dashboard [DATE] [DATE] Last 30 Days [DATE] [DATE] This Week Last Week Thi…" at bounding box center [469, 62] width 916 height 36
drag, startPoint x: 10, startPoint y: 61, endPoint x: 235, endPoint y: 61, distance: 224.3
click at [234, 61] on div "Team Dashboard [DATE] [DATE] Last 30 Days [DATE] [DATE] This Week Last Week Thi…" at bounding box center [469, 62] width 916 height 36
click at [763, 46] on div "Team Dashboard [DATE] [DATE] Last 30 Days [DATE] [DATE] This Week Last Week Thi…" at bounding box center [469, 62] width 916 height 36
click at [739, 50] on div "Team Dashboard [DATE] [DATE] Last 30 Days [DATE] [DATE] This Week Last Week Thi…" at bounding box center [469, 62] width 916 height 36
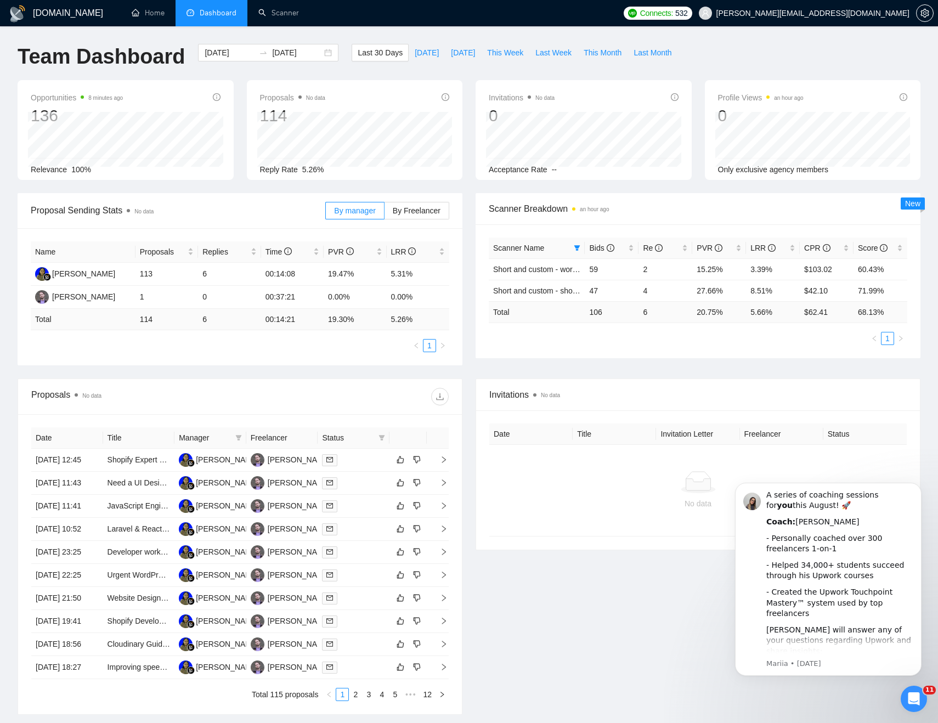
click at [782, 54] on div "Team Dashboard [DATE] [DATE] Last 30 Days [DATE] [DATE] This Week Last Week Thi…" at bounding box center [469, 62] width 916 height 36
click at [796, 53] on div "Team Dashboard [DATE] [DATE] Last 30 Days [DATE] [DATE] This Week Last Week Thi…" at bounding box center [469, 62] width 916 height 36
click at [131, 33] on div "[DOMAIN_NAME] Home Dashboard Scanner Connects: 532 [EMAIL_ADDRESS][DOMAIN_NAME]…" at bounding box center [469, 406] width 938 height 812
drag, startPoint x: 730, startPoint y: 54, endPoint x: 152, endPoint y: 54, distance: 577.6
click at [153, 54] on div "Team Dashboard [DATE] [DATE] Last 30 Days [DATE] [DATE] This Week Last Week Thi…" at bounding box center [469, 62] width 916 height 36
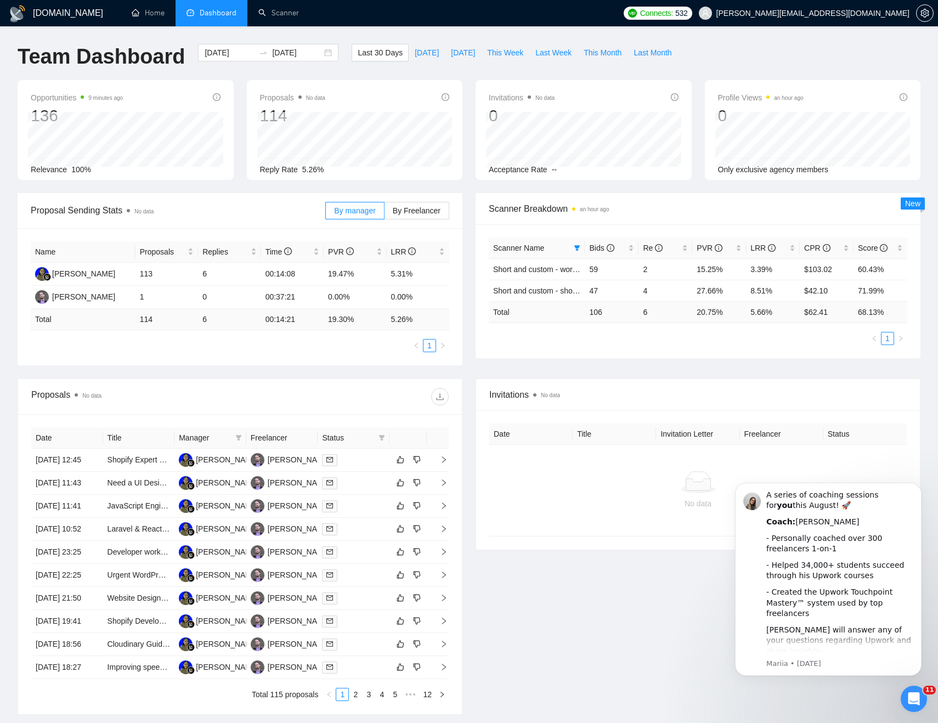
click at [718, 48] on div "Team Dashboard [DATE] [DATE] Last 30 Days [DATE] [DATE] This Week Last Week Thi…" at bounding box center [469, 62] width 916 height 36
drag, startPoint x: 21, startPoint y: 60, endPoint x: 65, endPoint y: 62, distance: 43.9
click at [65, 62] on h1 "Team Dashboard" at bounding box center [101, 57] width 167 height 26
click at [70, 61] on h1 "Team Dashboard" at bounding box center [101, 57] width 167 height 26
click at [770, 46] on div "Team Dashboard [DATE] [DATE] Last 30 Days [DATE] [DATE] This Week Last Week Thi…" at bounding box center [469, 62] width 916 height 36
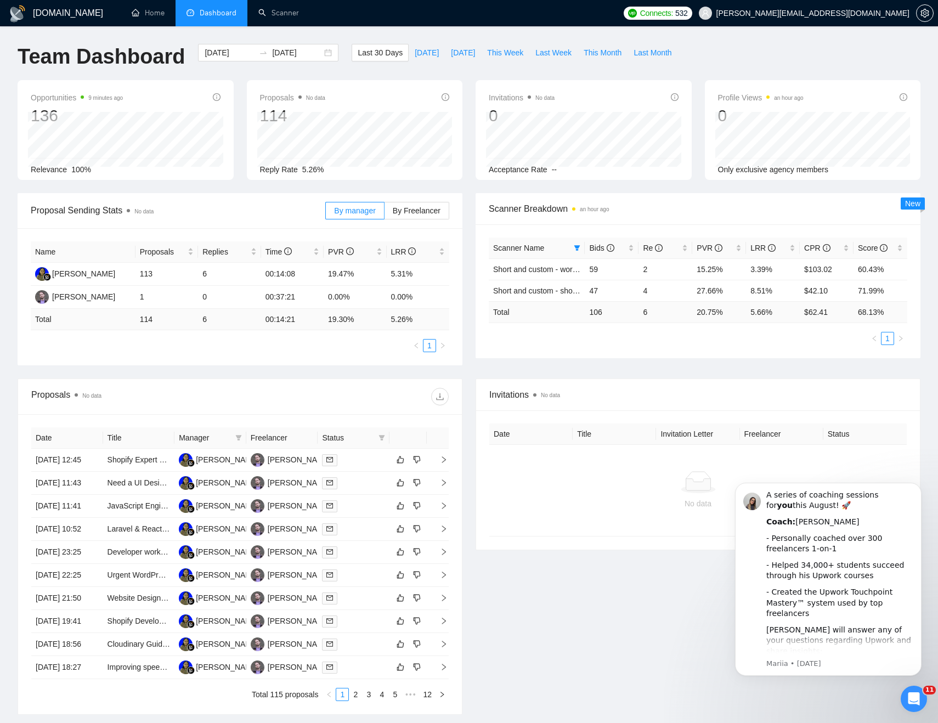
click at [770, 46] on div "Team Dashboard [DATE] [DATE] Last 30 Days [DATE] [DATE] This Week Last Week Thi…" at bounding box center [469, 62] width 916 height 36
drag, startPoint x: 709, startPoint y: 61, endPoint x: 293, endPoint y: 61, distance: 415.8
click at [293, 61] on div "Team Dashboard 2025-07-20 2025-08-19 Last 30 Days Today Yesterday This Week Las…" at bounding box center [469, 62] width 916 height 36
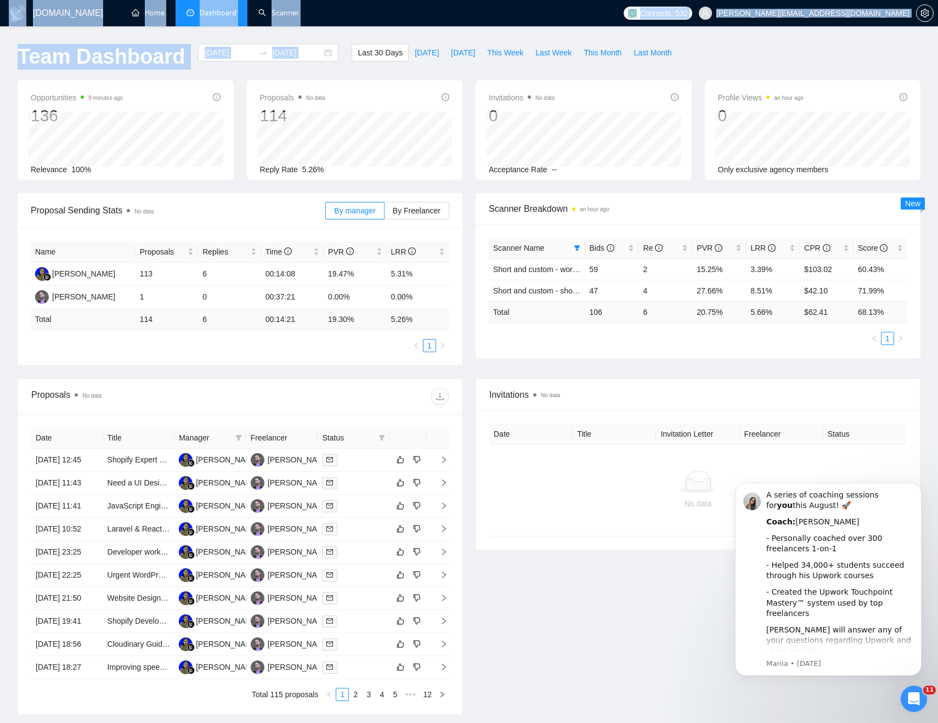
drag, startPoint x: 728, startPoint y: 66, endPoint x: 340, endPoint y: 27, distance: 389.8
click at [340, 27] on div "GigRadar.io Home Dashboard Scanner Connects: 532 alex@binargear.com Team Dashbo…" at bounding box center [469, 406] width 938 height 812
click at [739, 62] on div "Team Dashboard 2025-07-20 2025-08-19 Last 30 Days Today Yesterday This Week Las…" at bounding box center [469, 62] width 916 height 36
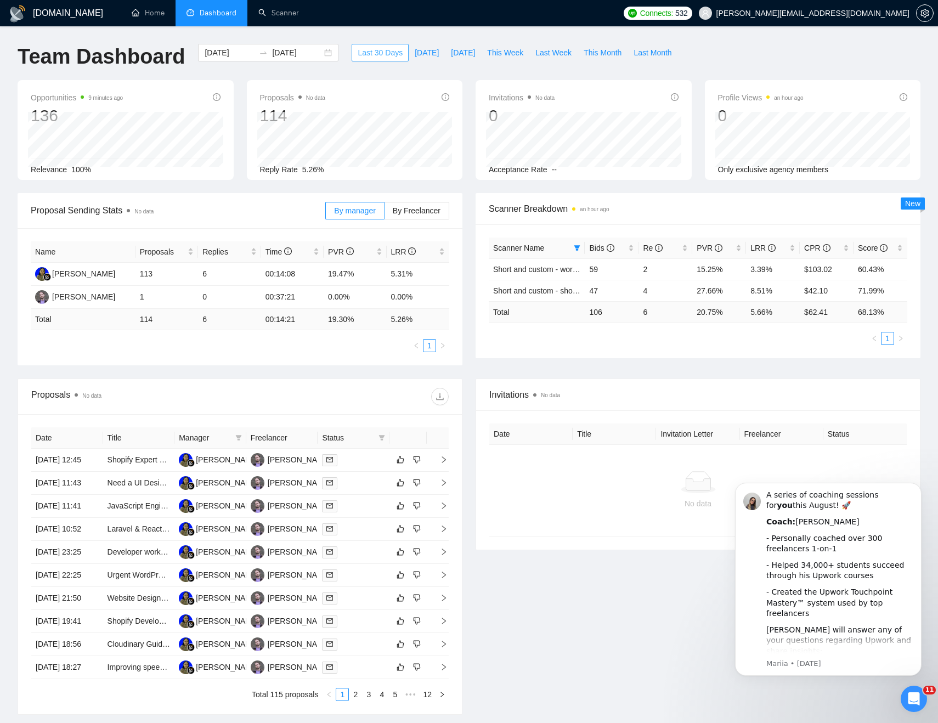
drag, startPoint x: 724, startPoint y: 62, endPoint x: 365, endPoint y: 50, distance: 358.4
click at [366, 51] on div "Team Dashboard 2025-07-20 2025-08-19 Last 30 Days Today Yesterday This Week Las…" at bounding box center [469, 62] width 916 height 36
drag, startPoint x: 340, startPoint y: 37, endPoint x: 725, endPoint y: 49, distance: 385.2
click at [724, 49] on div "GigRadar.io Home Dashboard Scanner Connects: 532 alex@binargear.com Team Dashbo…" at bounding box center [469, 406] width 938 height 812
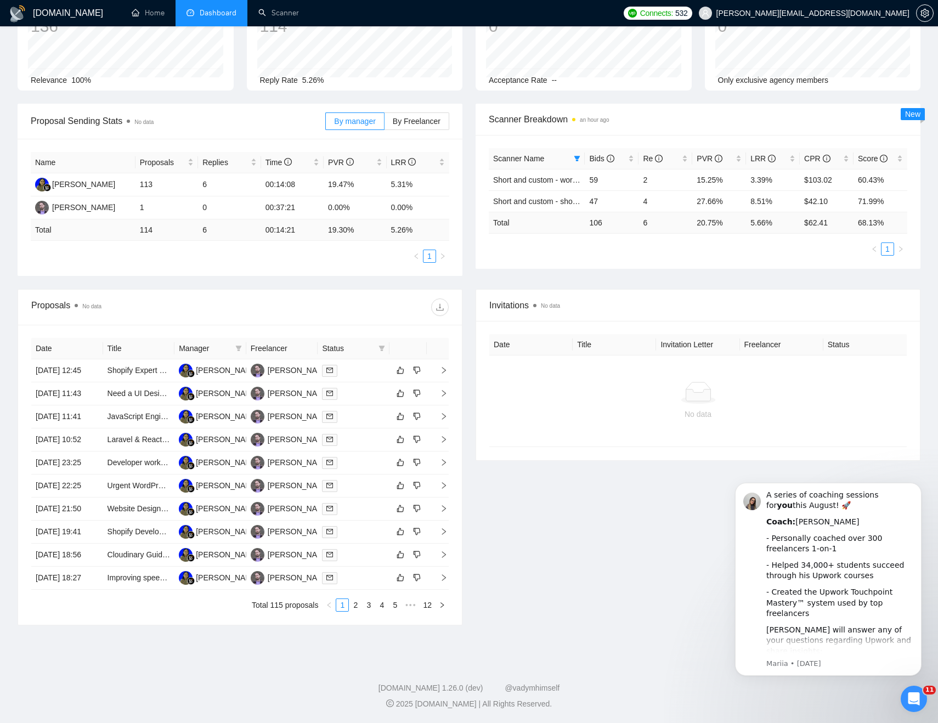
scroll to position [194, 0]
click at [351, 603] on link "2" at bounding box center [355, 605] width 12 height 12
click at [97, 359] on td "18 Aug, 2025 17:51" at bounding box center [67, 370] width 72 height 23
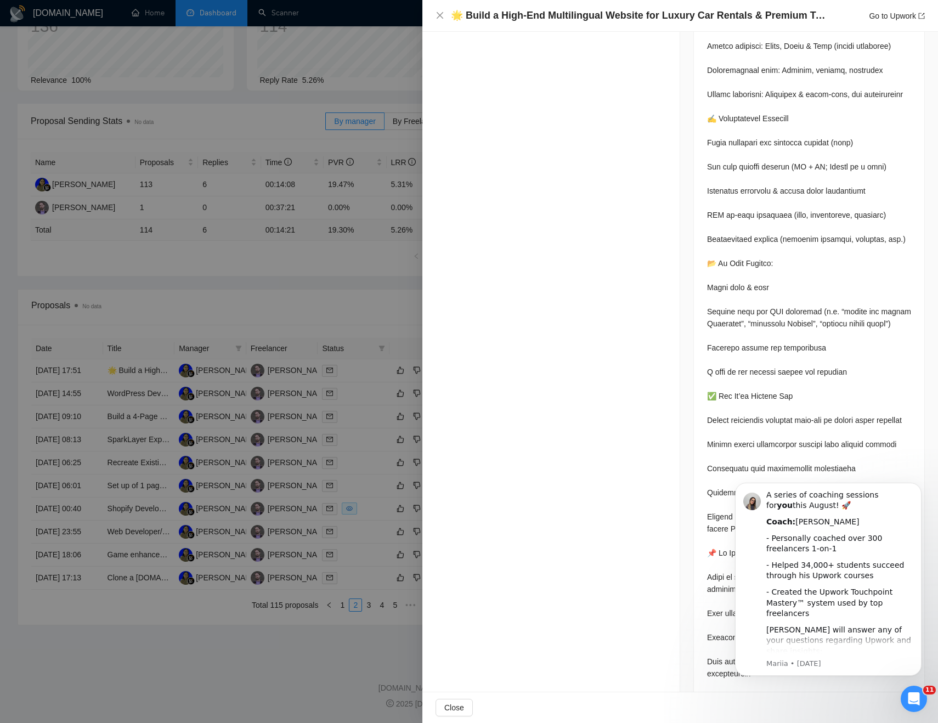
scroll to position [1883, 0]
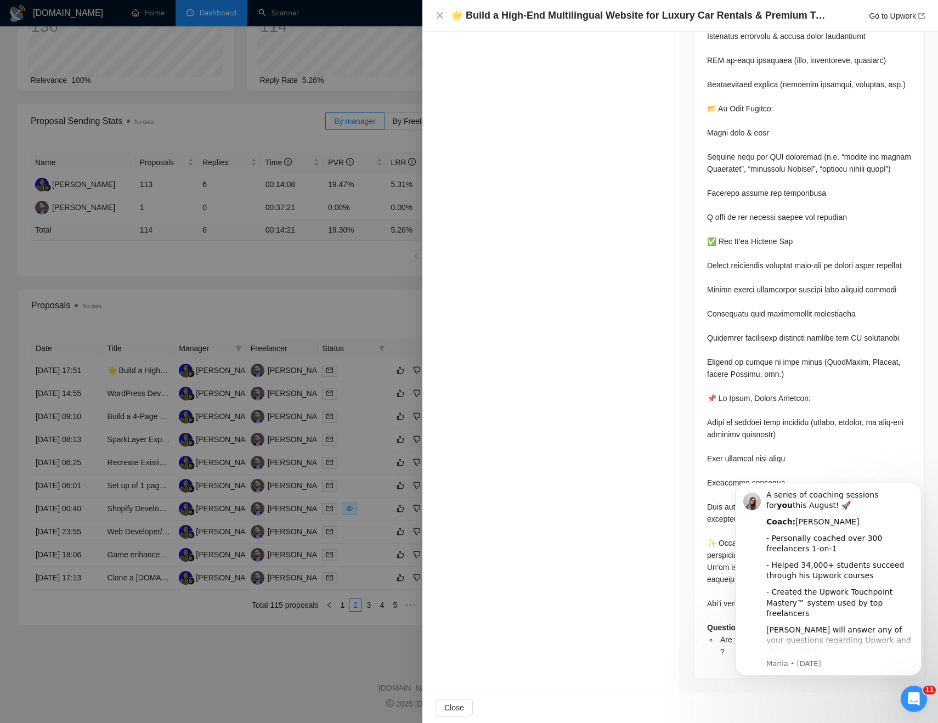
click at [204, 703] on div at bounding box center [469, 361] width 938 height 723
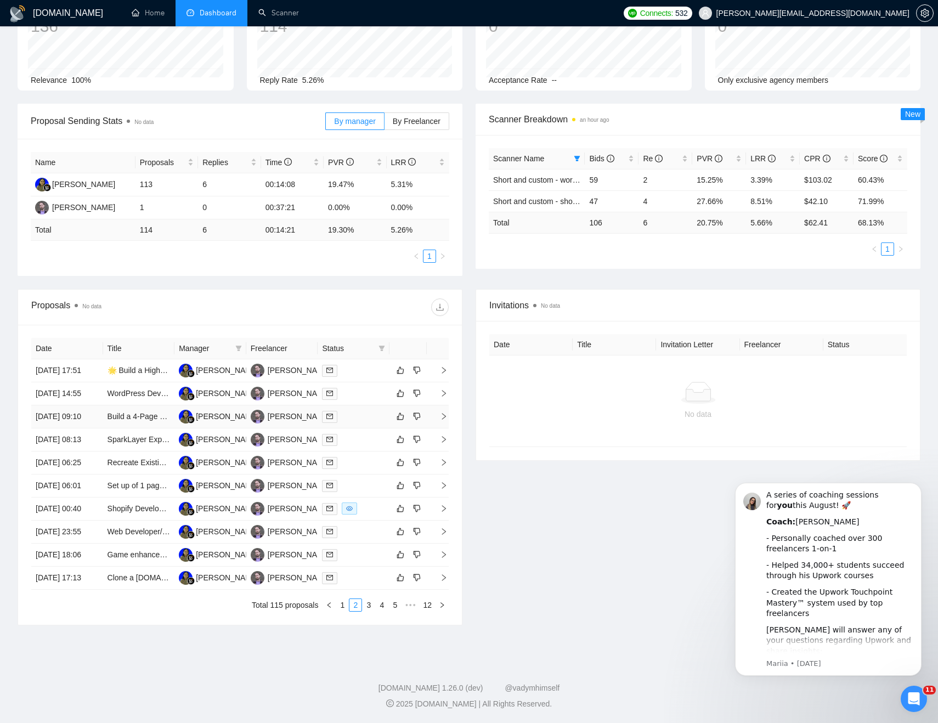
click at [90, 405] on td "18 Aug, 2025 09:10" at bounding box center [67, 416] width 72 height 23
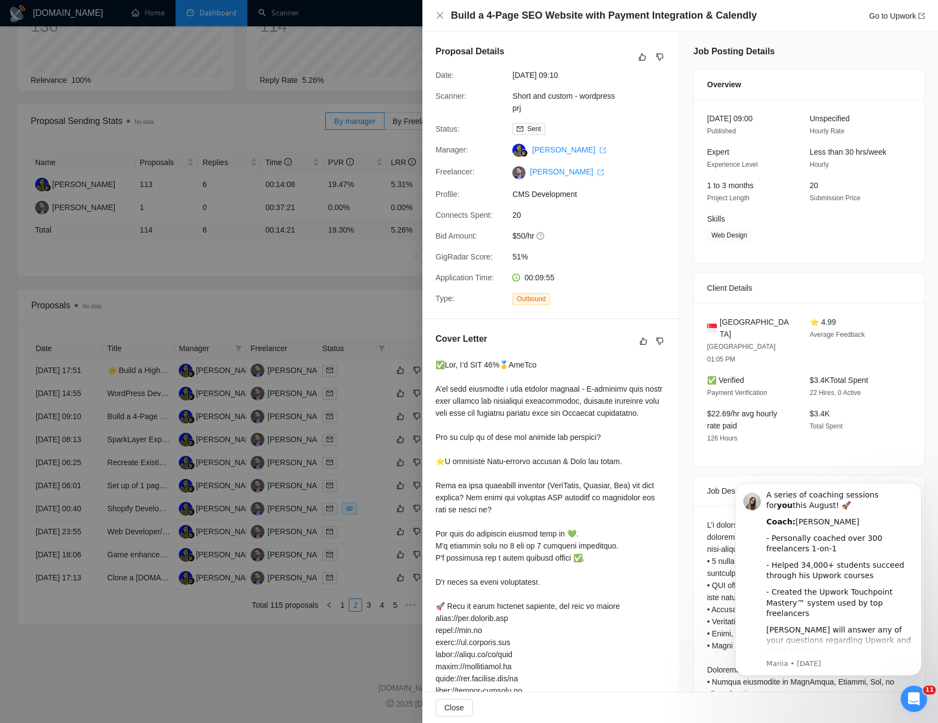
scroll to position [268, 0]
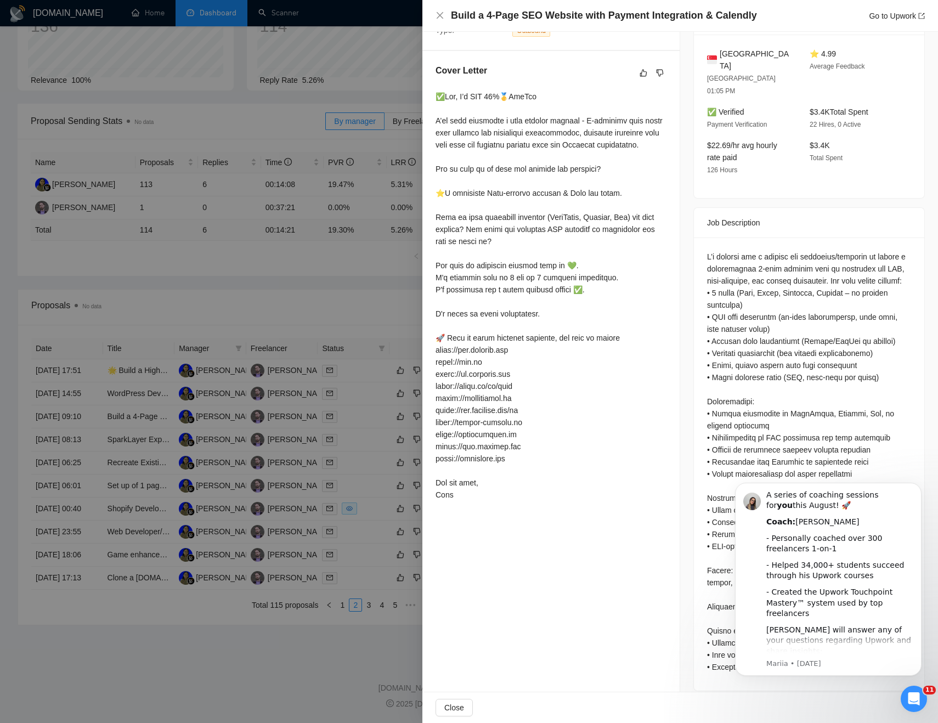
click at [303, 462] on div at bounding box center [469, 361] width 938 height 723
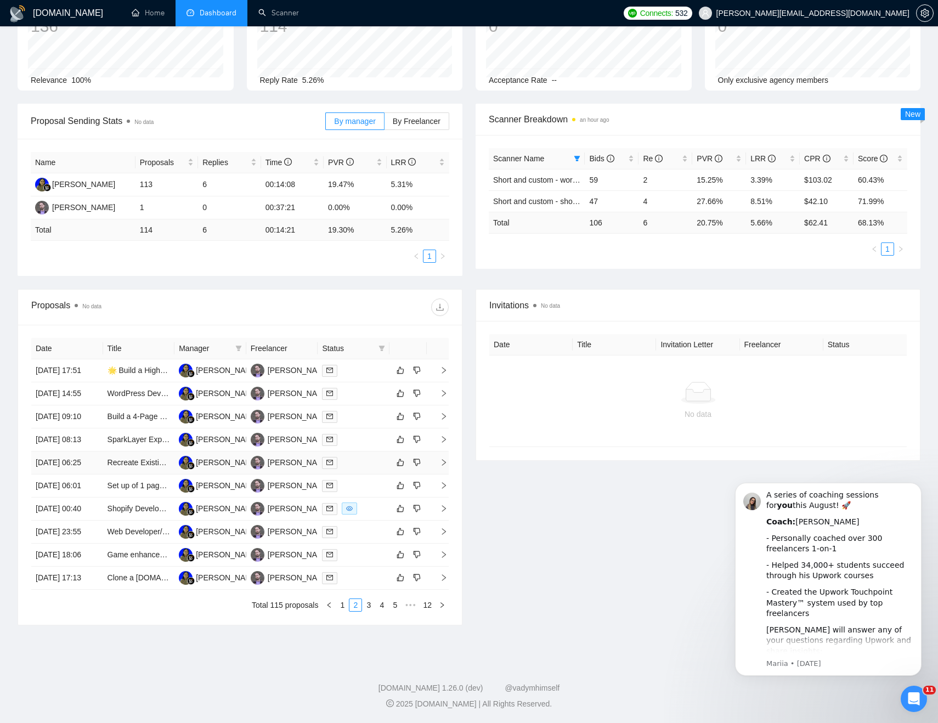
click at [92, 451] on td "18 Aug, 2025 06:25" at bounding box center [67, 462] width 72 height 23
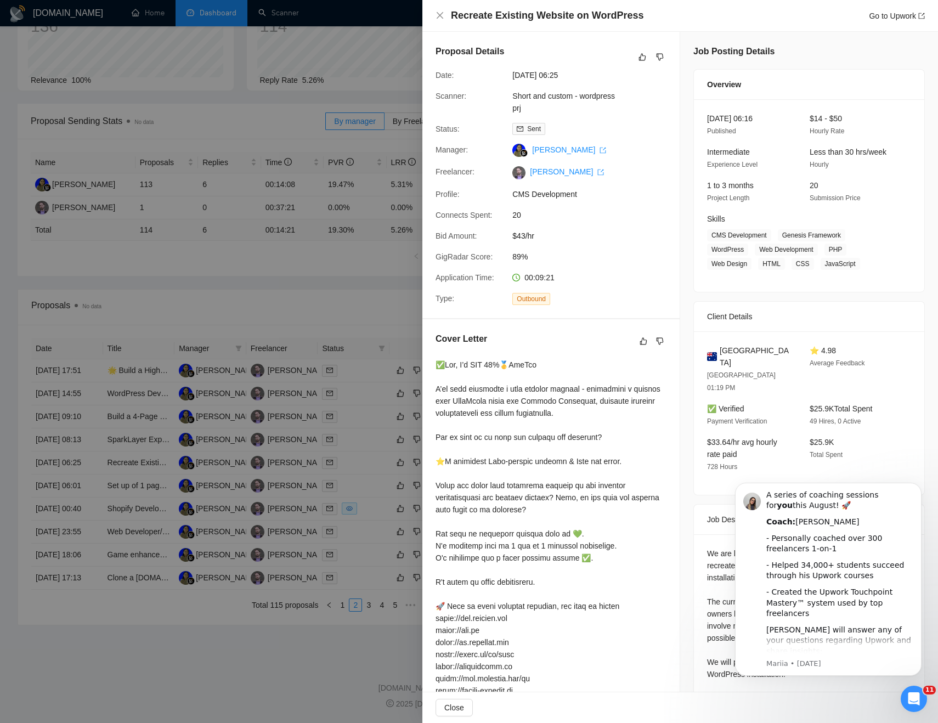
scroll to position [188, 0]
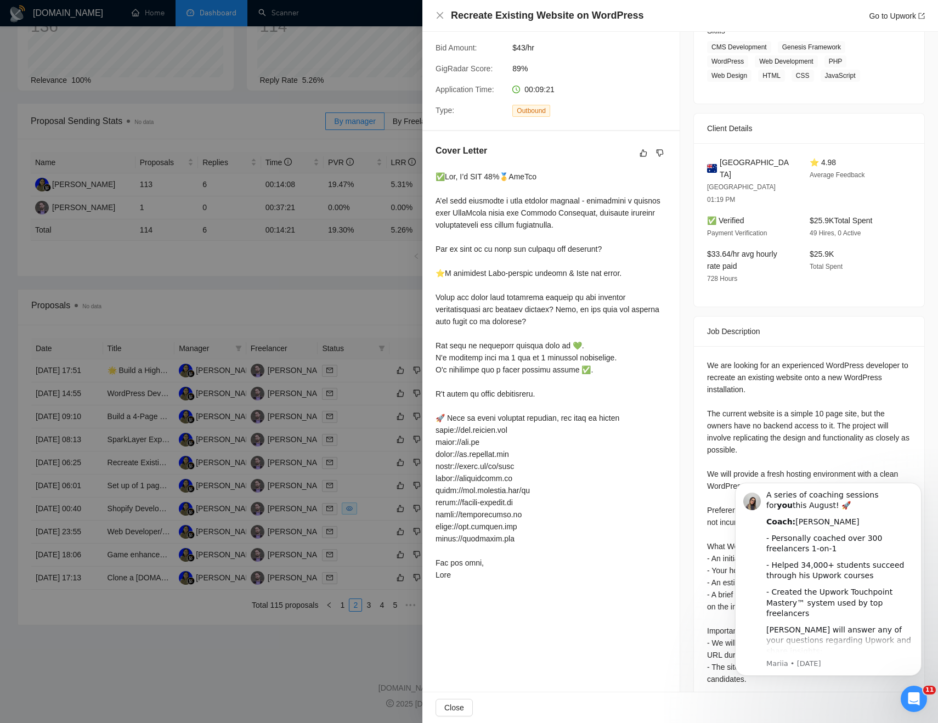
click at [62, 518] on div at bounding box center [469, 361] width 938 height 723
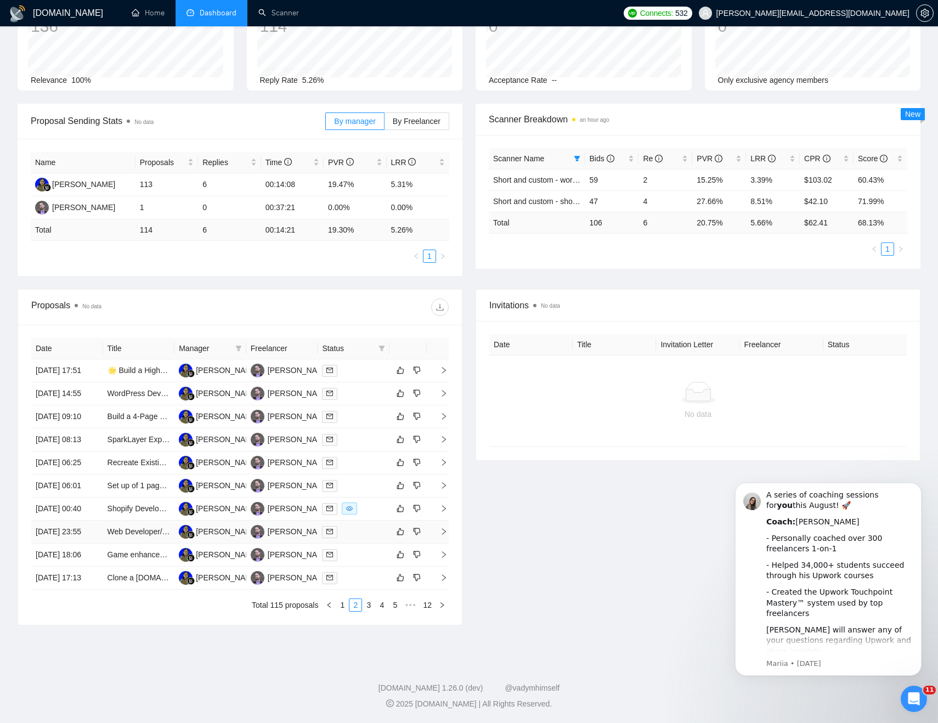
click at [91, 521] on td "17 Aug, 2025 23:55" at bounding box center [67, 532] width 72 height 23
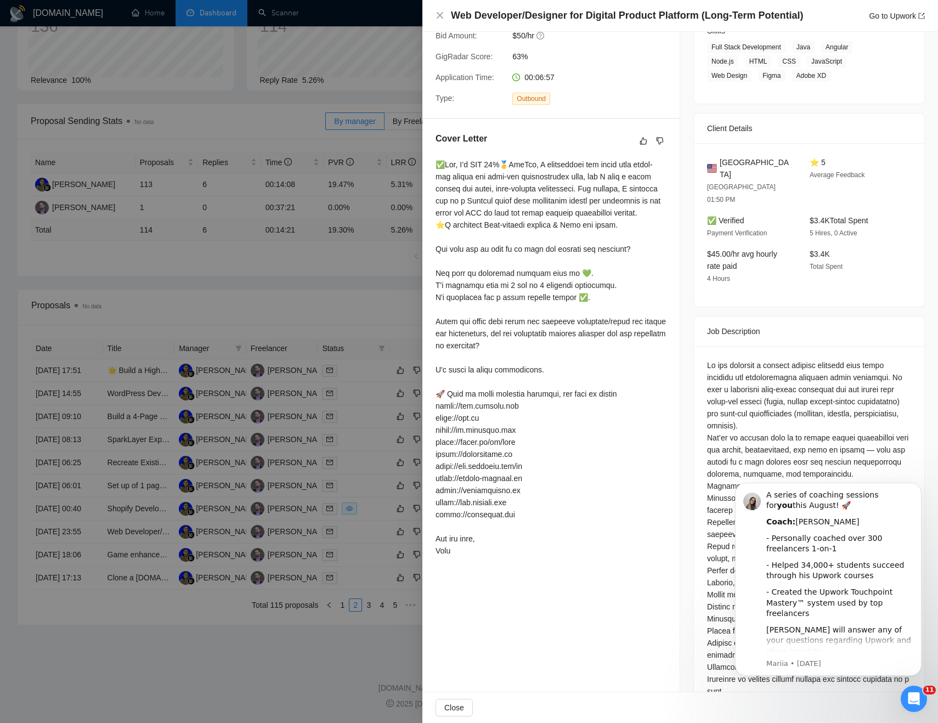
scroll to position [285, 0]
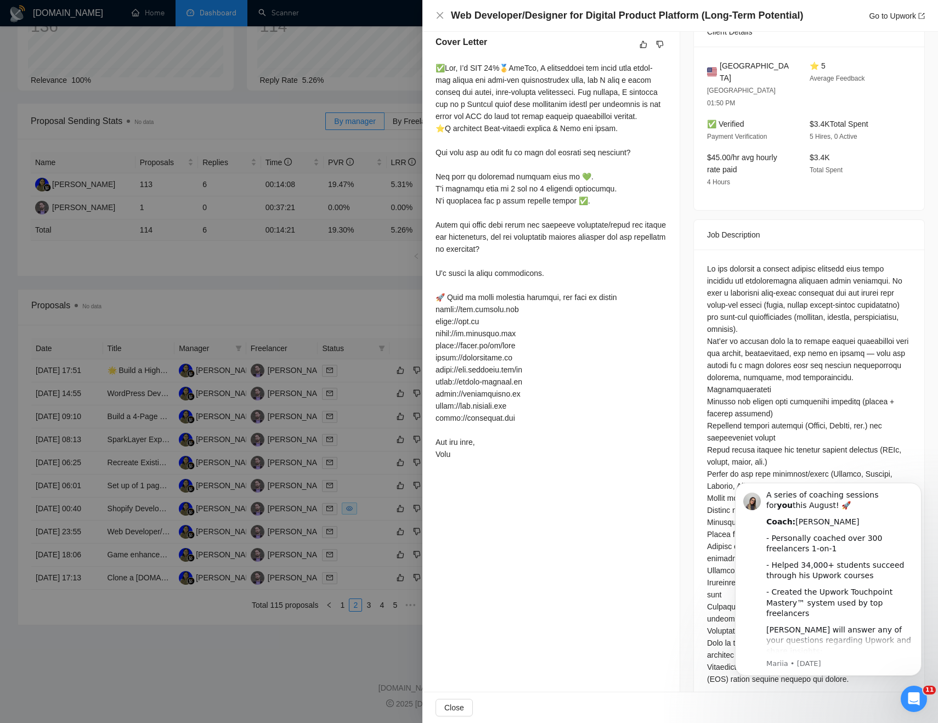
click at [38, 605] on div at bounding box center [469, 361] width 938 height 723
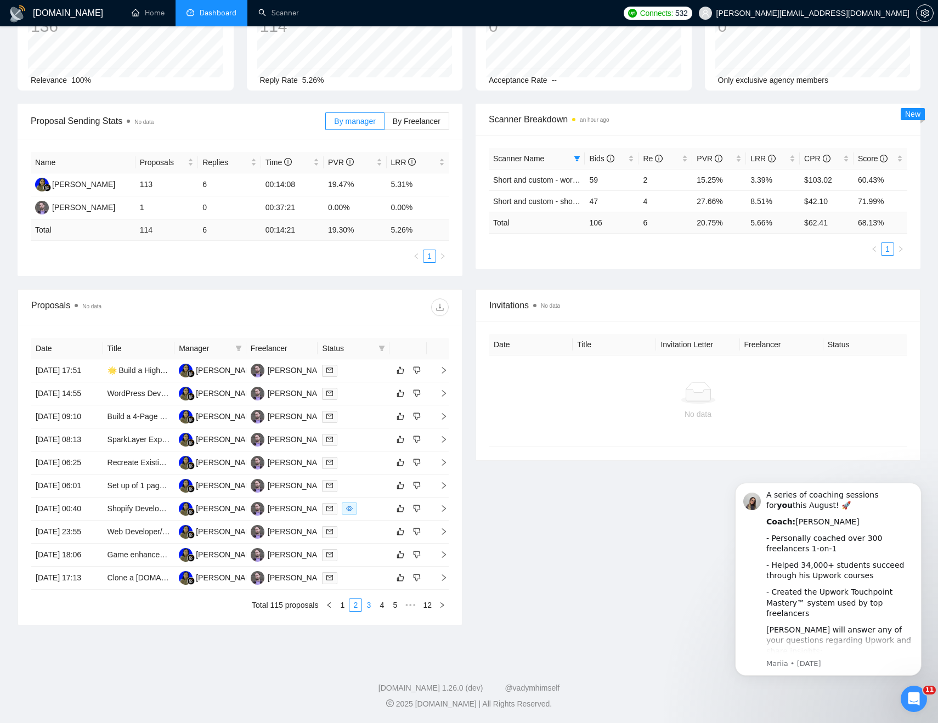
click at [370, 605] on link "3" at bounding box center [369, 605] width 12 height 12
click at [82, 451] on td "16 Aug, 2025 23:10" at bounding box center [67, 462] width 72 height 23
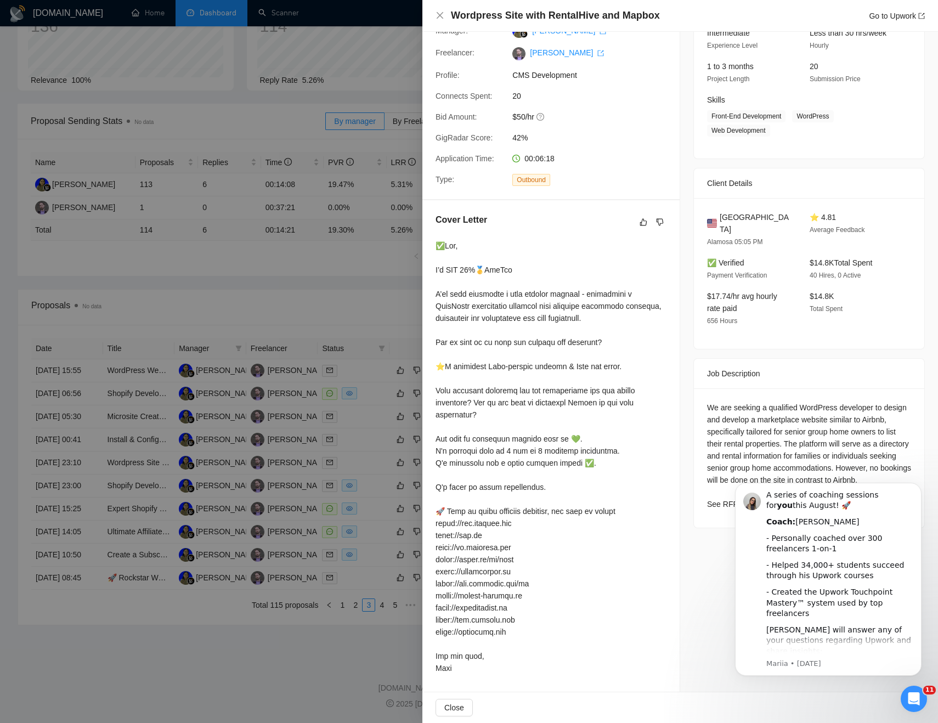
click at [149, 473] on div at bounding box center [469, 361] width 938 height 723
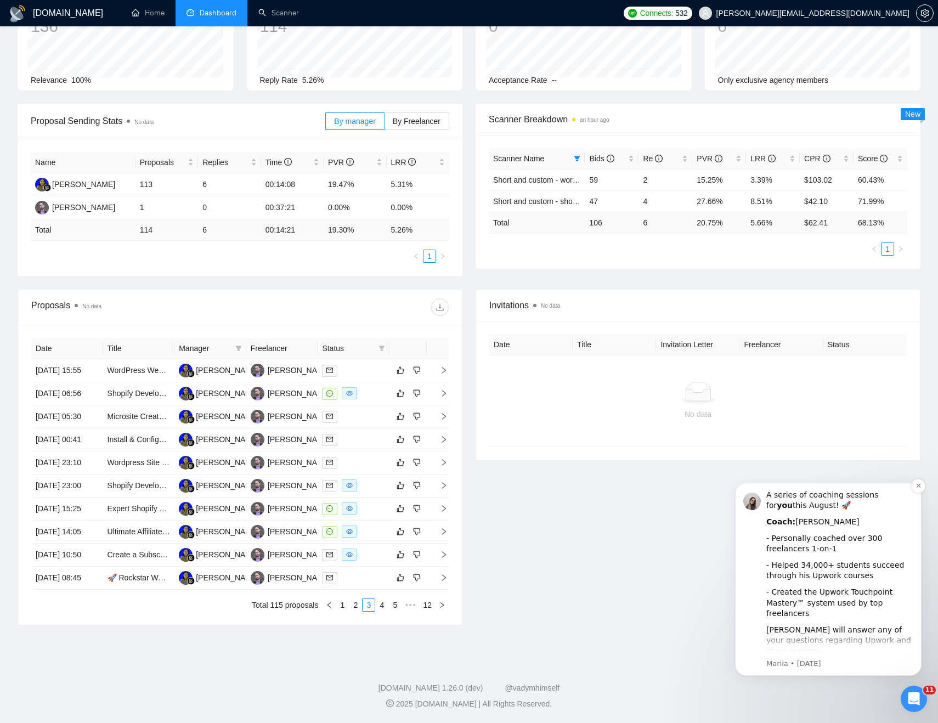
scroll to position [194, 0]
click at [338, 604] on link "1" at bounding box center [342, 605] width 12 height 12
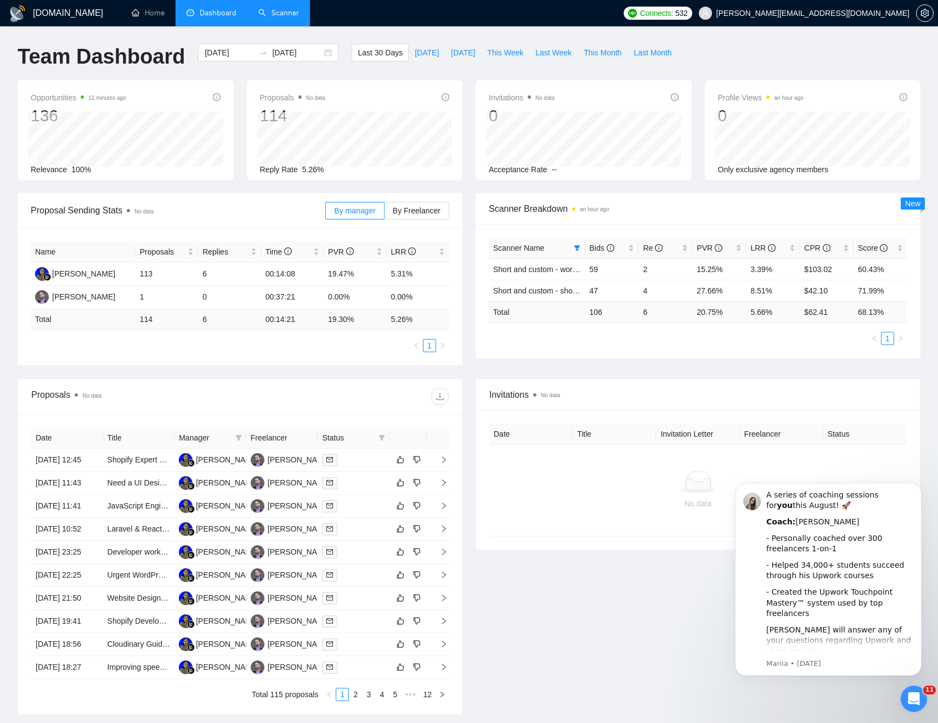
click at [270, 15] on link "Scanner" at bounding box center [278, 12] width 41 height 9
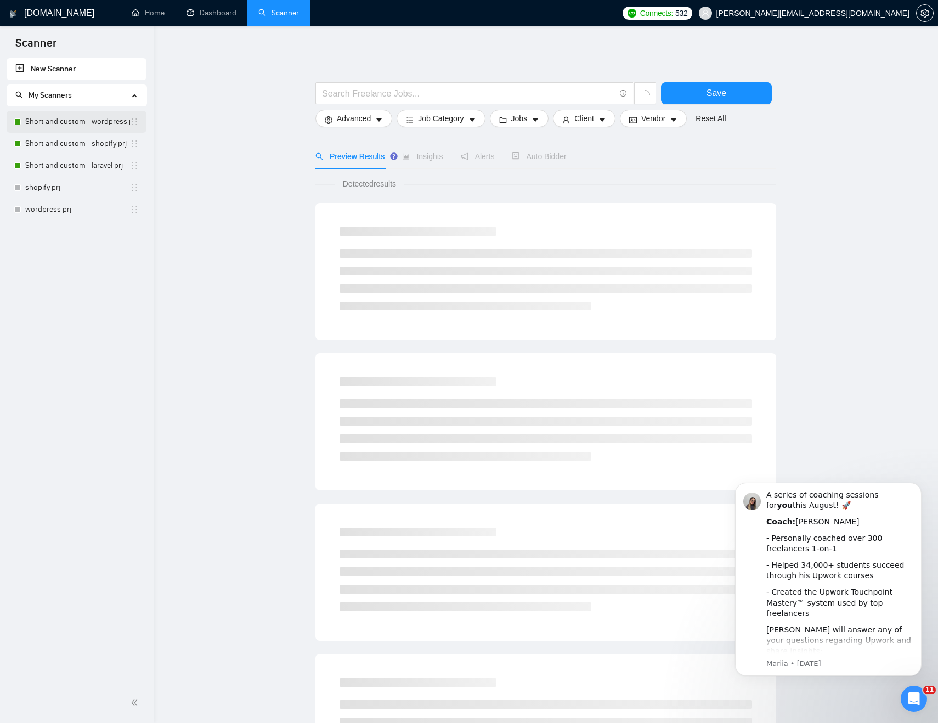
click at [84, 126] on link "Short and custom - wordpress prj" at bounding box center [77, 122] width 105 height 22
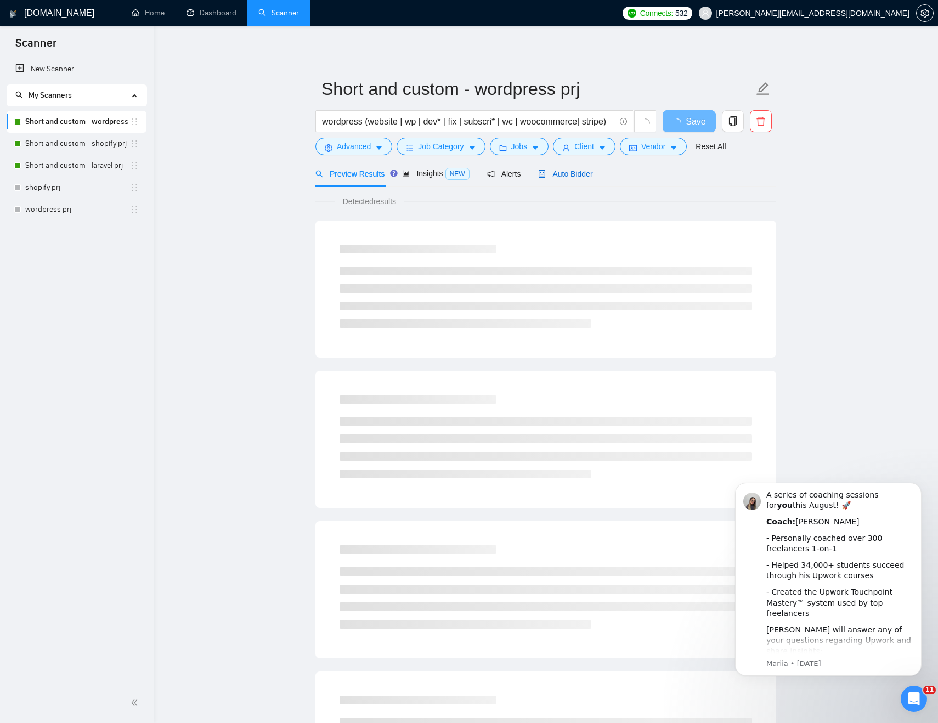
click at [567, 168] on div "Auto Bidder" at bounding box center [565, 174] width 54 height 12
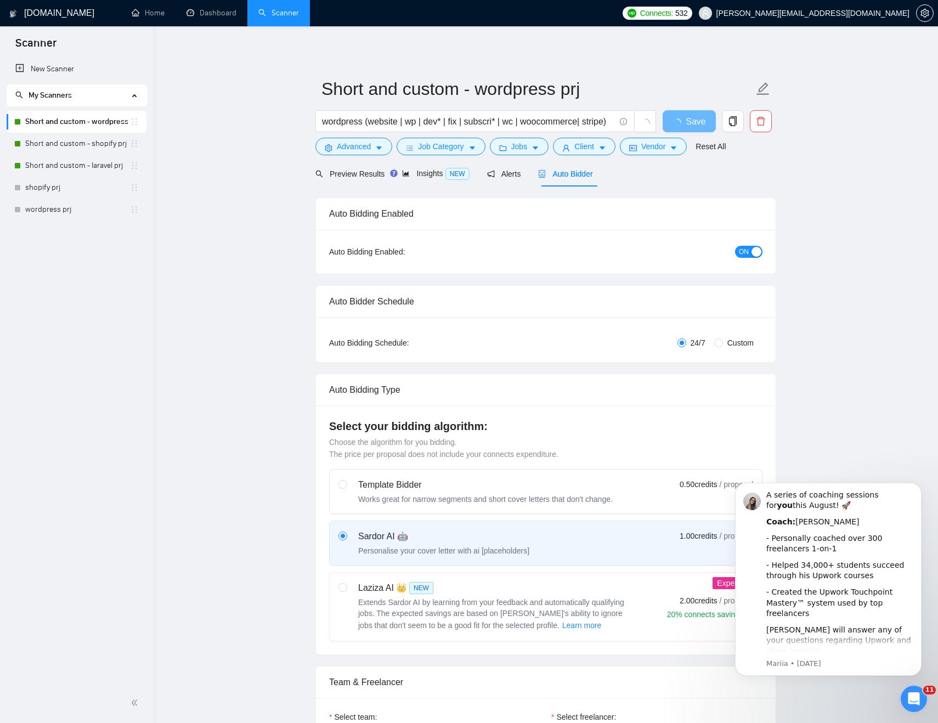
checkbox input "true"
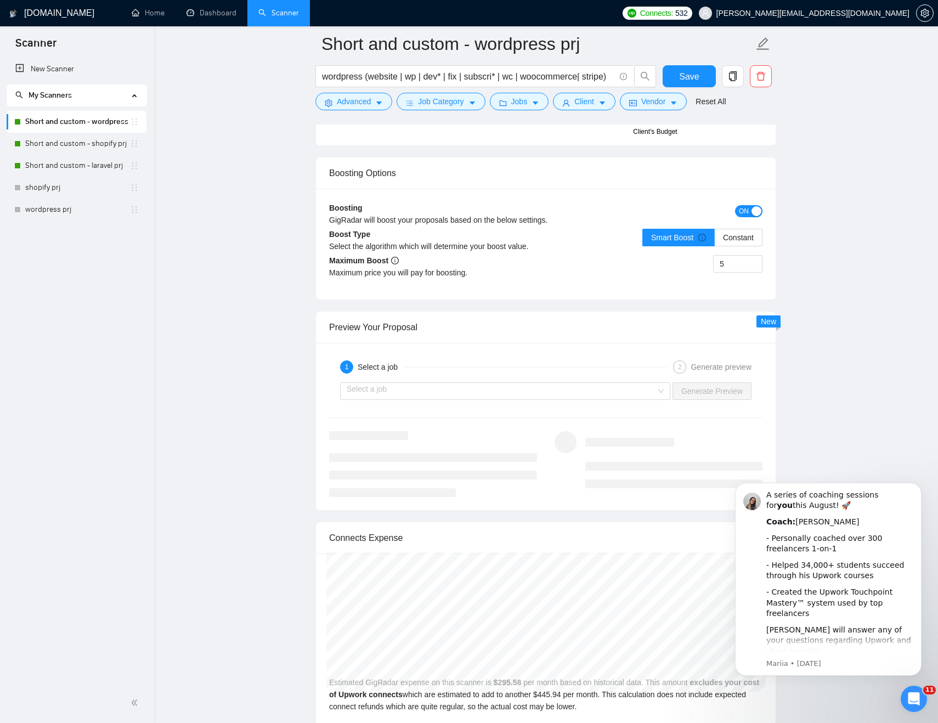
scroll to position [1934, 0]
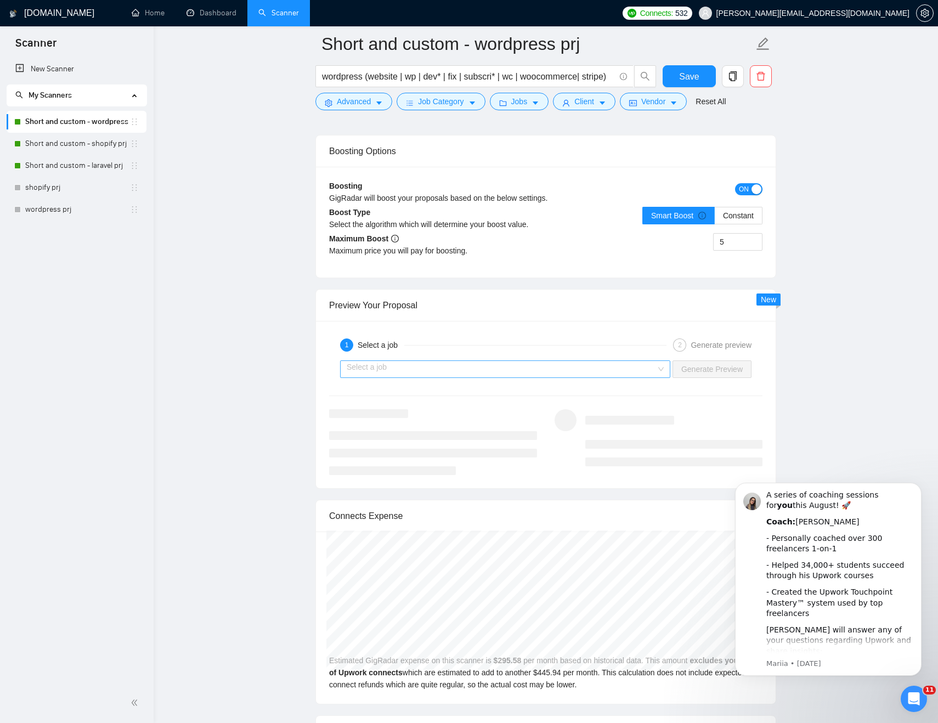
click at [408, 370] on input "search" at bounding box center [501, 369] width 309 height 16
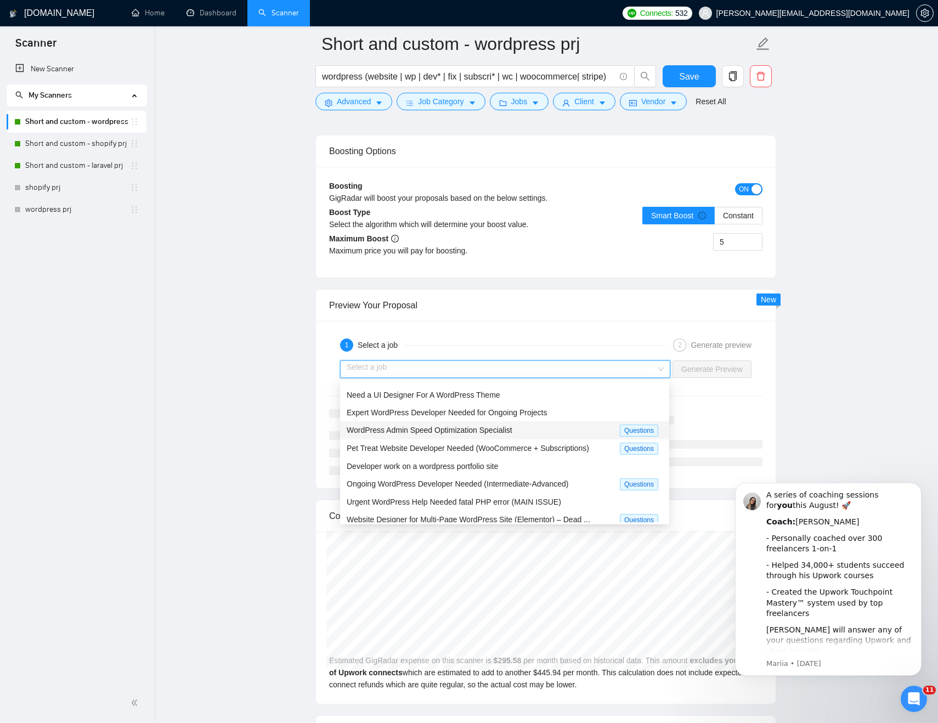
scroll to position [31, 0]
click at [561, 432] on div "WordPress Admin Speed Optimization Specialist" at bounding box center [483, 429] width 273 height 13
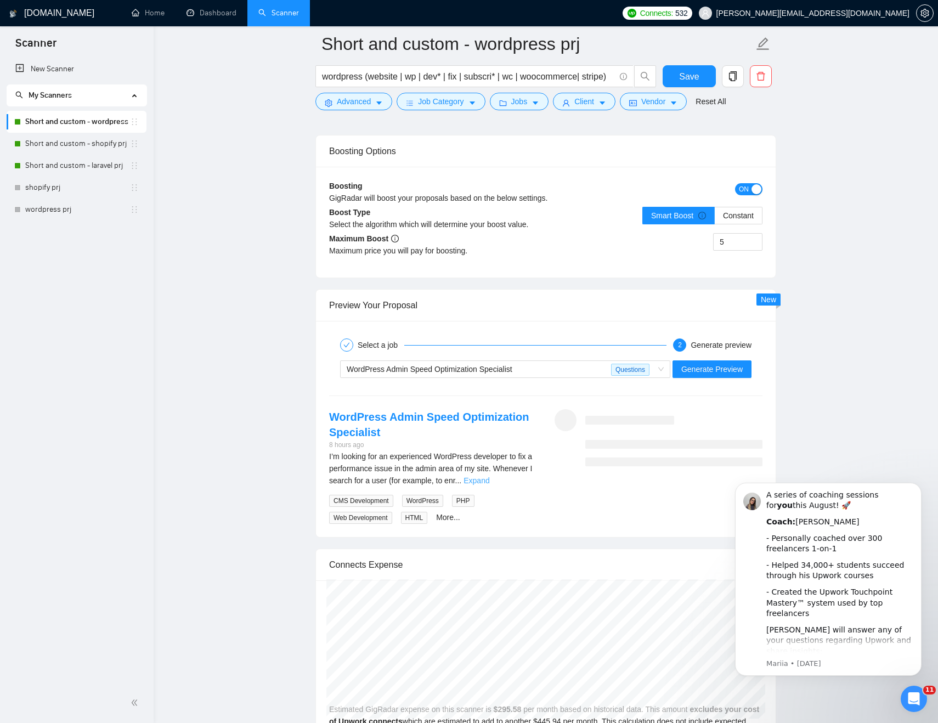
click at [489, 476] on link "Expand" at bounding box center [477, 480] width 26 height 9
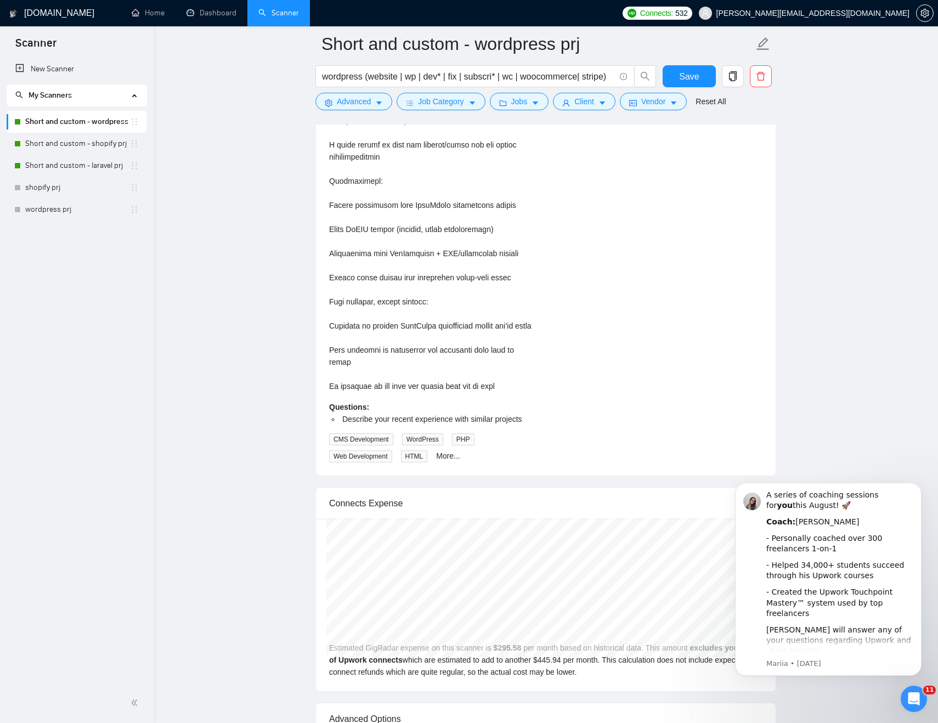
scroll to position [2633, 0]
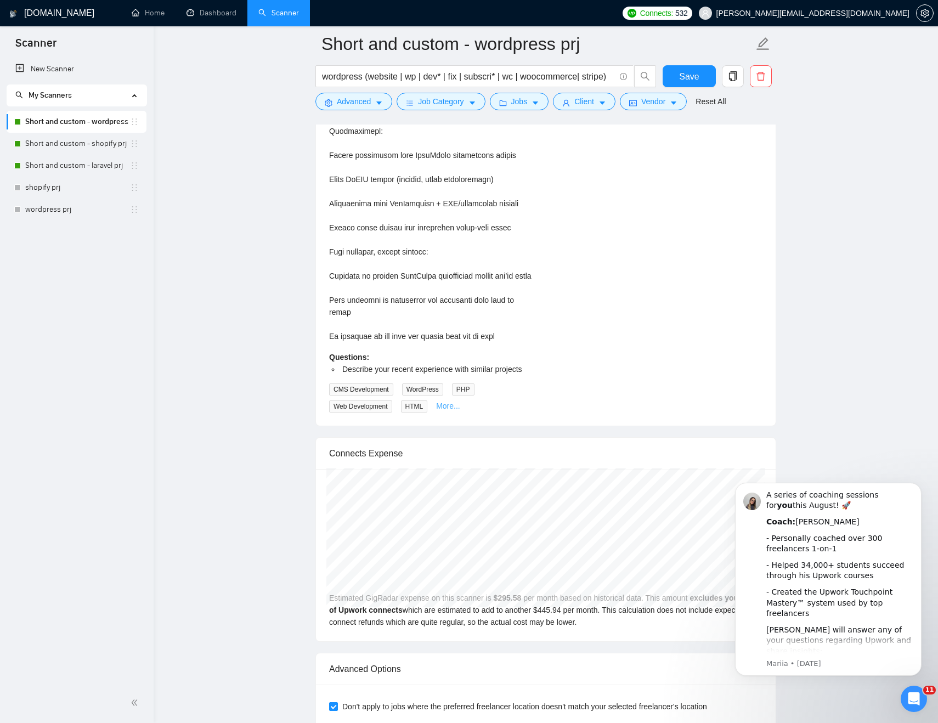
click at [454, 410] on link "More..." at bounding box center [448, 406] width 24 height 9
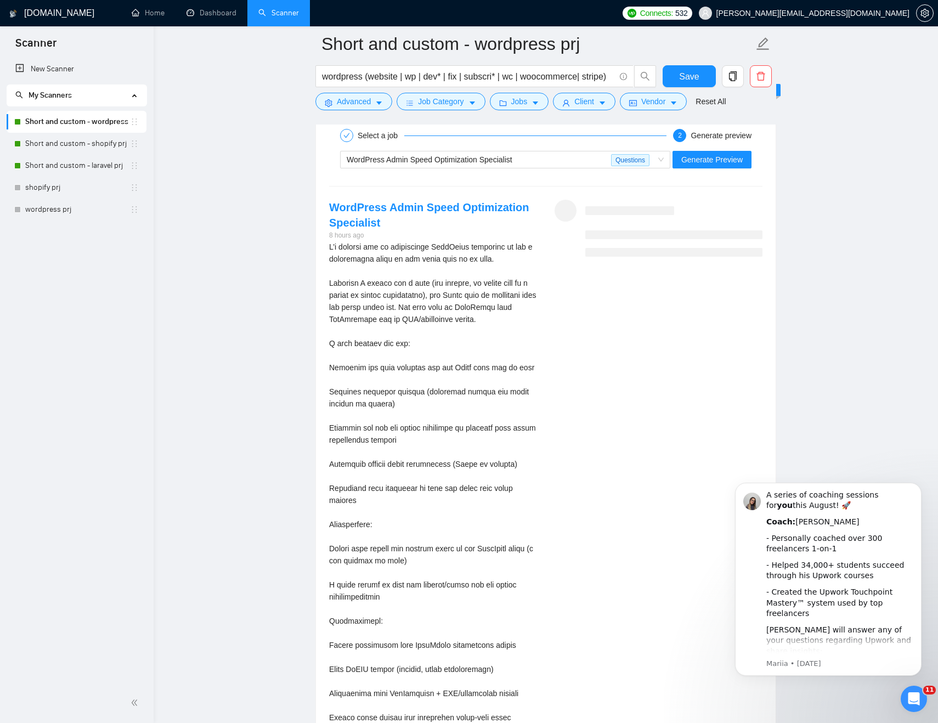
scroll to position [1925, 0]
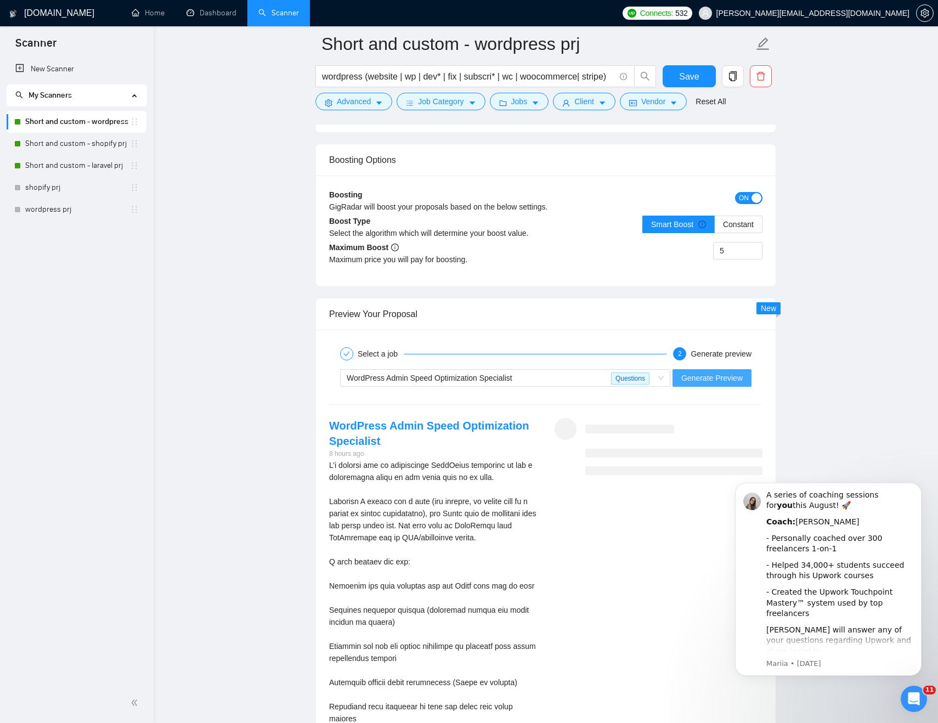
click at [696, 375] on span "Generate Preview" at bounding box center [711, 378] width 61 height 12
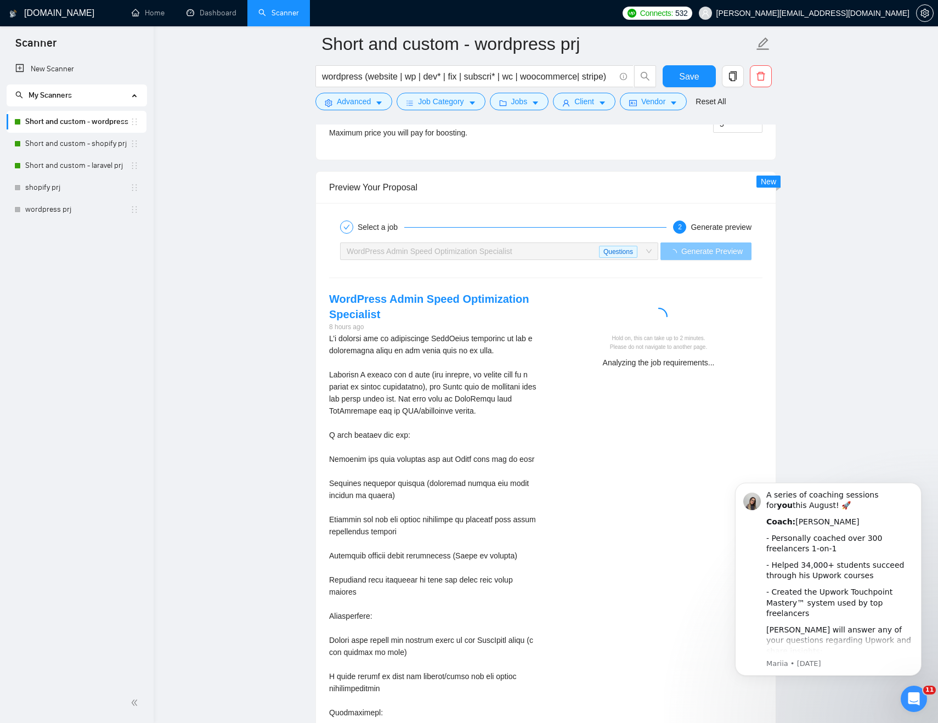
scroll to position [2079, 0]
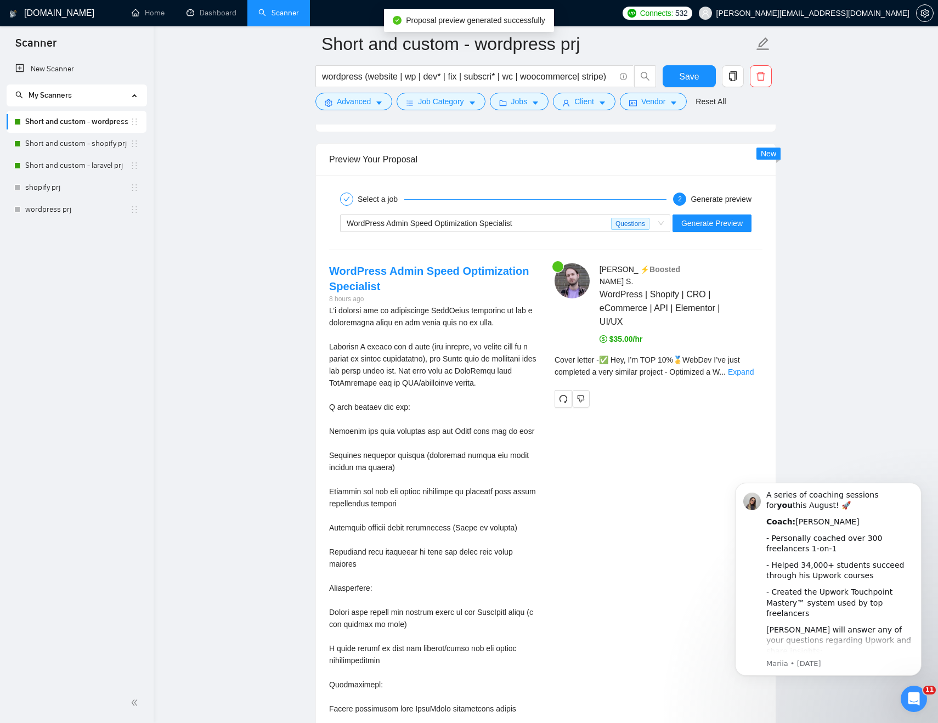
click at [738, 355] on span "Cover letter - ✅ Hey, I’m TOP 10%🥇WebDev I’ve just completed a very similar pro…" at bounding box center [647, 365] width 185 height 21
click at [752, 368] on link "Expand" at bounding box center [741, 372] width 26 height 9
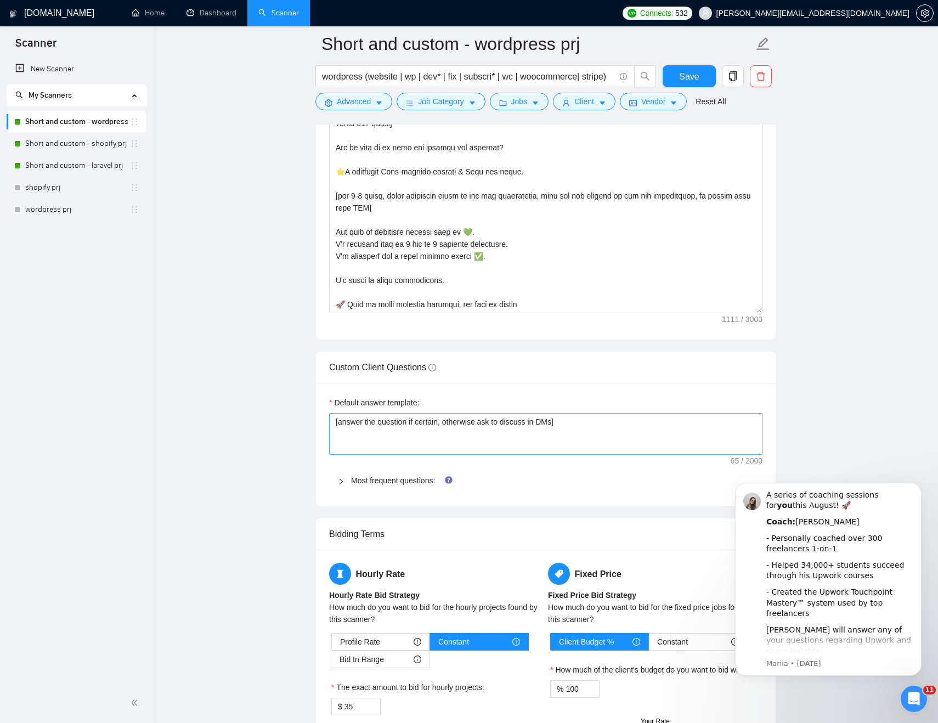
scroll to position [1251, 0]
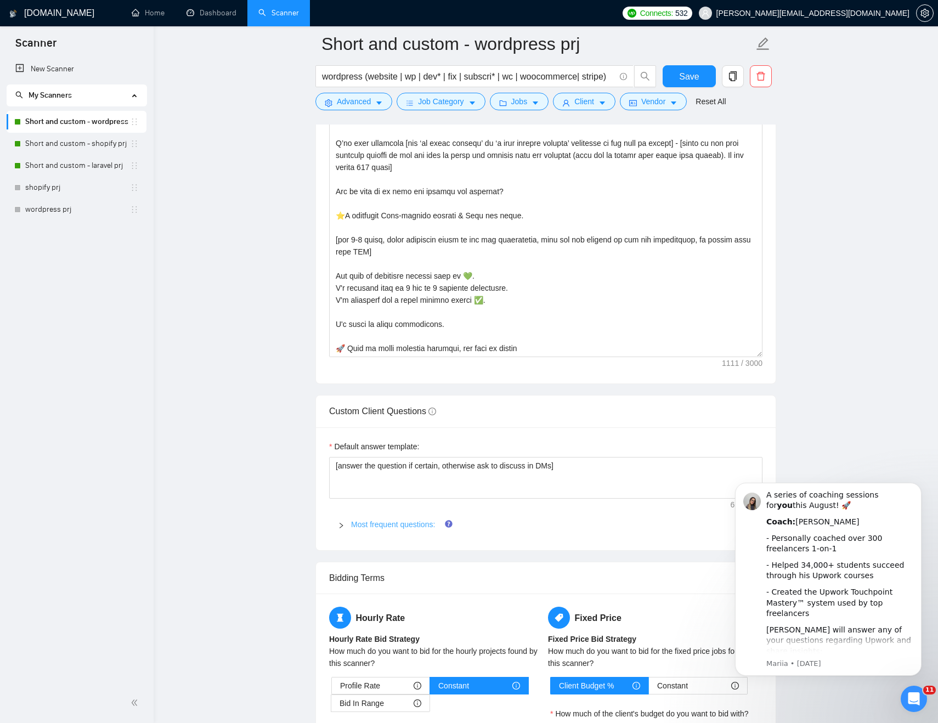
click at [373, 524] on link "Most frequent questions:" at bounding box center [393, 524] width 84 height 9
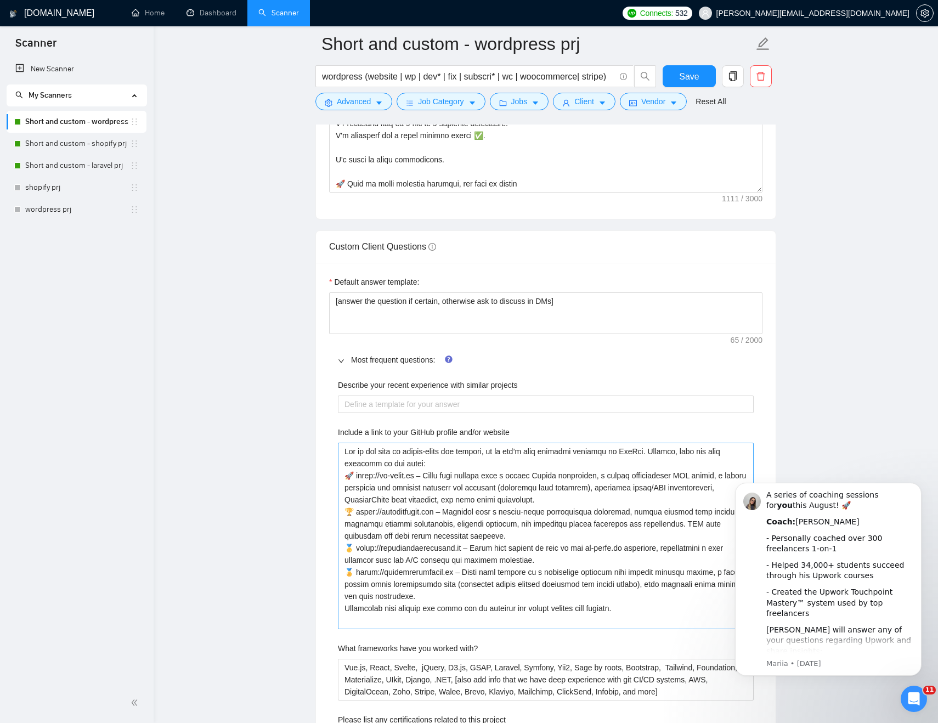
scroll to position [1446, 0]
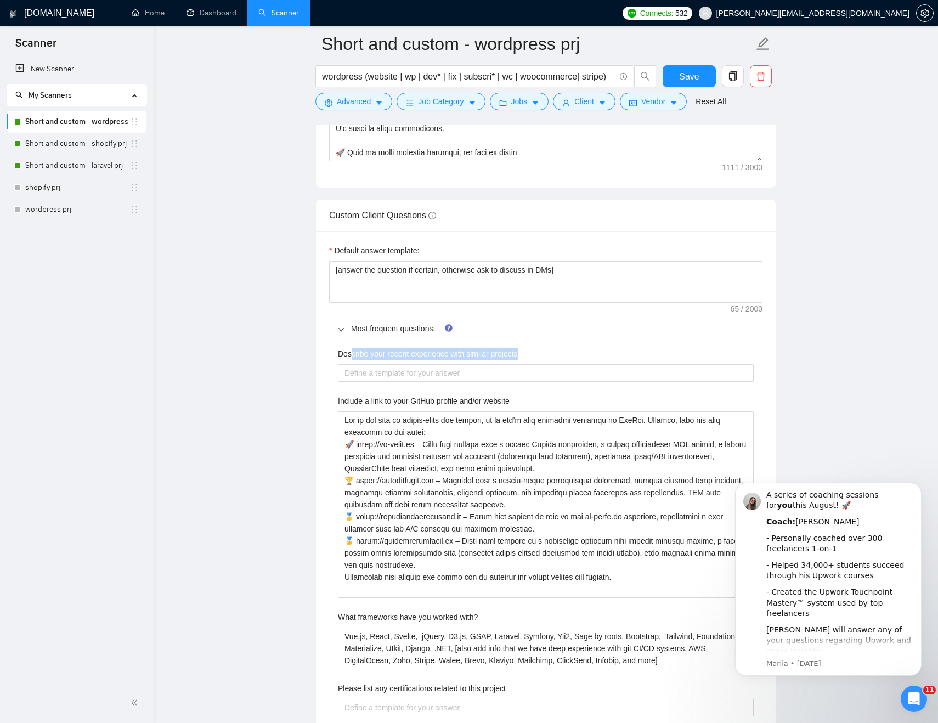
drag, startPoint x: 351, startPoint y: 353, endPoint x: 541, endPoint y: 353, distance: 190.3
click at [540, 353] on div "Describe your recent experience with similar projects" at bounding box center [546, 356] width 416 height 16
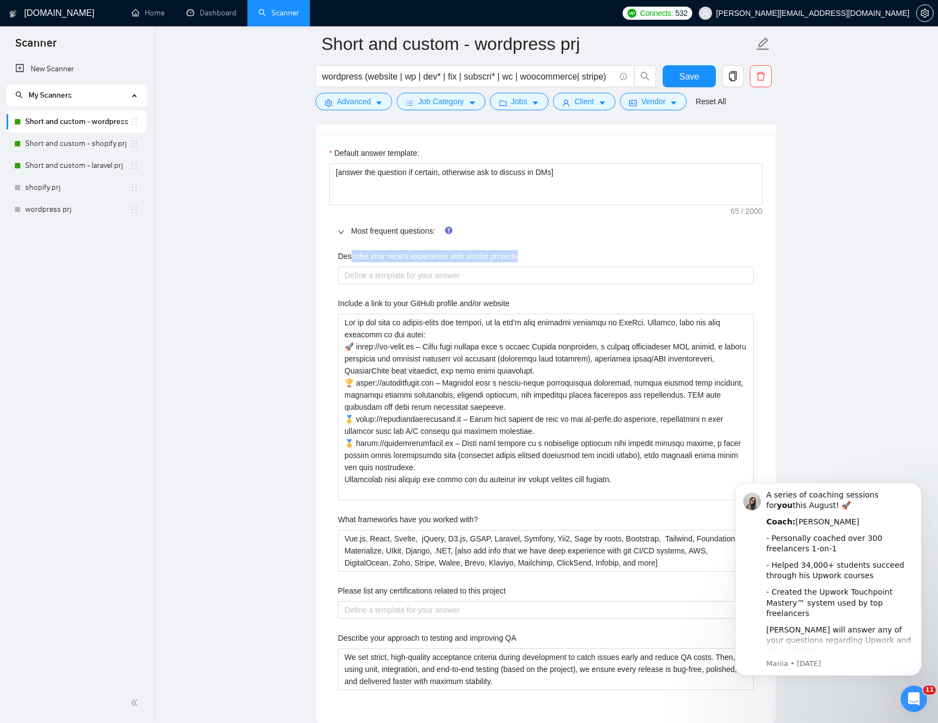
scroll to position [1545, 0]
drag, startPoint x: 325, startPoint y: 521, endPoint x: 545, endPoint y: 521, distance: 220.0
click at [545, 521] on div "Default answer template: [answer the question if certain, otherwise ask to disc…" at bounding box center [546, 427] width 460 height 589
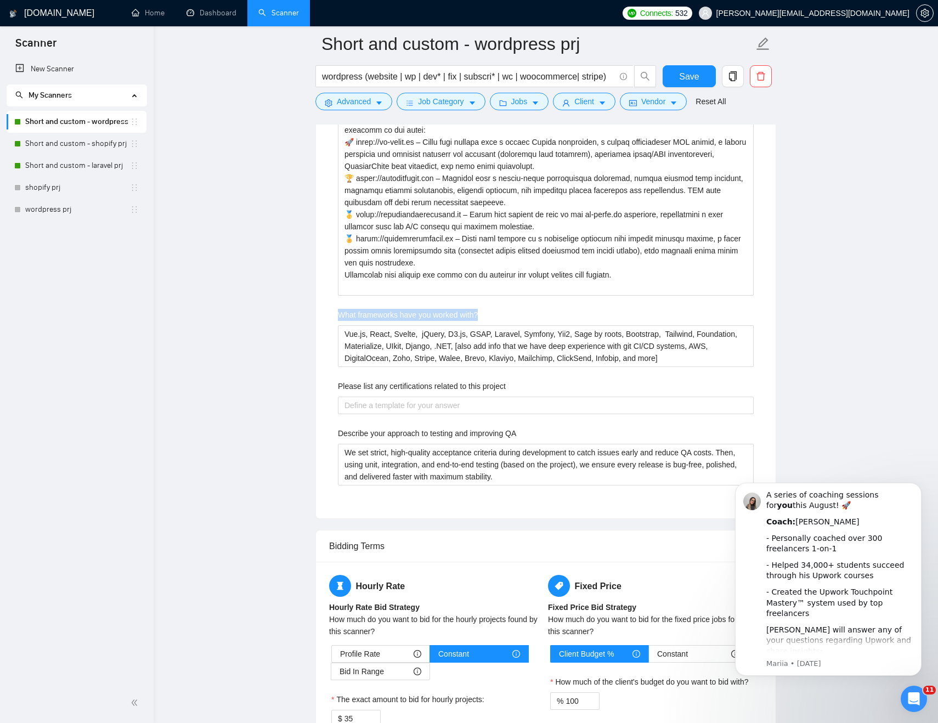
scroll to position [1749, 0]
drag, startPoint x: 340, startPoint y: 382, endPoint x: 564, endPoint y: 382, distance: 223.8
click at [564, 382] on div "Please list any certifications related to this project" at bounding box center [546, 388] width 416 height 16
drag, startPoint x: 359, startPoint y: 430, endPoint x: 572, endPoint y: 430, distance: 212.3
click at [571, 430] on div "Describe your approach to testing and improving QA" at bounding box center [546, 435] width 416 height 16
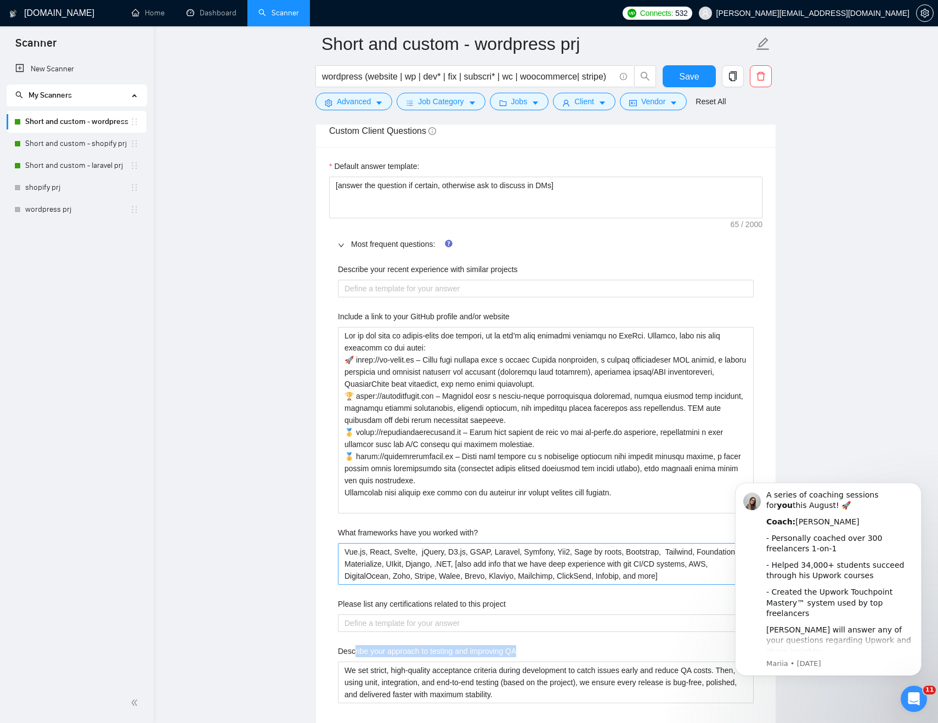
scroll to position [1527, 0]
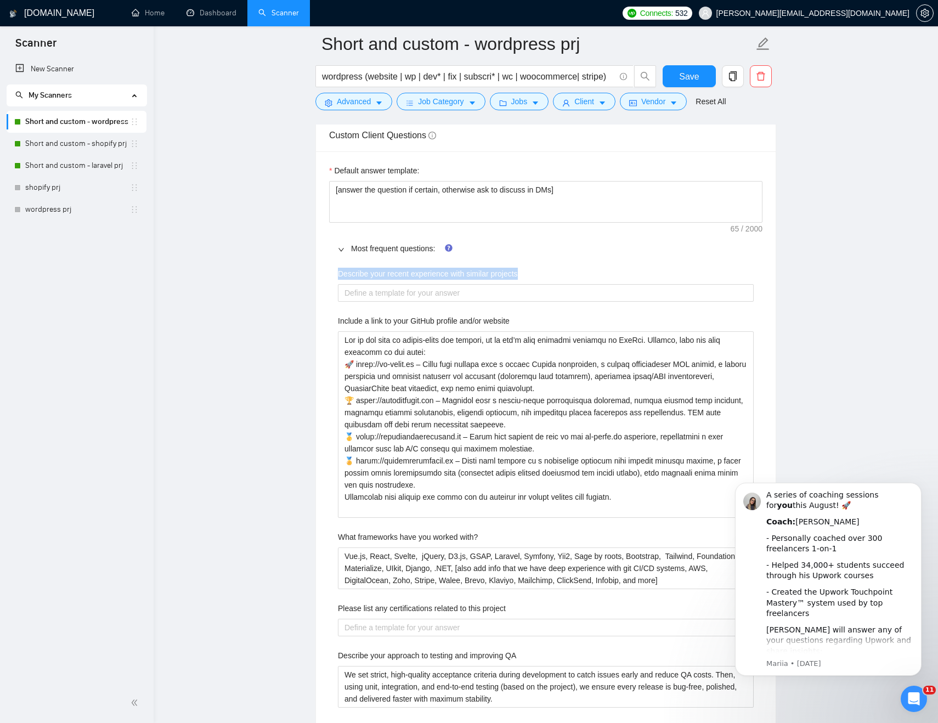
drag, startPoint x: 340, startPoint y: 270, endPoint x: 549, endPoint y: 270, distance: 208.4
click at [549, 270] on div "Describe your recent experience with similar projects" at bounding box center [546, 276] width 416 height 16
click at [258, 342] on main "Short and custom - wordpress prj wordpress (website | wp | dev* | fix | subscri…" at bounding box center [545, 713] width 749 height 4392
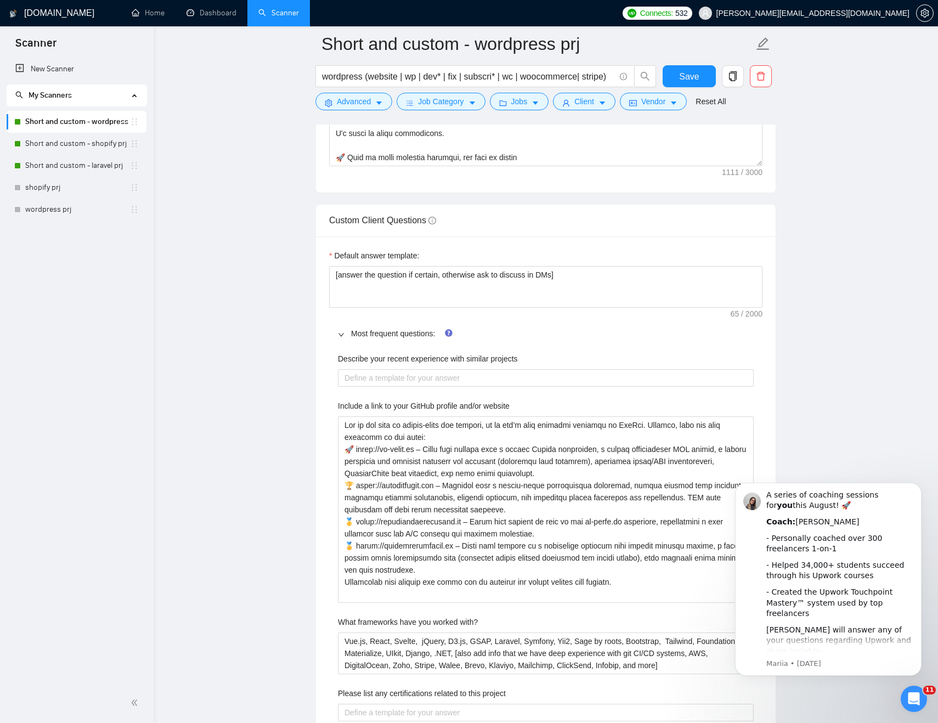
scroll to position [1439, 0]
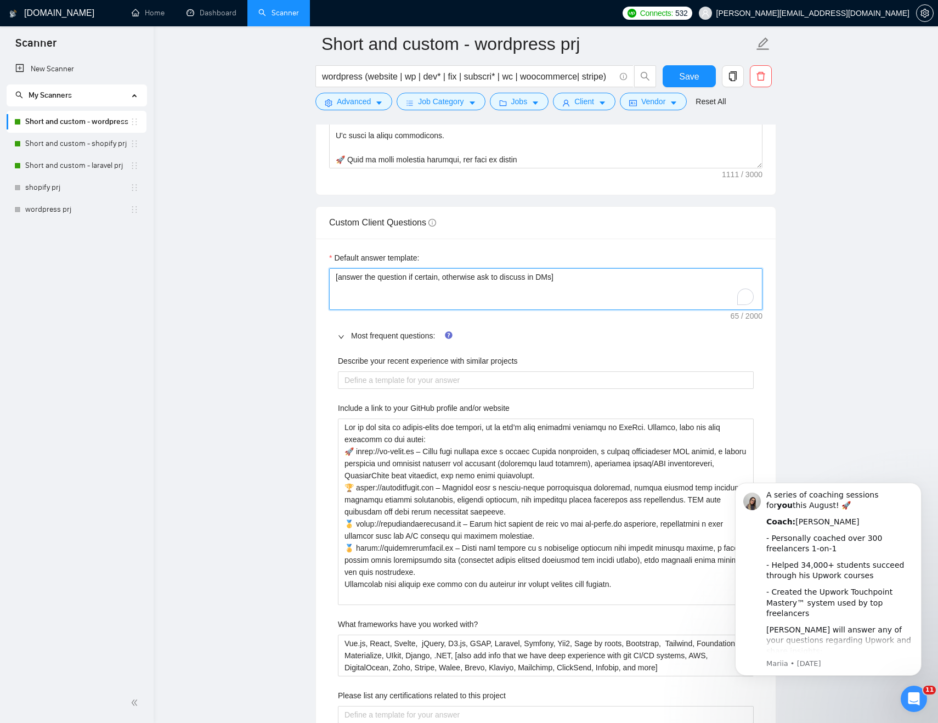
drag, startPoint x: 355, startPoint y: 280, endPoint x: 577, endPoint y: 280, distance: 222.2
click at [577, 280] on textarea "[answer the question if certain, otherwise ask to discuss in DMs]" at bounding box center [545, 289] width 433 height 42
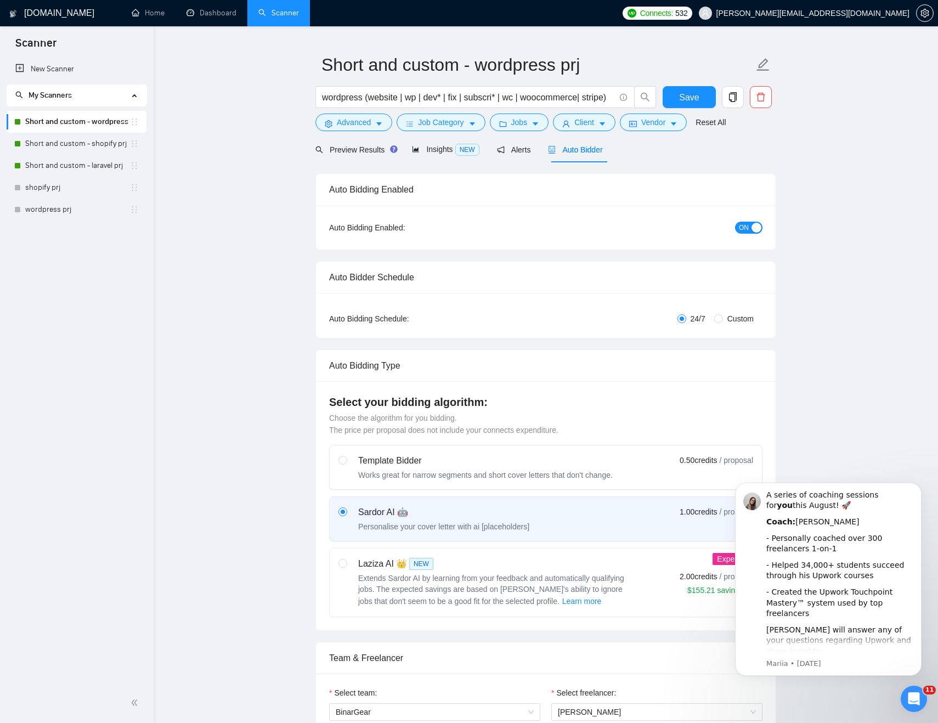
scroll to position [0, 0]
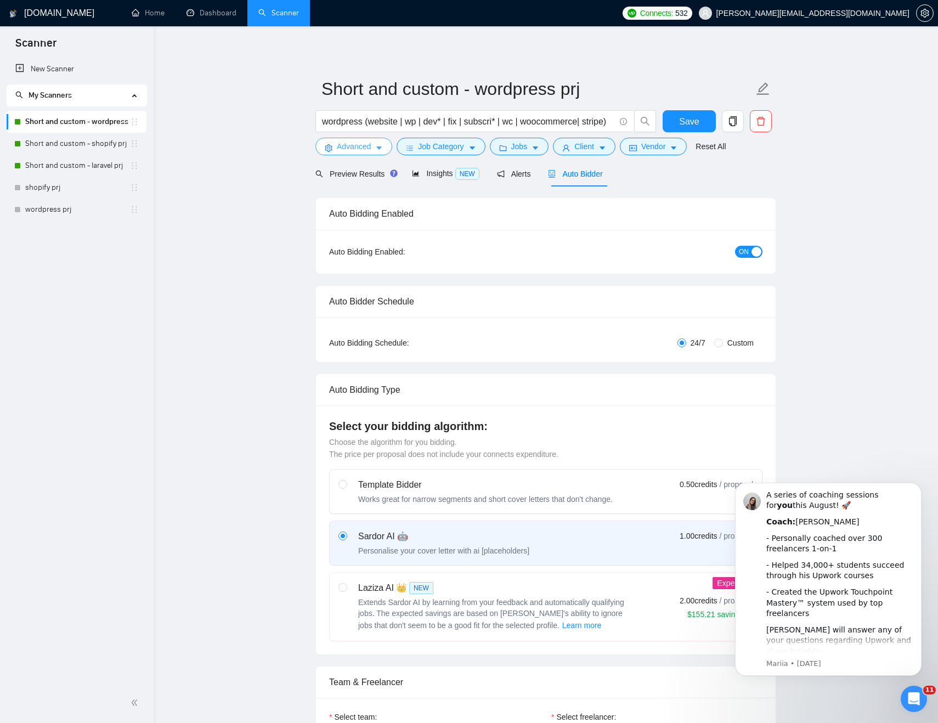
click at [353, 146] on span "Advanced" at bounding box center [354, 146] width 34 height 12
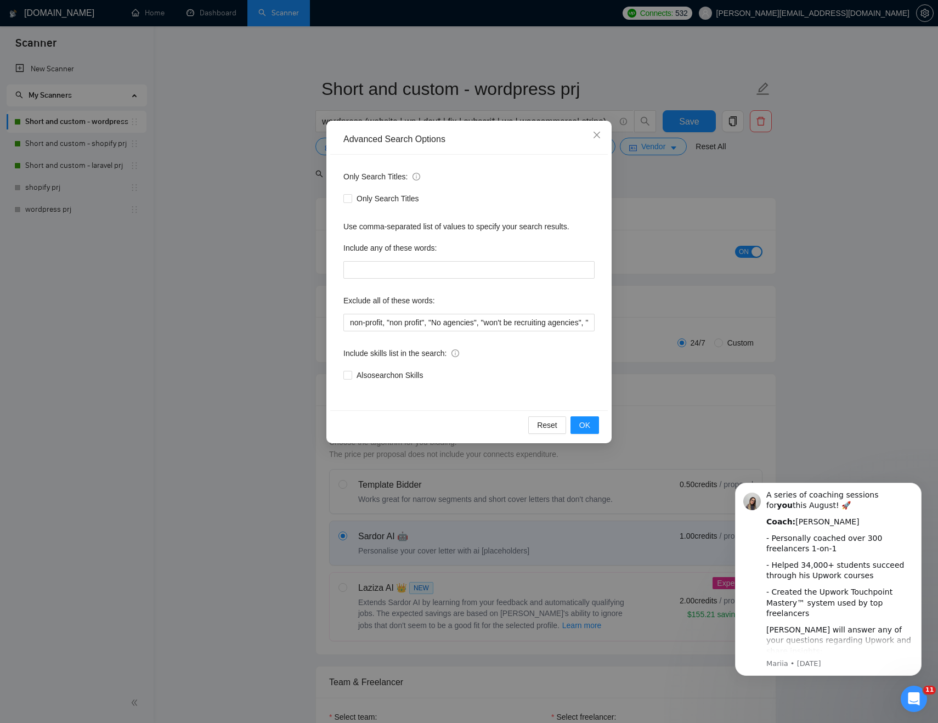
click at [287, 298] on div "Advanced Search Options Only Search Titles: Only Search Titles Use comma-separa…" at bounding box center [469, 361] width 938 height 723
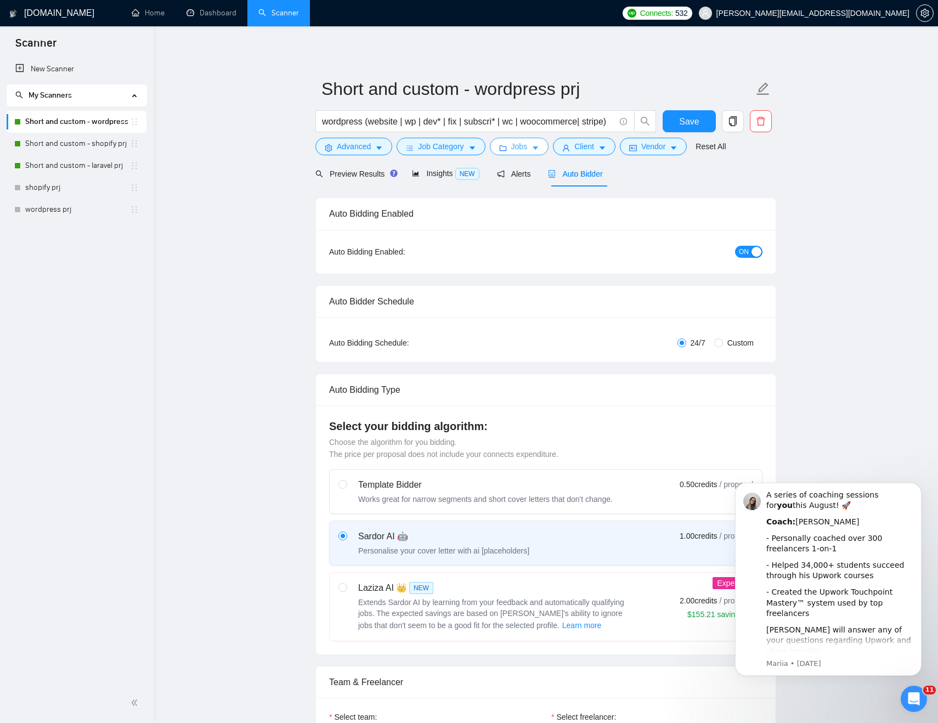
click at [516, 144] on span "Jobs" at bounding box center [519, 146] width 16 height 12
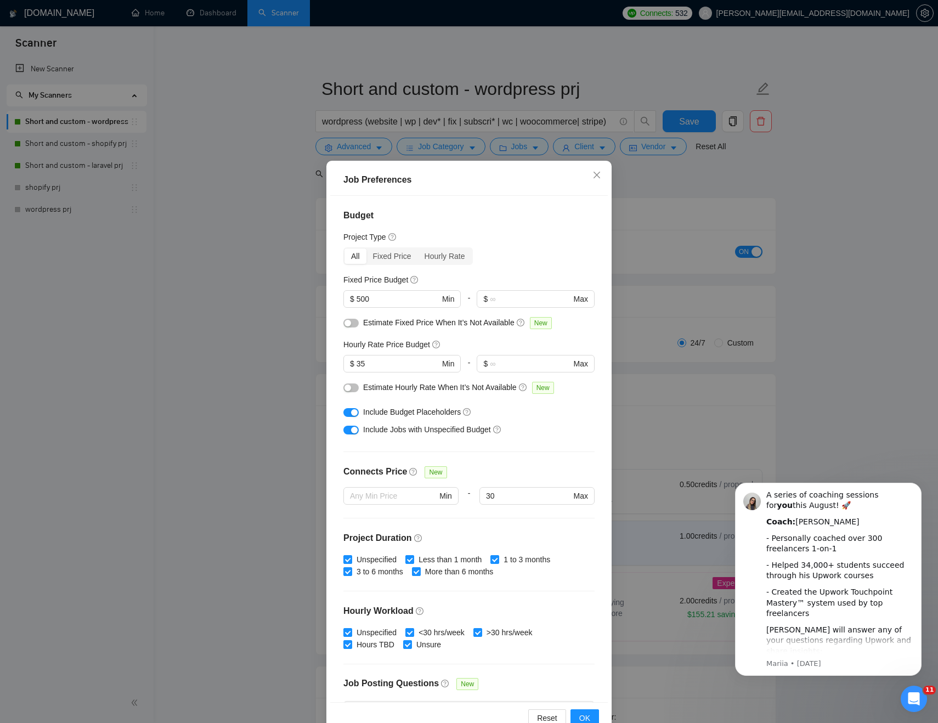
click at [278, 253] on div "Job Preferences Budget Project Type All Fixed Price Hourly Rate Fixed Price Bud…" at bounding box center [469, 361] width 938 height 723
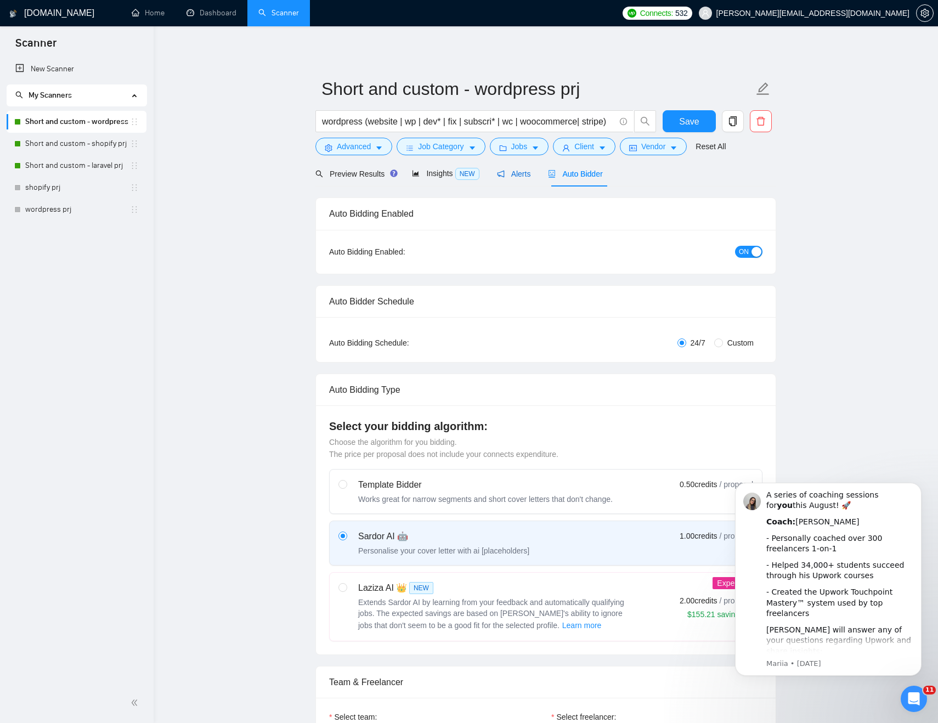
click at [528, 174] on span "Alerts" at bounding box center [514, 173] width 34 height 9
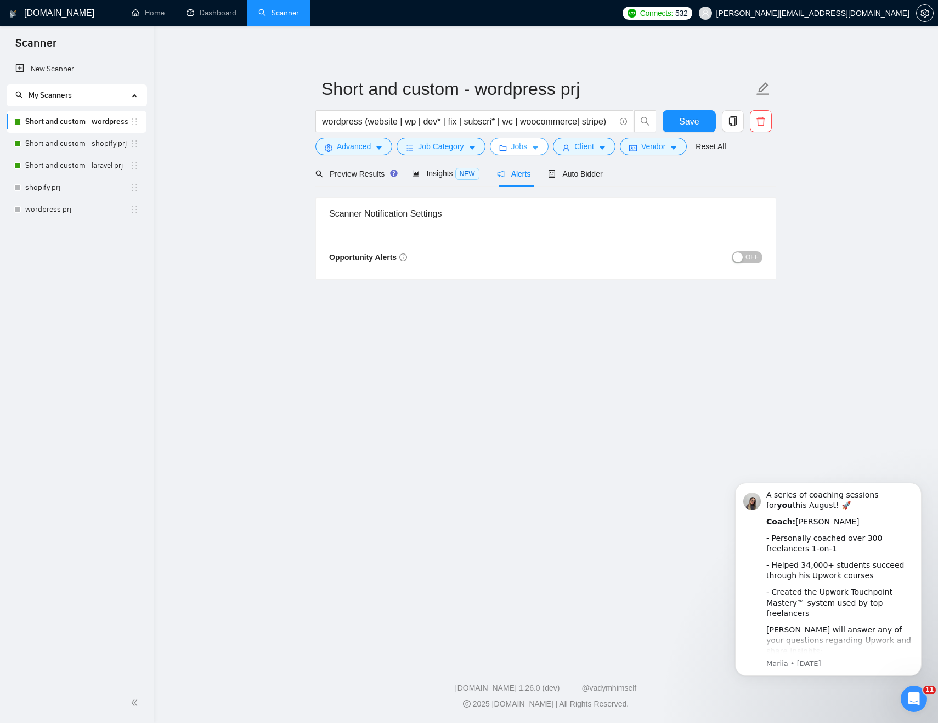
click at [522, 145] on span "Jobs" at bounding box center [519, 146] width 16 height 12
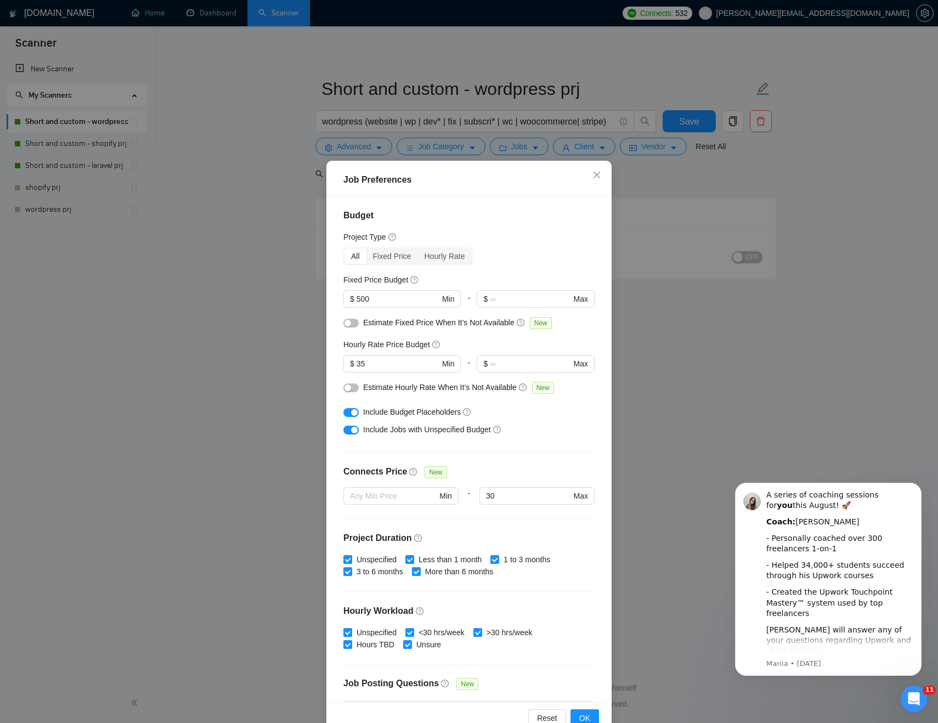
click at [245, 230] on div "Job Preferences Budget Project Type All Fixed Price Hourly Rate Fixed Price Bud…" at bounding box center [469, 361] width 938 height 723
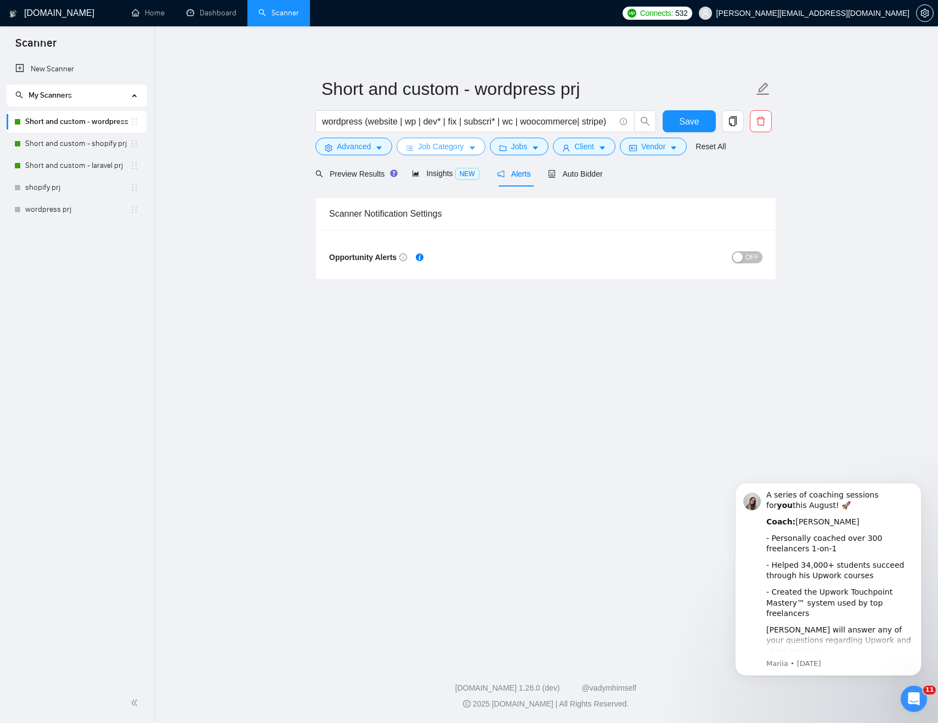
click at [459, 148] on span "Job Category" at bounding box center [441, 146] width 46 height 12
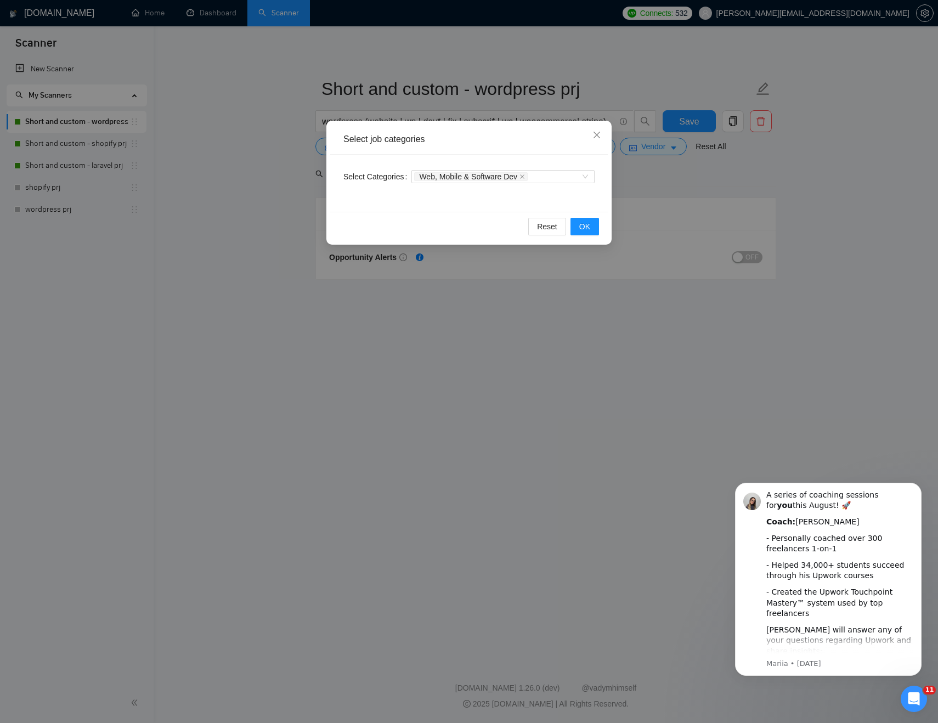
click at [727, 192] on div "Select job categories Select Categories Web, Mobile & Software Dev Reset OK" at bounding box center [469, 361] width 938 height 723
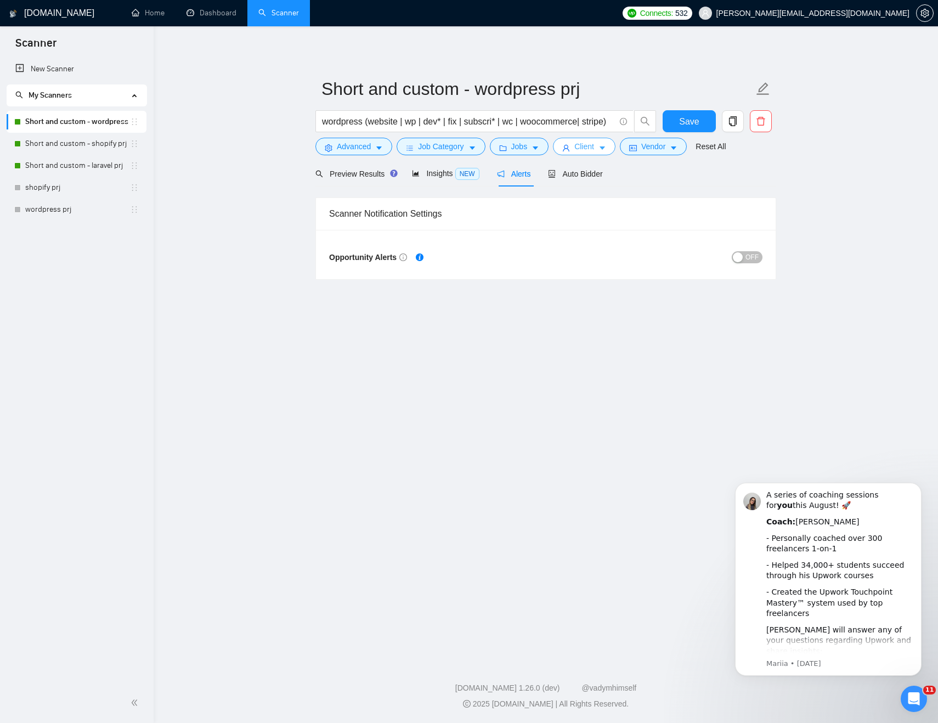
click at [615, 148] on button "Client" at bounding box center [584, 147] width 63 height 18
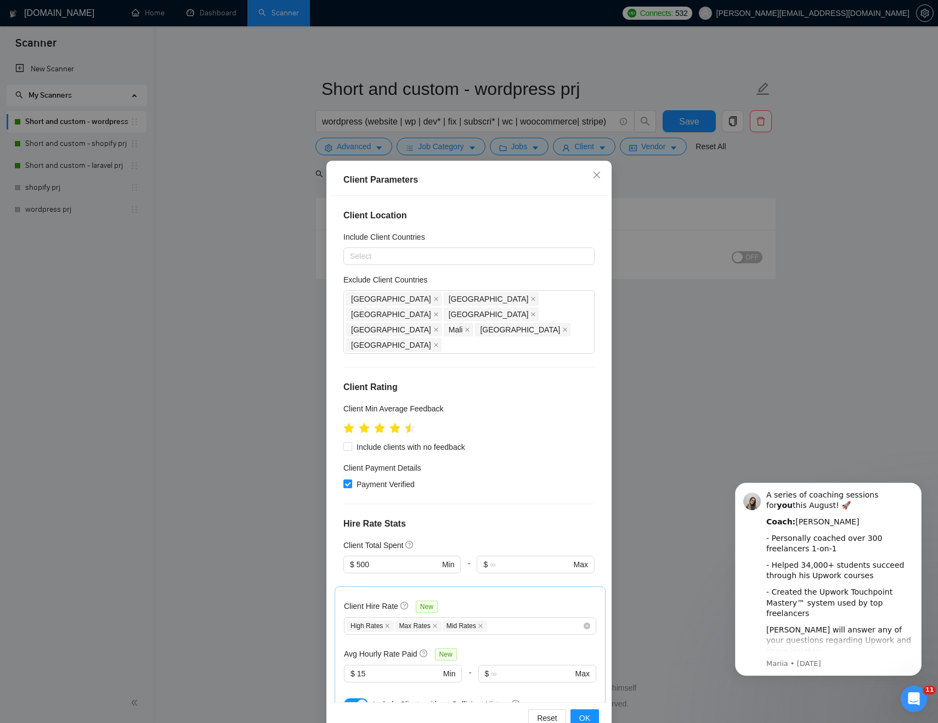
click at [692, 347] on div "Client Parameters Client Location Include Client Countries Select Exclude Clien…" at bounding box center [469, 361] width 938 height 723
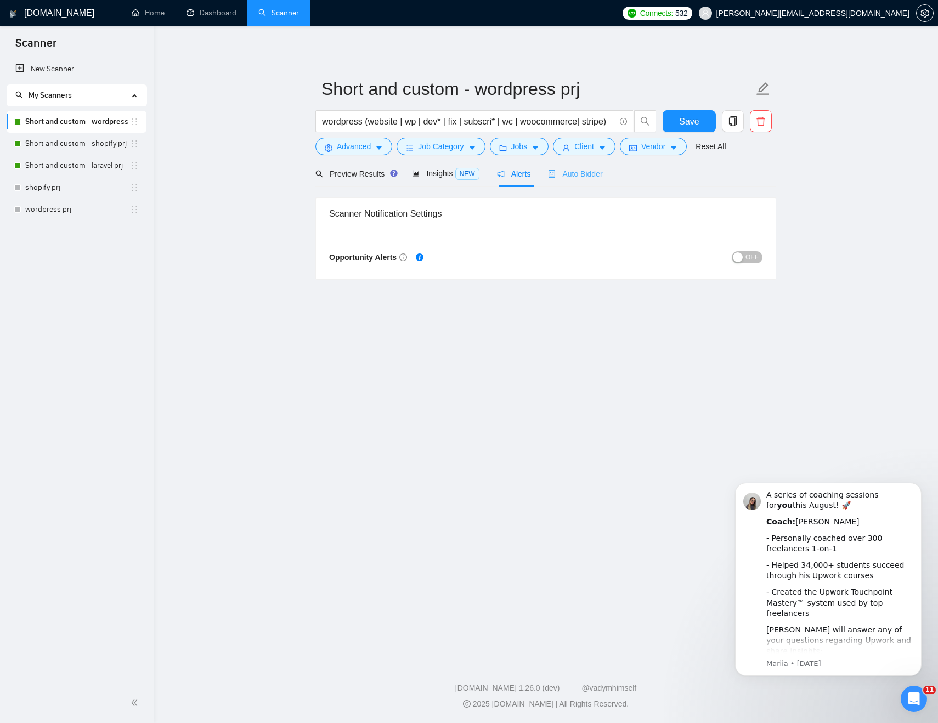
click at [566, 165] on div "Auto Bidder" at bounding box center [575, 174] width 54 height 26
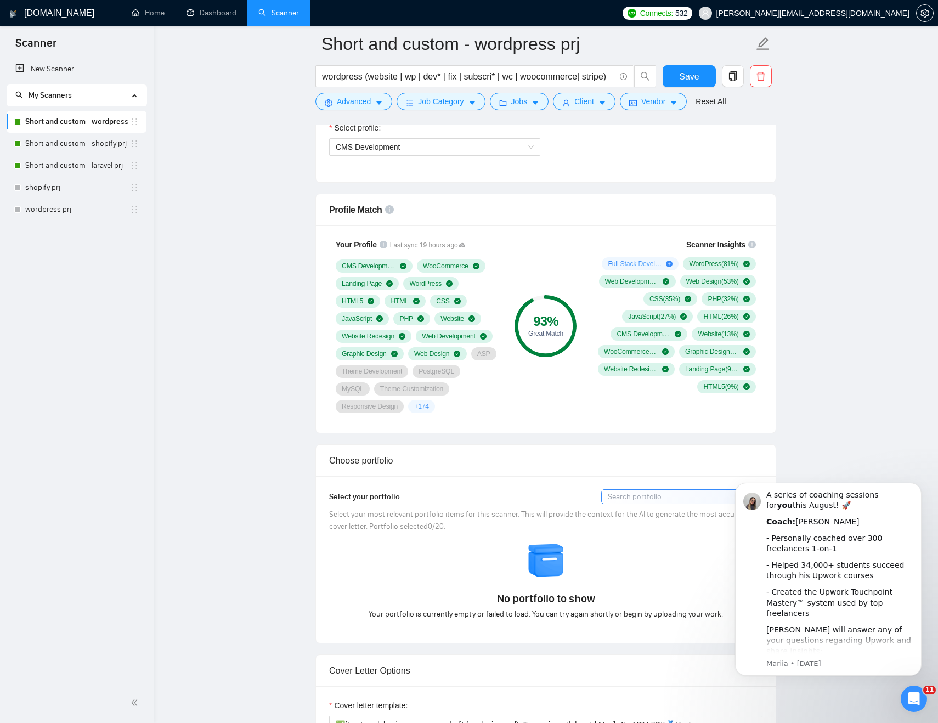
scroll to position [694, 0]
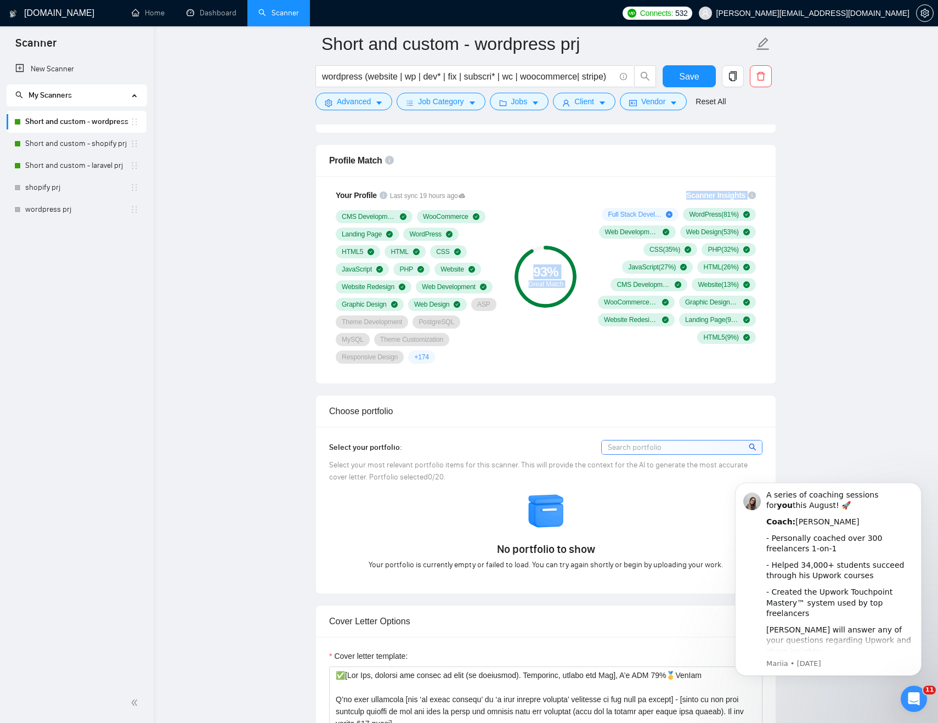
drag, startPoint x: 564, startPoint y: 269, endPoint x: 595, endPoint y: 269, distance: 30.7
click at [595, 269] on div "Your Profile Last sync 19 hours ago CMS Development WooCommerce Landing Page Wo…" at bounding box center [546, 277] width 442 height 188
click at [87, 145] on link "Short and custom - shopify prj" at bounding box center [77, 144] width 105 height 22
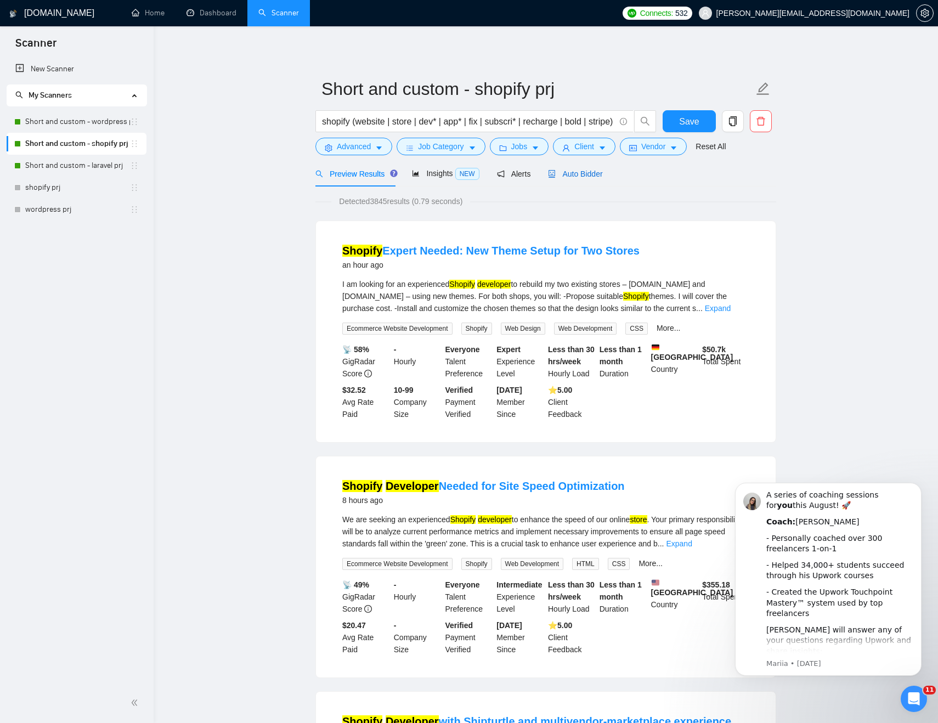
click at [578, 172] on span "Auto Bidder" at bounding box center [575, 173] width 54 height 9
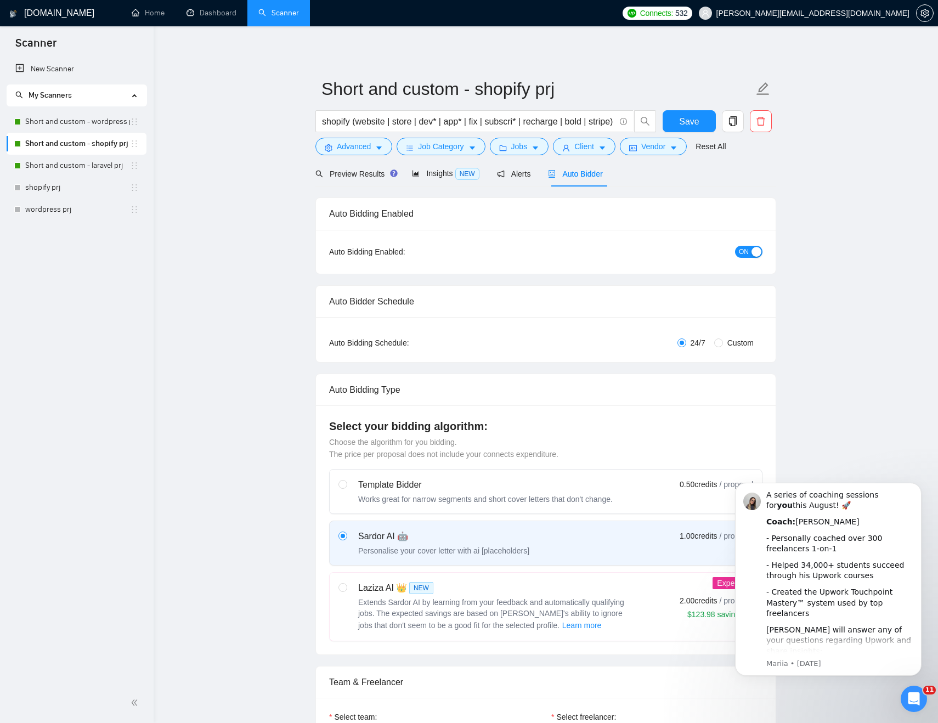
checkbox input "true"
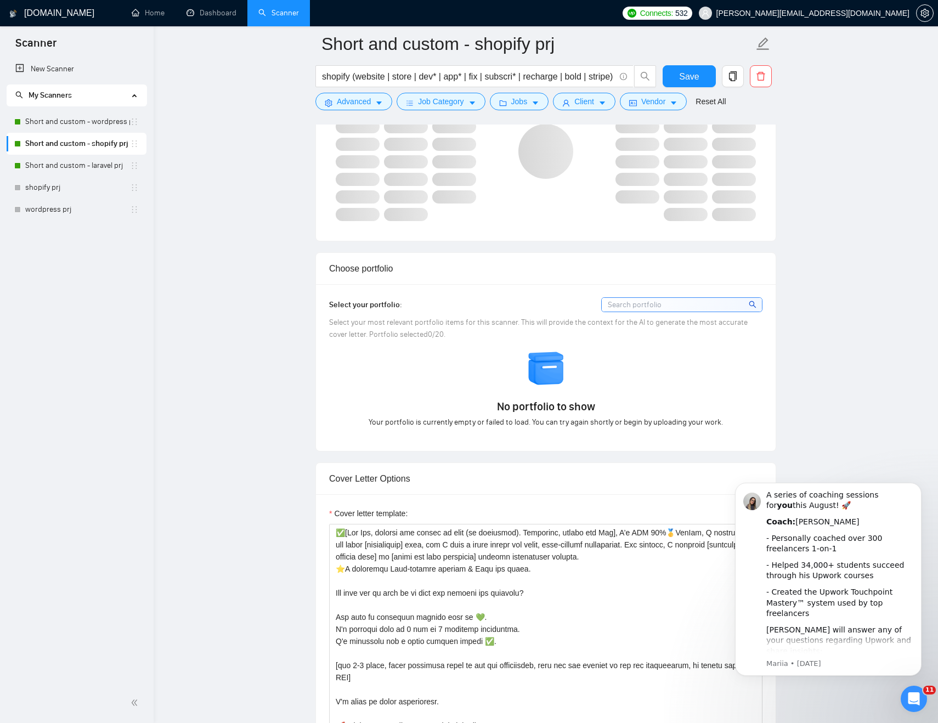
scroll to position [633, 0]
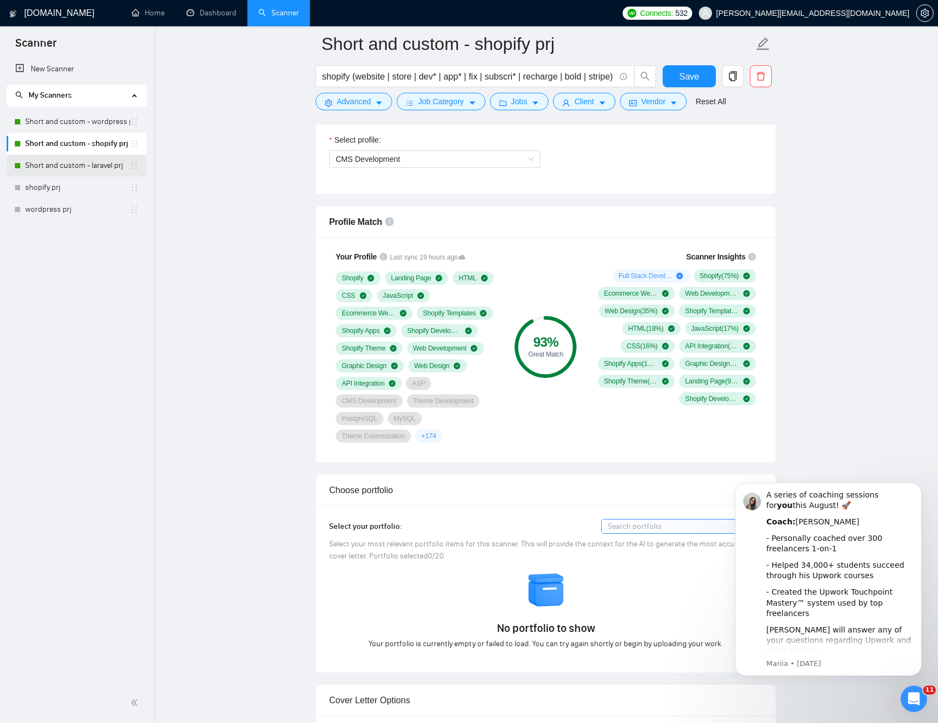
click at [65, 163] on link "Short and custom - laravel prj" at bounding box center [77, 166] width 105 height 22
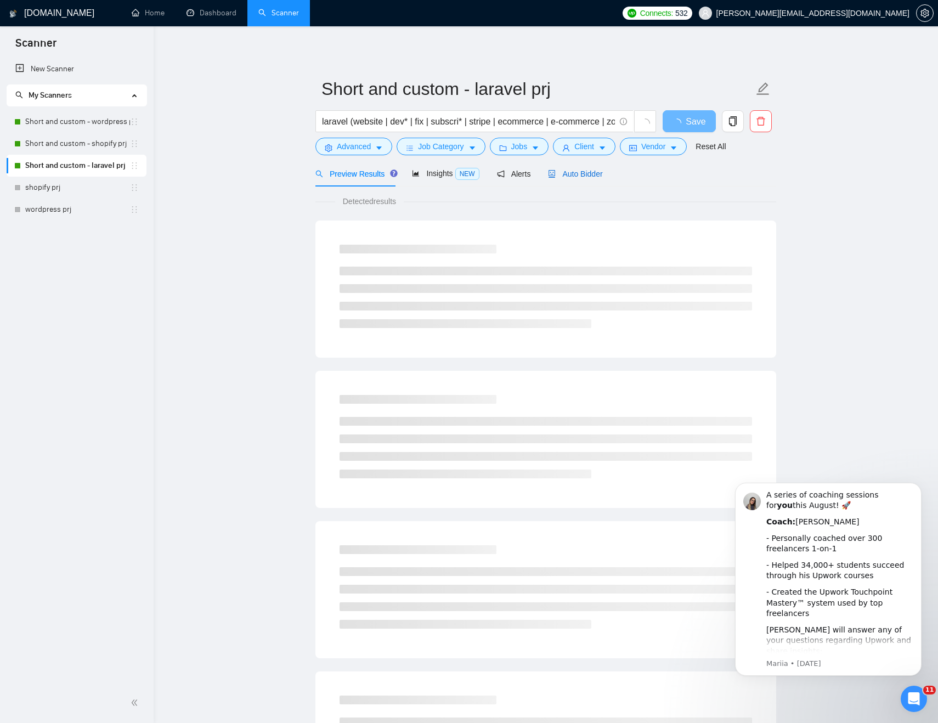
click at [574, 169] on span "Auto Bidder" at bounding box center [575, 173] width 54 height 9
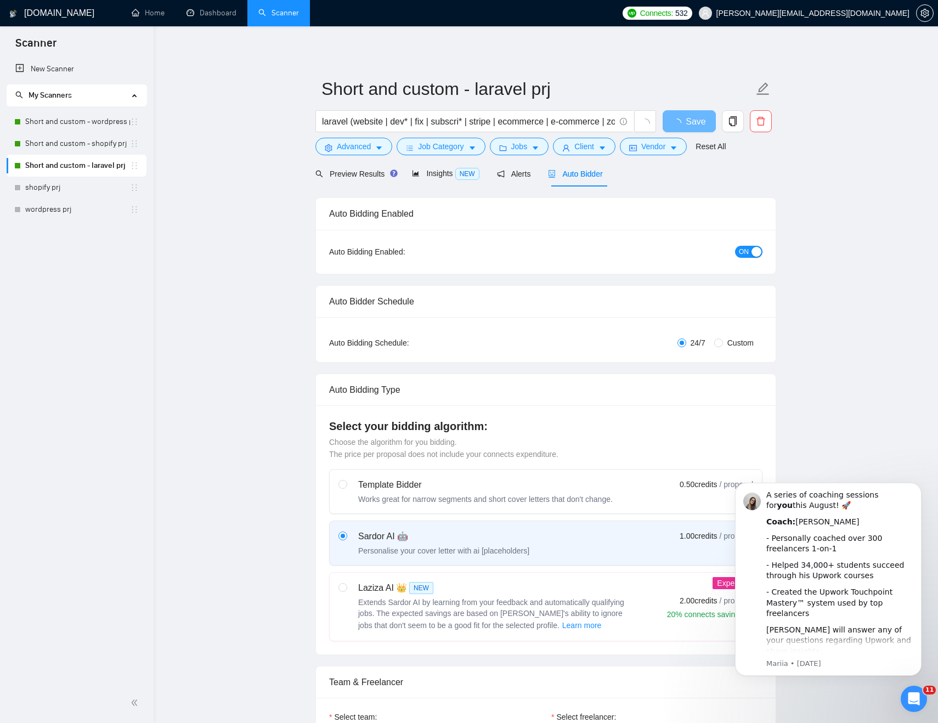
checkbox input "true"
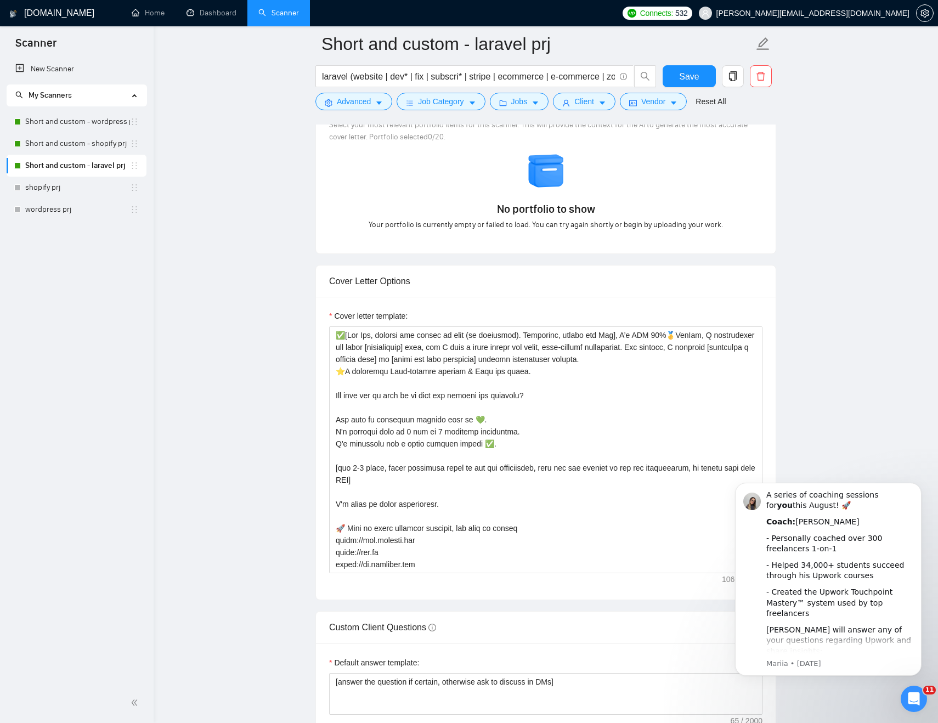
scroll to position [1077, 0]
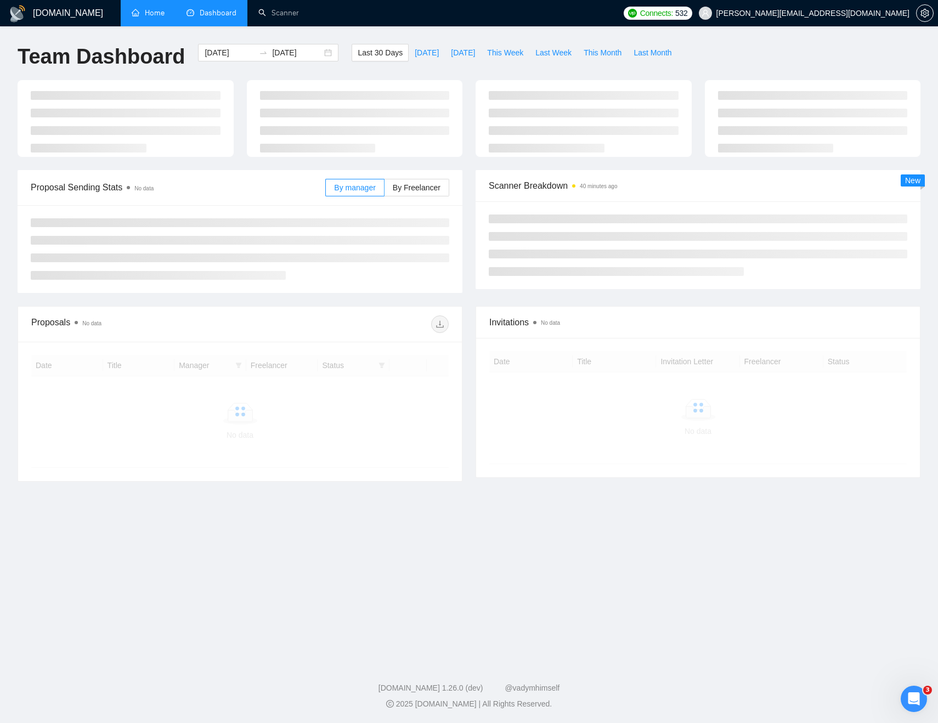
click at [146, 10] on link "Home" at bounding box center [148, 12] width 33 height 9
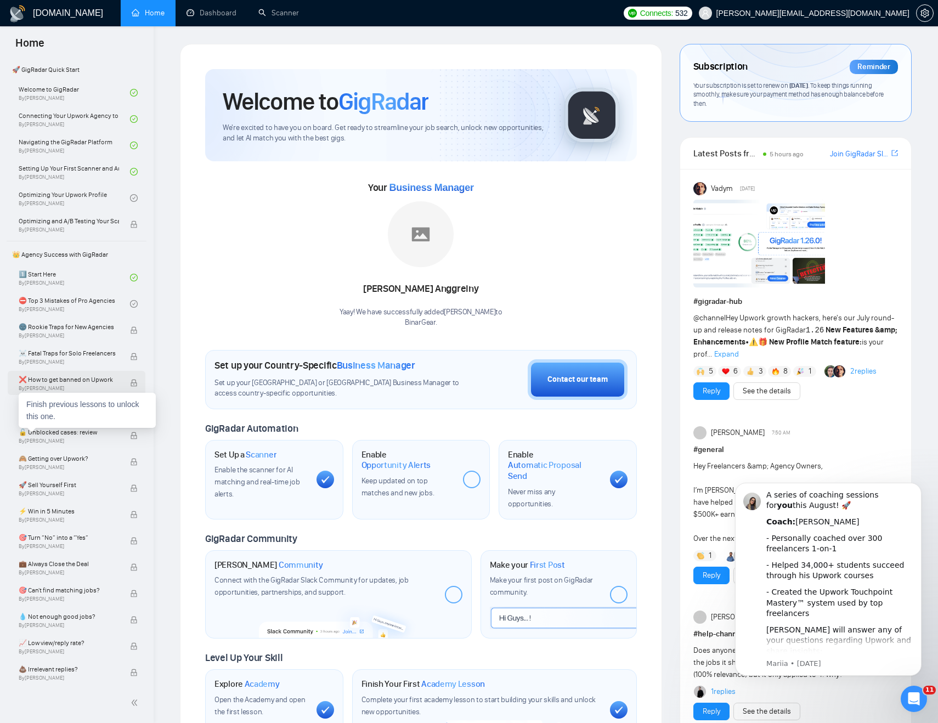
scroll to position [60, 0]
click at [78, 301] on link "⛔ Top 3 Mistakes of Pro Agencies By Vadym Ovcharenko" at bounding box center [74, 303] width 111 height 24
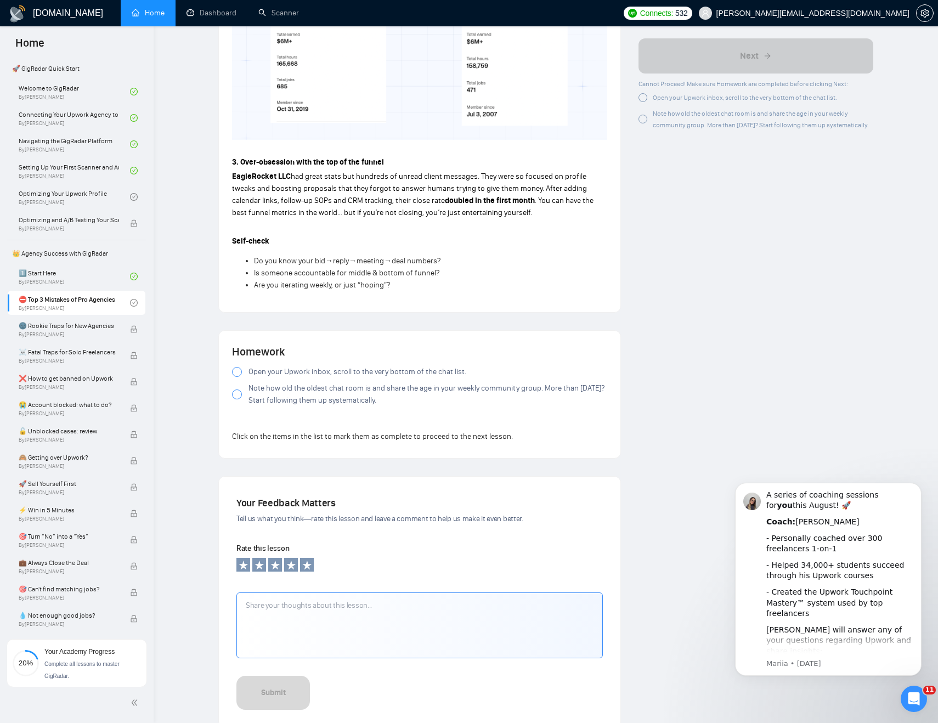
scroll to position [849, 0]
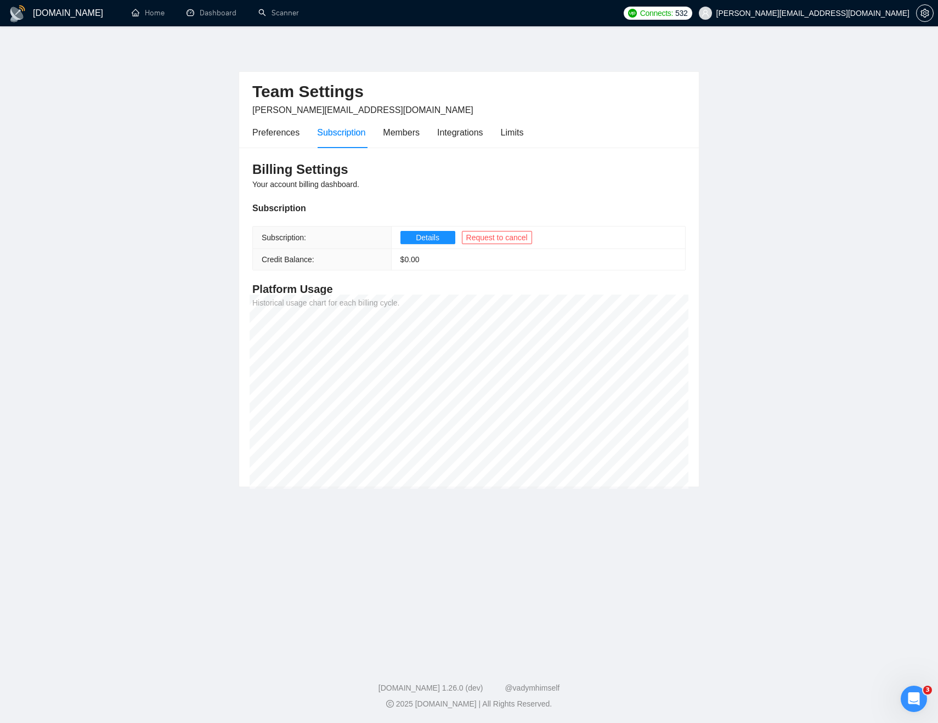
click at [138, 133] on main "Team Settings [EMAIL_ADDRESS][DOMAIN_NAME] Preferences Subscription Members Int…" at bounding box center [469, 341] width 903 height 595
